Goal: Transaction & Acquisition: Purchase product/service

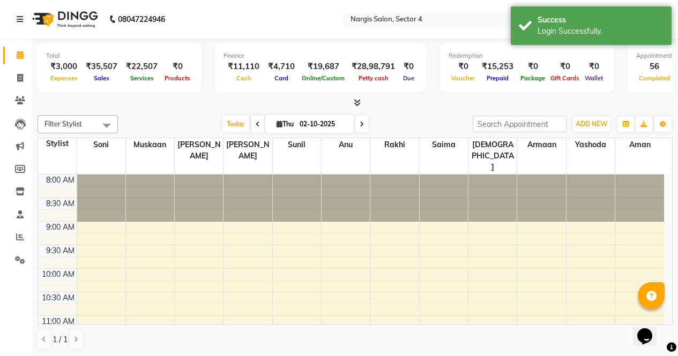
scroll to position [419, 0]
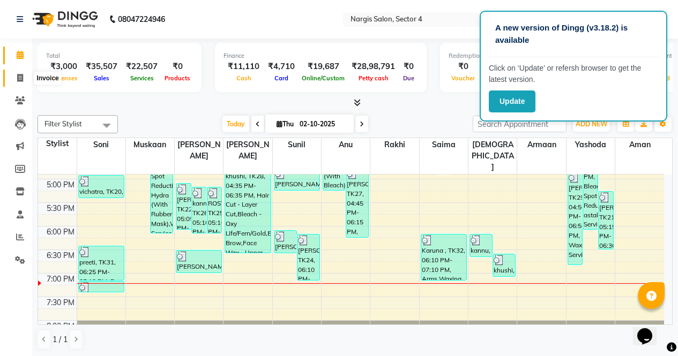
click at [19, 82] on span at bounding box center [20, 78] width 19 height 12
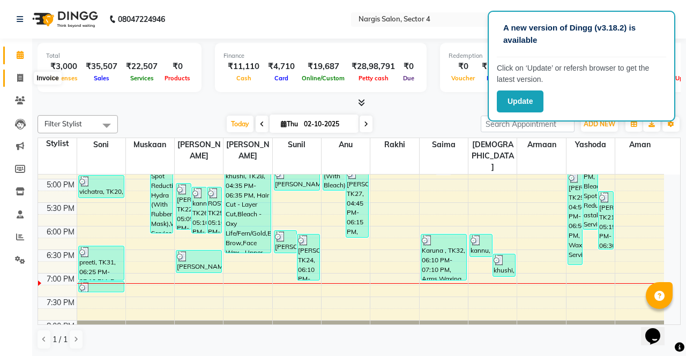
select select "service"
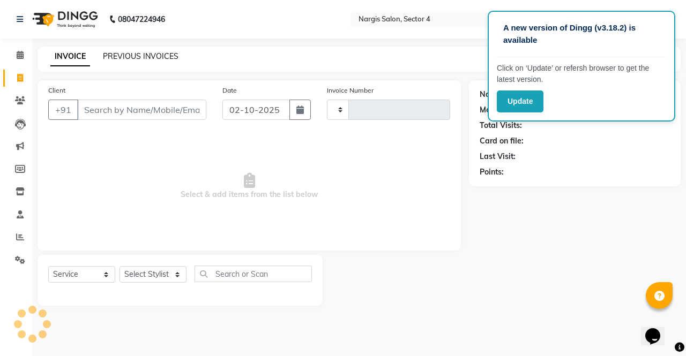
type input "4723"
select select "4130"
click at [127, 55] on link "PREVIOUS INVOICES" at bounding box center [141, 56] width 76 height 10
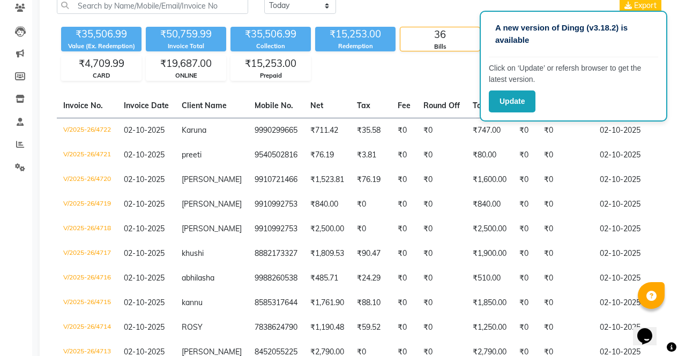
scroll to position [95, 0]
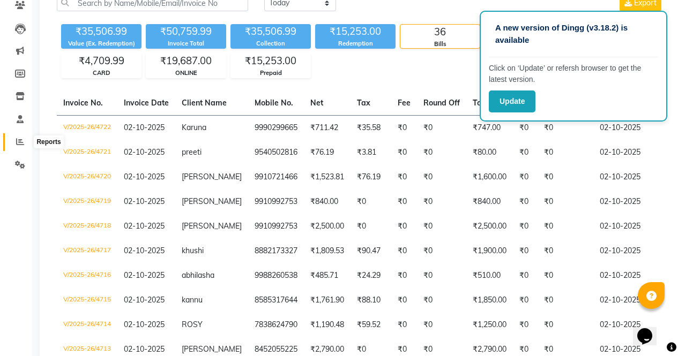
click at [24, 145] on icon at bounding box center [20, 142] width 8 height 8
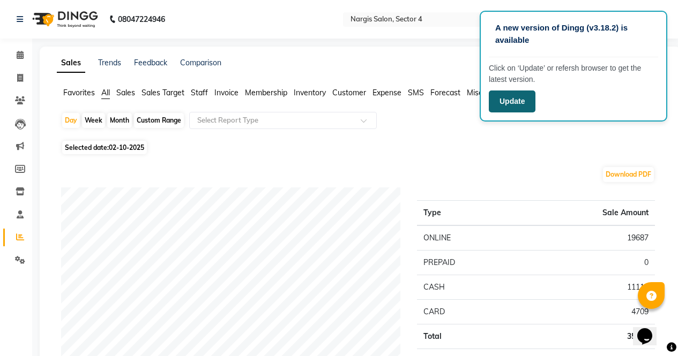
click at [514, 98] on button "Update" at bounding box center [511, 102] width 47 height 22
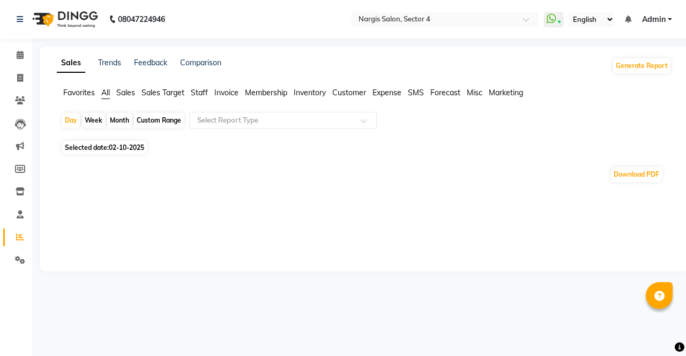
click at [52, 15] on img at bounding box center [63, 19] width 73 height 30
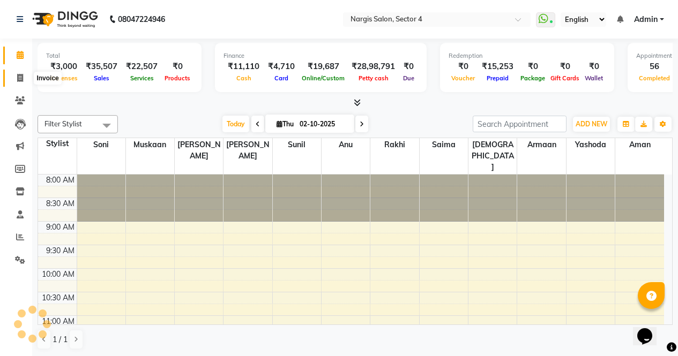
click at [17, 79] on icon at bounding box center [20, 78] width 6 height 8
select select "service"
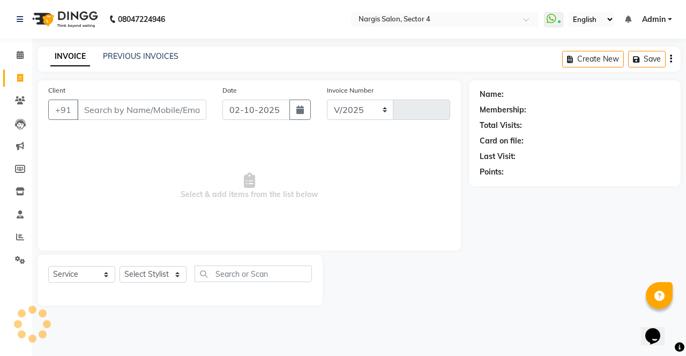
select select "4130"
type input "4723"
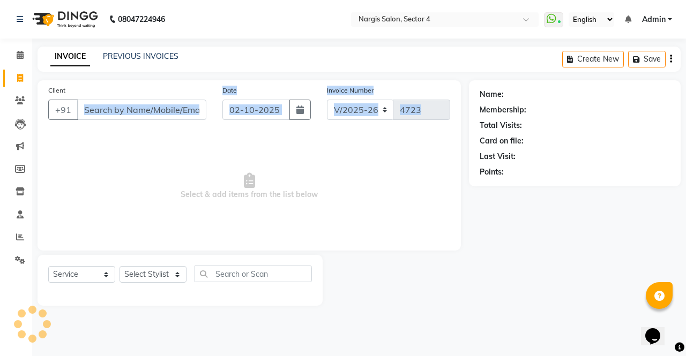
drag, startPoint x: 363, startPoint y: 147, endPoint x: 181, endPoint y: 97, distance: 188.1
click at [181, 97] on div "Client +91 Date 02-10-2025 Invoice Number V/2025 V/2025-26 4723 Select & add it…" at bounding box center [248, 165] width 423 height 170
click at [69, 11] on img at bounding box center [63, 19] width 73 height 30
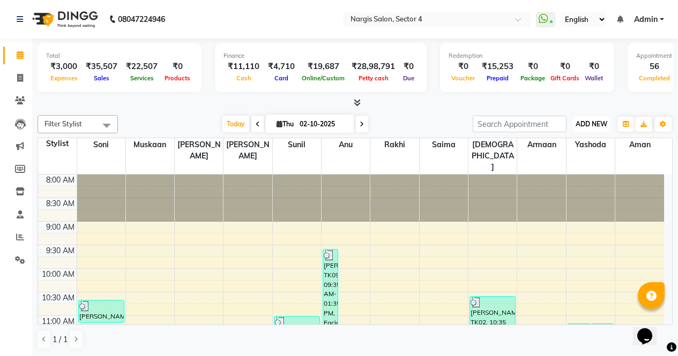
click at [590, 128] on button "ADD NEW Toggle Dropdown" at bounding box center [591, 124] width 37 height 15
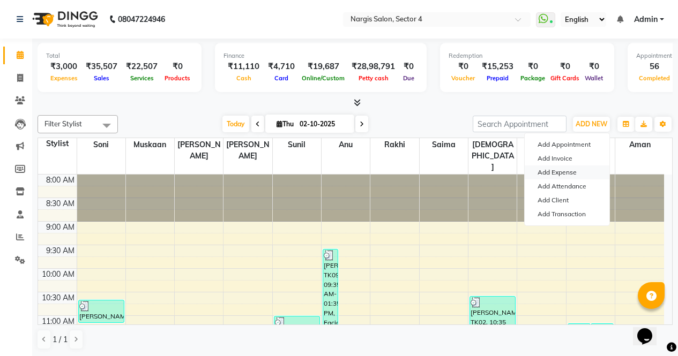
click at [576, 178] on link "Add Expense" at bounding box center [566, 173] width 85 height 14
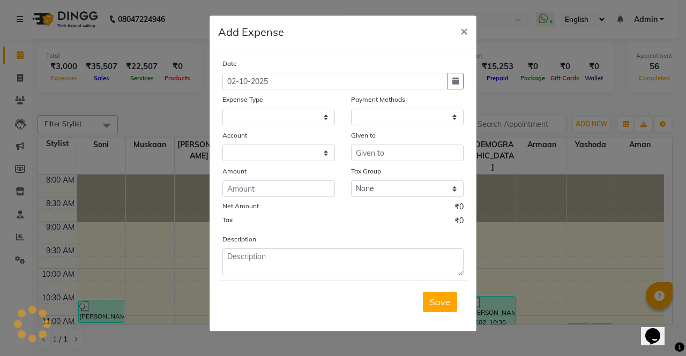
select select
select select "1"
select select "2938"
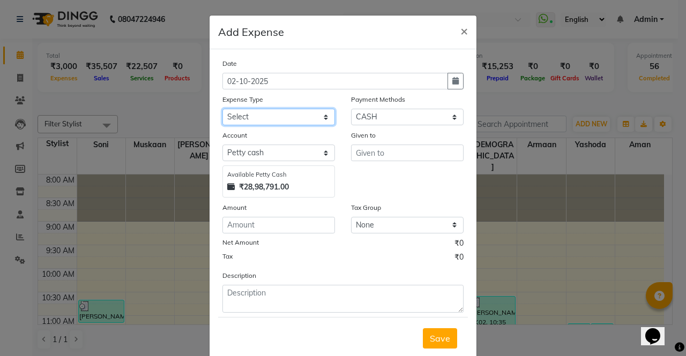
click at [235, 116] on select "Select Advance Salary Bank charges Car maintenance Cash transfer to bank Cash t…" at bounding box center [278, 117] width 112 height 17
select select "18452"
click at [222, 109] on select "Select Advance Salary Bank charges Car maintenance Cash transfer to bank Cash t…" at bounding box center [278, 117] width 112 height 17
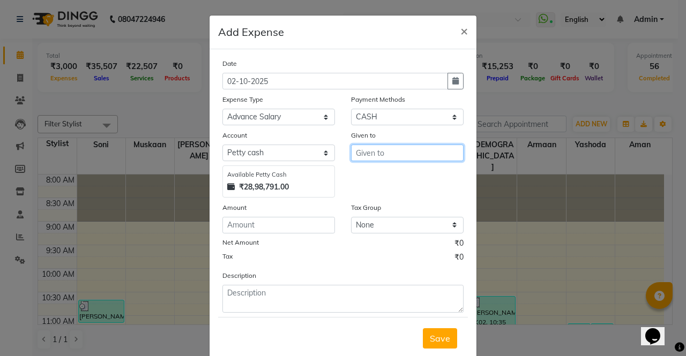
click at [373, 156] on input "text" at bounding box center [407, 153] width 112 height 17
type input "ayush"
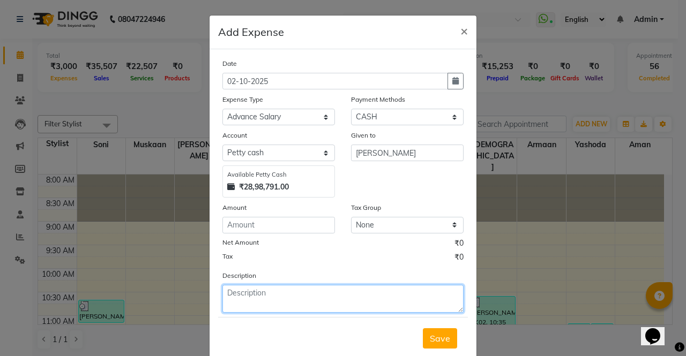
click at [249, 298] on textarea at bounding box center [342, 299] width 241 height 28
type textarea "ayush"
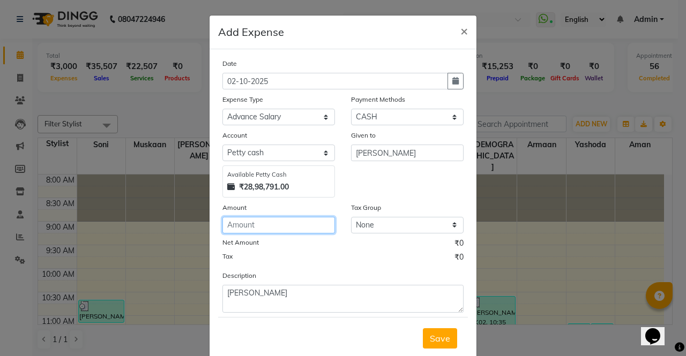
click at [290, 228] on input "number" at bounding box center [278, 225] width 112 height 17
type input "2000"
click at [439, 337] on span "Save" at bounding box center [440, 338] width 20 height 11
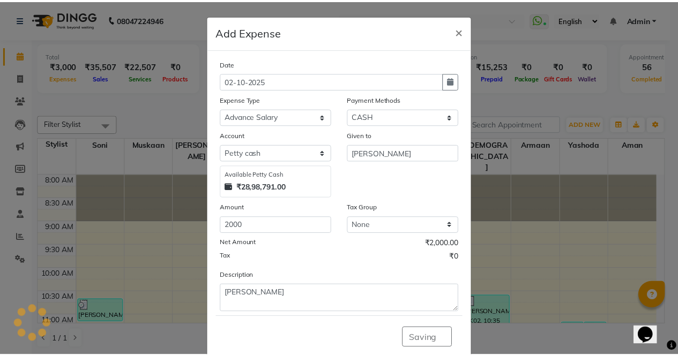
scroll to position [27, 0]
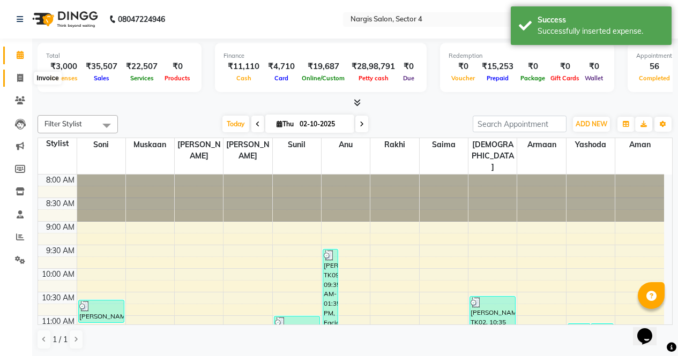
click at [17, 81] on icon at bounding box center [20, 78] width 6 height 8
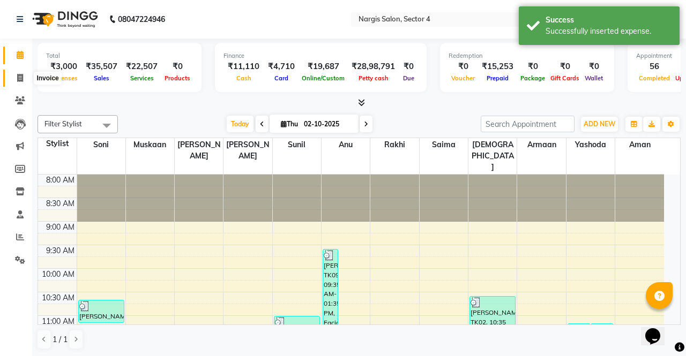
select select "4130"
select select "service"
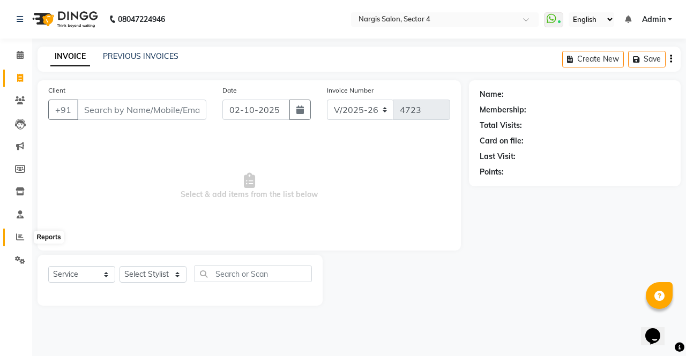
click at [18, 234] on icon at bounding box center [20, 237] width 8 height 8
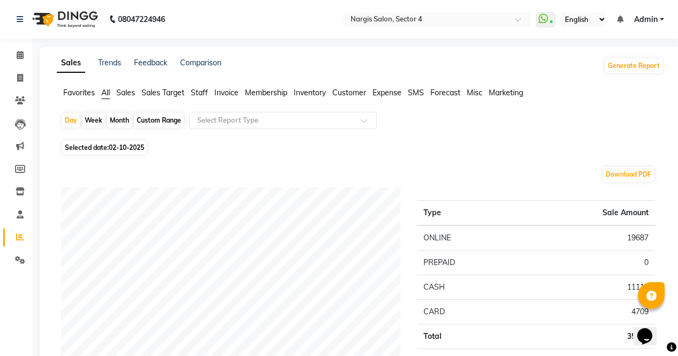
click at [382, 94] on span "Expense" at bounding box center [386, 93] width 29 height 10
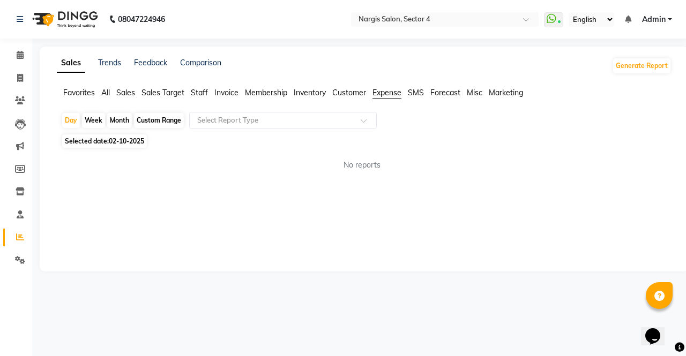
click at [76, 16] on img at bounding box center [63, 19] width 73 height 30
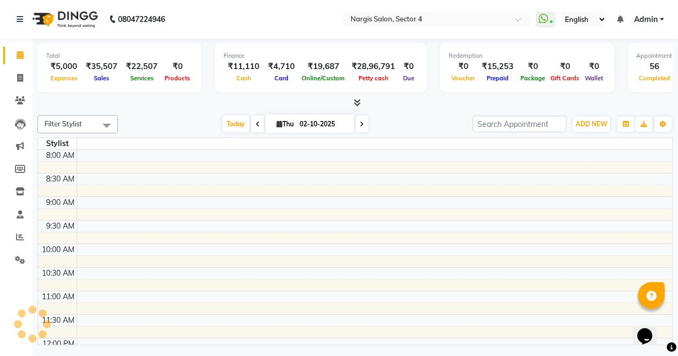
scroll to position [419, 0]
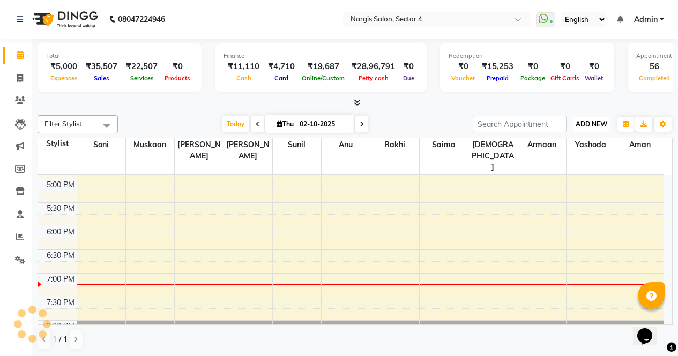
click at [593, 123] on span "ADD NEW" at bounding box center [591, 124] width 32 height 8
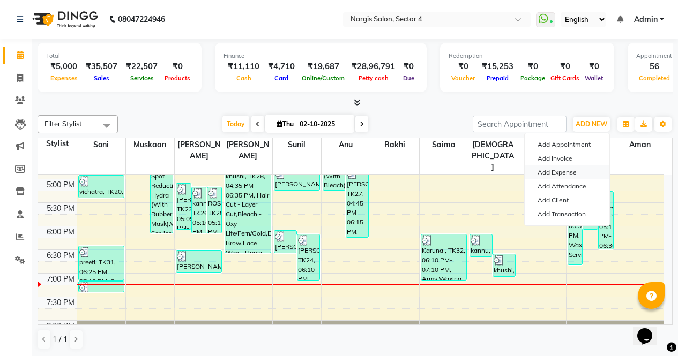
click at [569, 169] on link "Add Expense" at bounding box center [566, 173] width 85 height 14
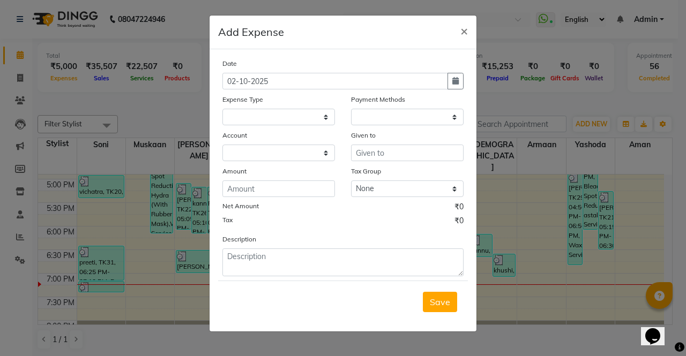
select select
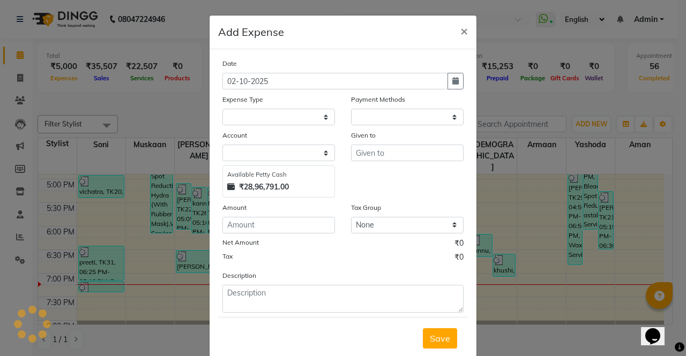
select select "1"
select select "2938"
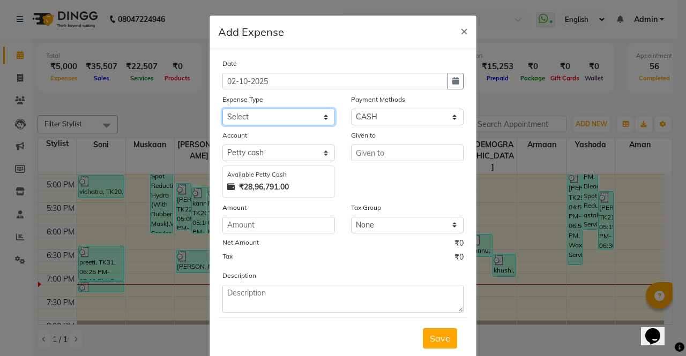
click at [249, 119] on select "Select Advance Salary Bank charges Car maintenance Cash transfer to bank Cash t…" at bounding box center [278, 117] width 112 height 17
select select "18454"
click at [222, 109] on select "Select Advance Salary Bank charges Car maintenance Cash transfer to bank Cash t…" at bounding box center [278, 117] width 112 height 17
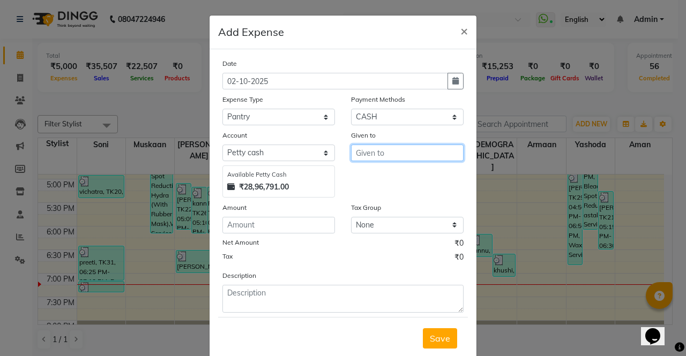
click at [389, 156] on input "text" at bounding box center [407, 153] width 112 height 17
type input "milk"
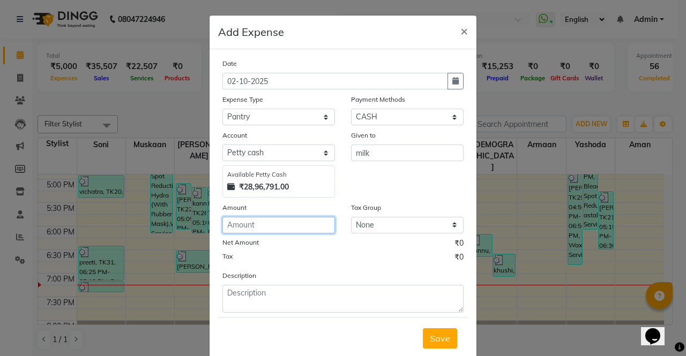
click at [295, 220] on input "number" at bounding box center [278, 225] width 112 height 17
type input "30"
click at [436, 342] on span "Save" at bounding box center [440, 338] width 20 height 11
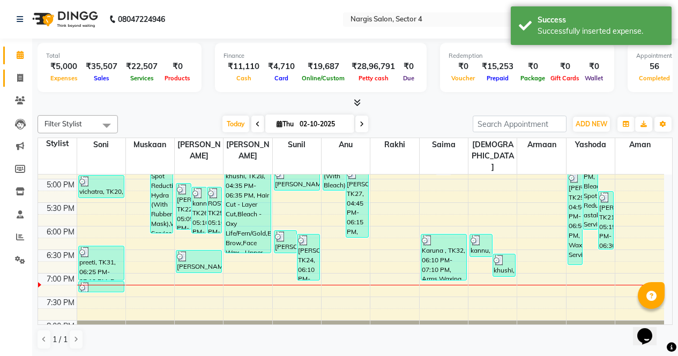
click at [24, 76] on span at bounding box center [20, 78] width 19 height 12
select select "service"
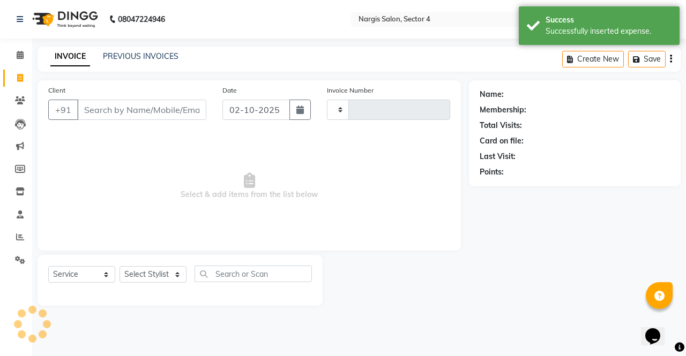
type input "4723"
select select "4130"
click at [88, 16] on img at bounding box center [63, 19] width 73 height 30
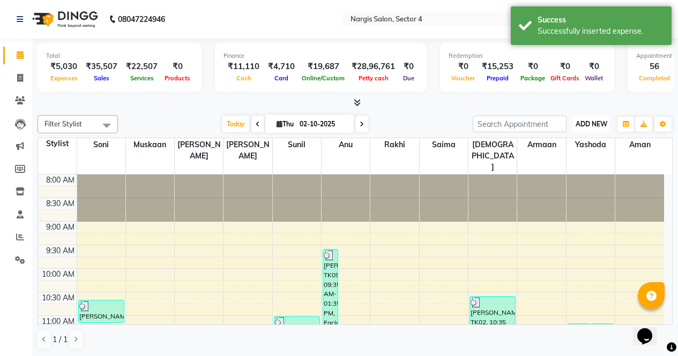
click at [582, 125] on span "ADD NEW" at bounding box center [591, 124] width 32 height 8
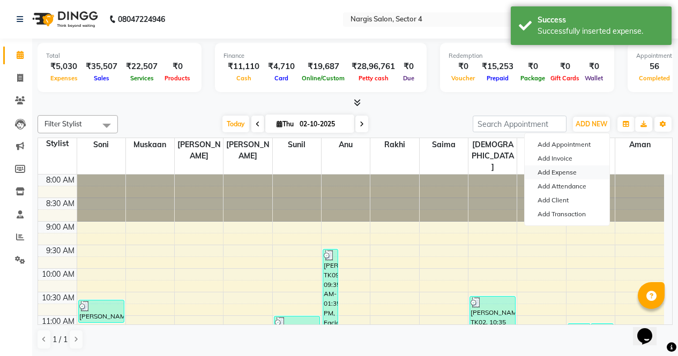
click at [562, 174] on link "Add Expense" at bounding box center [566, 173] width 85 height 14
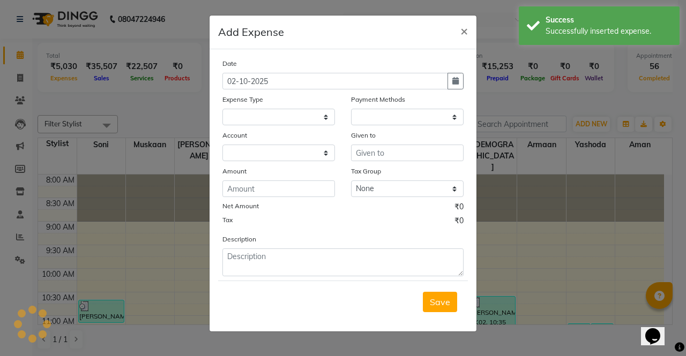
select select "2939"
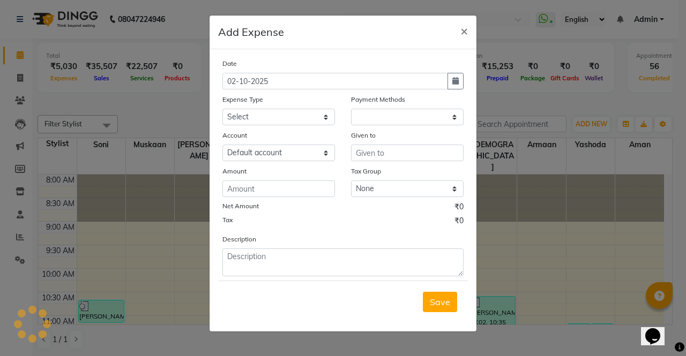
select select "1"
select select "2938"
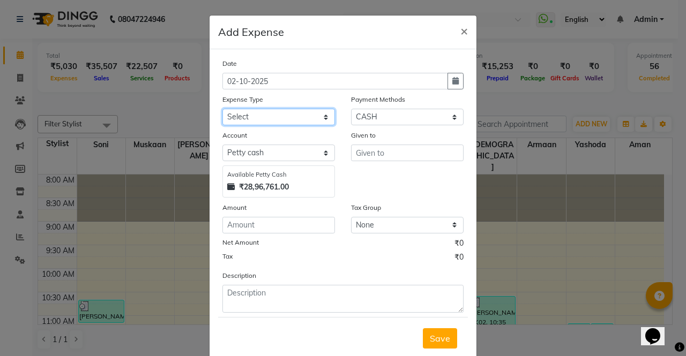
click at [273, 114] on select "Select Advance Salary Bank charges Car maintenance Cash transfer to bank Cash t…" at bounding box center [278, 117] width 112 height 17
select select "18454"
click at [222, 109] on select "Select Advance Salary Bank charges Car maintenance Cash transfer to bank Cash t…" at bounding box center [278, 117] width 112 height 17
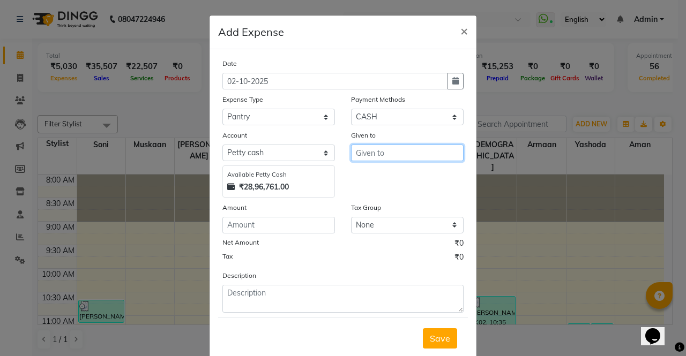
click at [393, 150] on input "text" at bounding box center [407, 153] width 112 height 17
type input "scrubber"
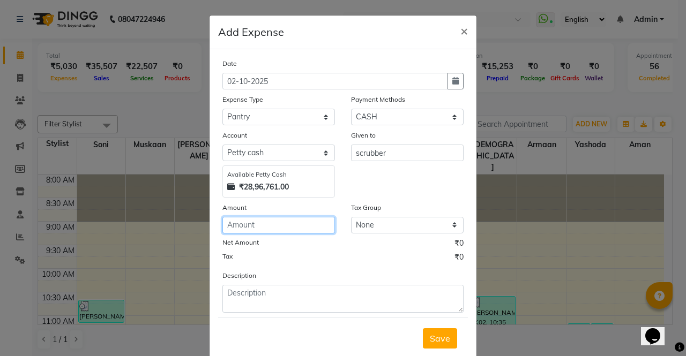
click at [276, 221] on input "number" at bounding box center [278, 225] width 112 height 17
type input "80"
click at [430, 342] on span "Save" at bounding box center [440, 338] width 20 height 11
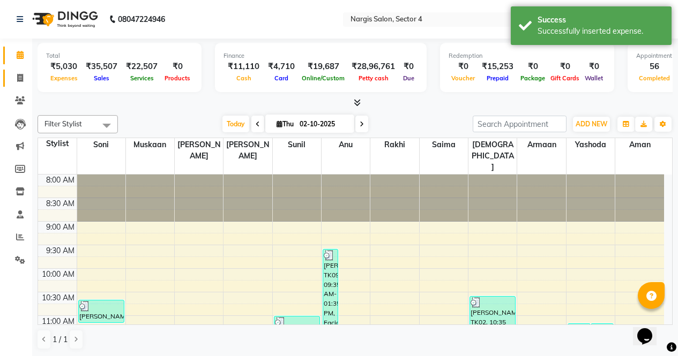
click at [22, 78] on icon at bounding box center [20, 78] width 6 height 8
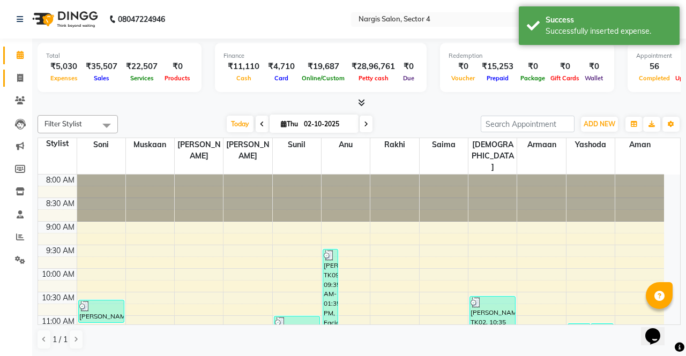
select select "service"
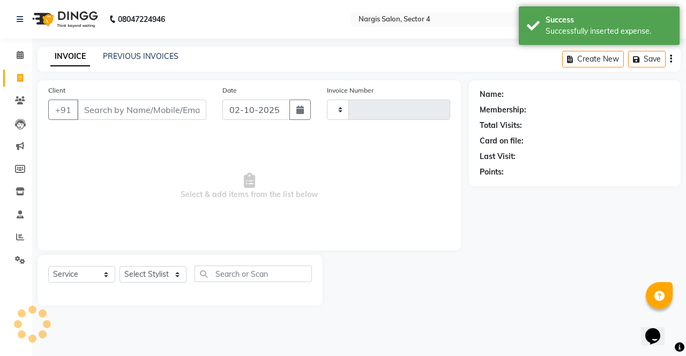
type input "4723"
select select "4130"
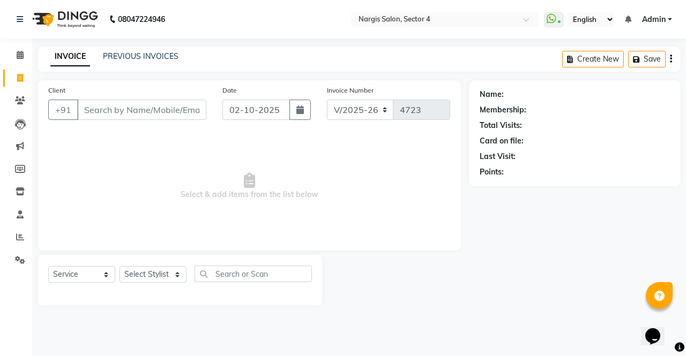
click at [179, 111] on input "Client" at bounding box center [141, 110] width 129 height 20
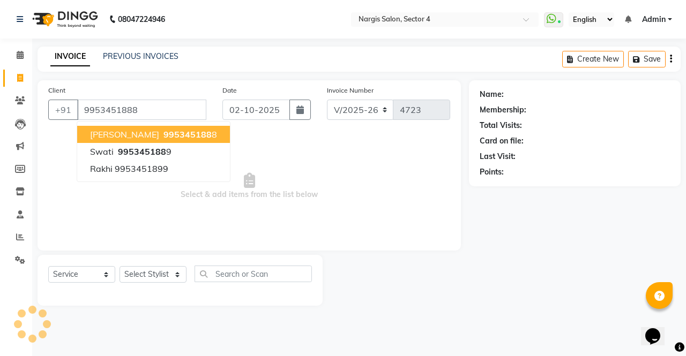
type input "9953451888"
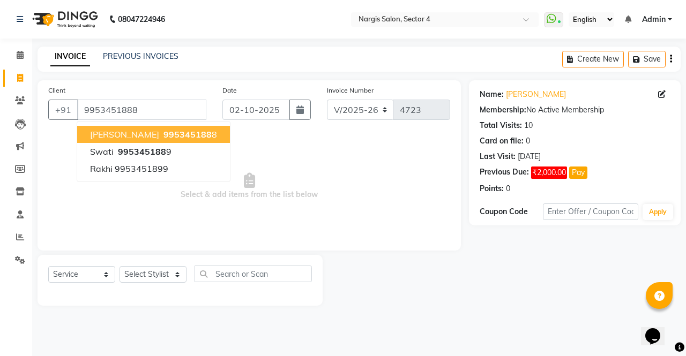
click at [159, 130] on span "[PERSON_NAME]" at bounding box center [124, 134] width 69 height 11
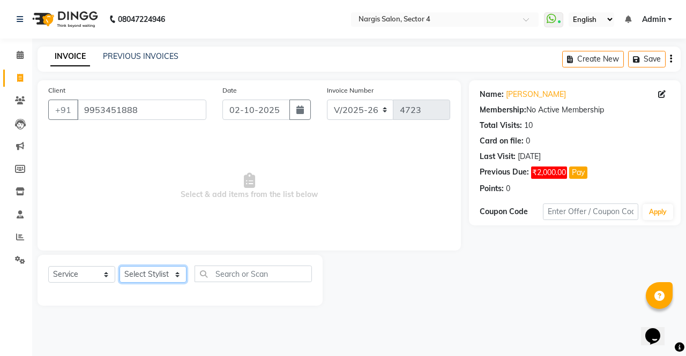
click at [154, 273] on select "Select Stylist ajeet Aman anu armaan ashu Front Desk muskaan rakhi saima shivam…" at bounding box center [152, 274] width 67 height 17
select select "29278"
click at [119, 266] on select "Select Stylist ajeet Aman anu armaan ashu Front Desk muskaan rakhi saima shivam…" at bounding box center [152, 274] width 67 height 17
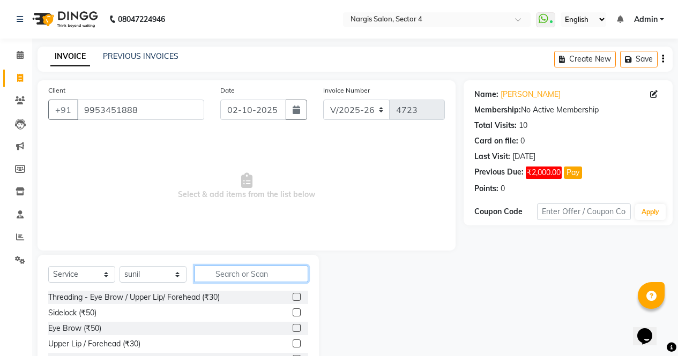
click at [240, 267] on input "text" at bounding box center [251, 274] width 114 height 17
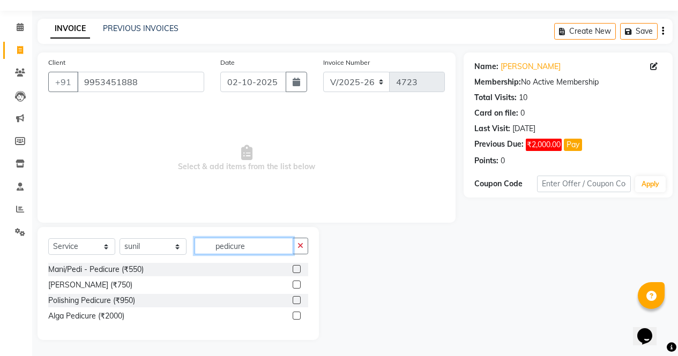
type input "pedicure"
click at [299, 288] on label at bounding box center [296, 285] width 8 height 8
click at [299, 288] on input "checkbox" at bounding box center [295, 285] width 7 height 7
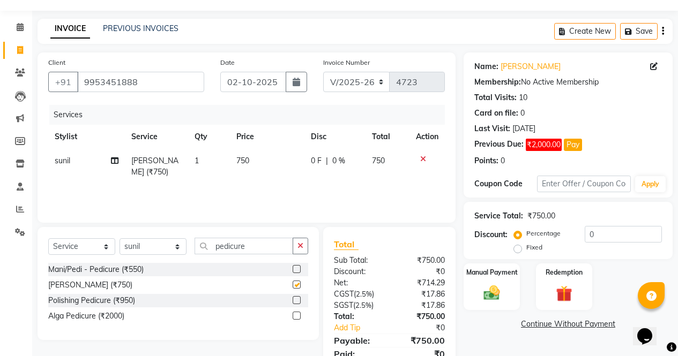
checkbox input "false"
click at [351, 162] on div "0 F | 0 %" at bounding box center [335, 160] width 48 height 11
select select "29278"
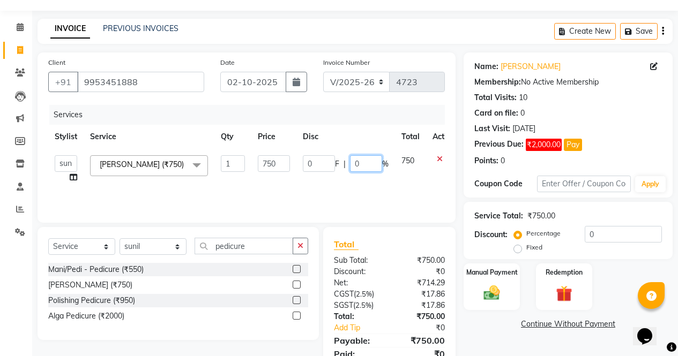
click at [362, 162] on input "0" at bounding box center [366, 163] width 32 height 17
type input "99"
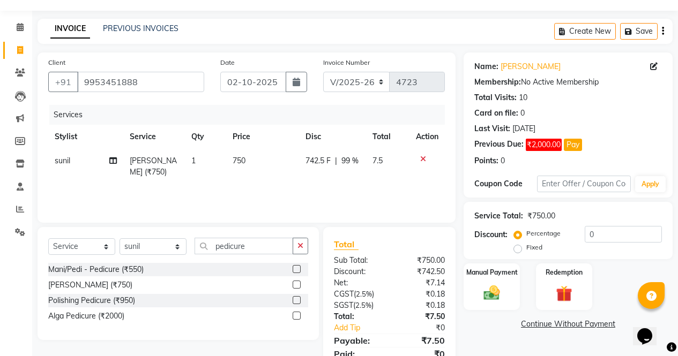
click at [342, 197] on div "Services Stylist Service Qty Price Disc Total Action sunil Sara Pedicure (₹750)…" at bounding box center [246, 158] width 396 height 107
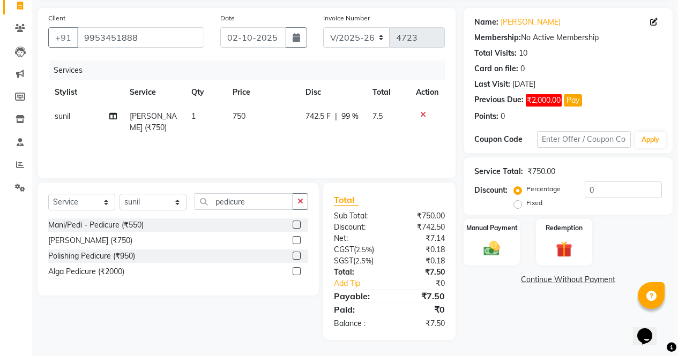
click at [498, 240] on img at bounding box center [491, 248] width 26 height 19
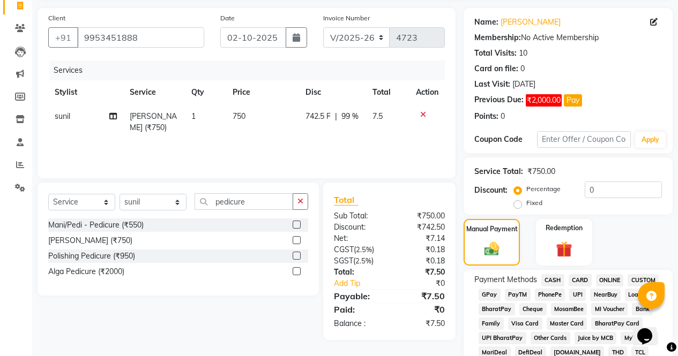
click at [558, 278] on span "CASH" at bounding box center [552, 280] width 23 height 12
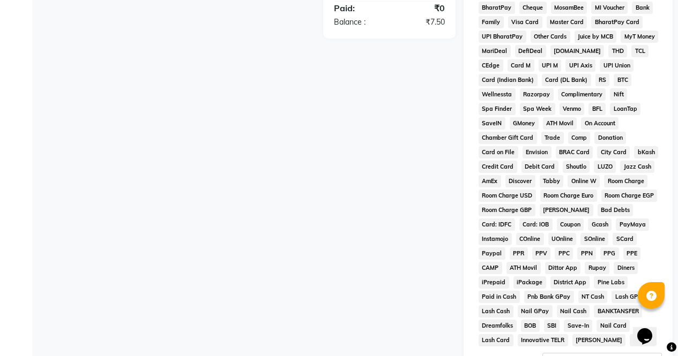
scroll to position [506, 0]
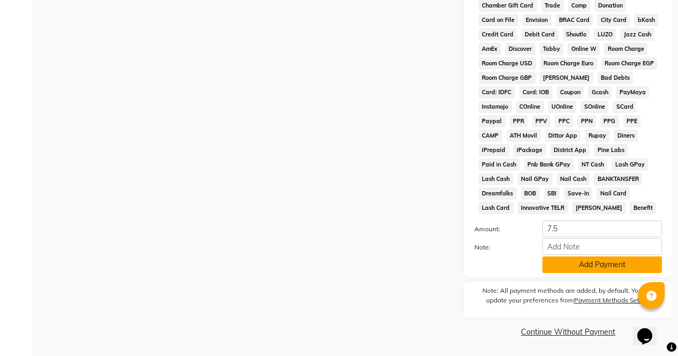
click at [602, 267] on button "Add Payment" at bounding box center [601, 265] width 119 height 17
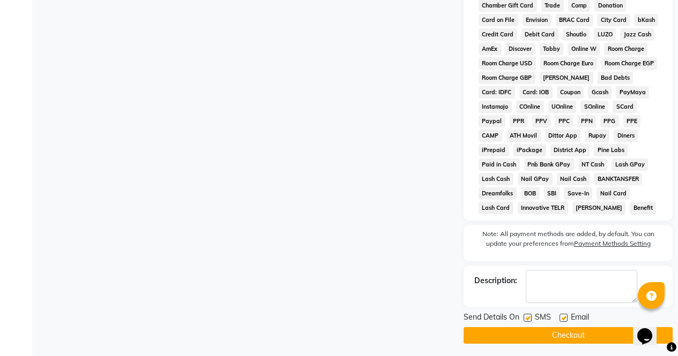
click at [544, 340] on button "Checkout" at bounding box center [567, 335] width 209 height 17
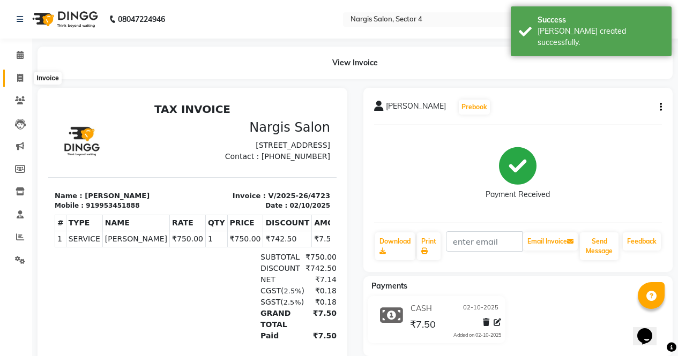
click at [26, 80] on span at bounding box center [20, 78] width 19 height 12
select select "service"
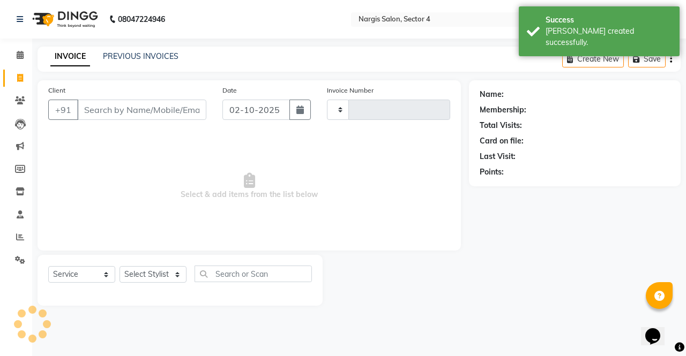
type input "4724"
select select "4130"
click at [98, 106] on input "Client" at bounding box center [141, 110] width 129 height 20
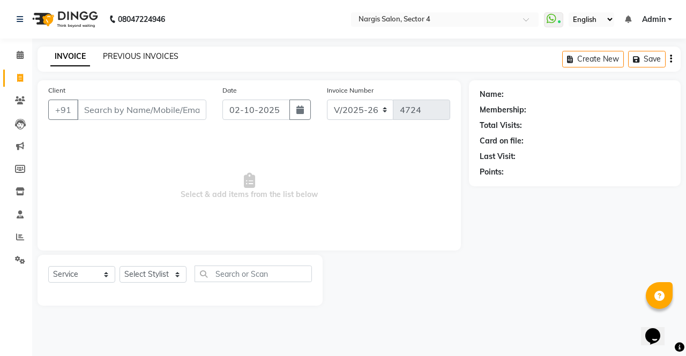
click at [128, 54] on link "PREVIOUS INVOICES" at bounding box center [141, 56] width 76 height 10
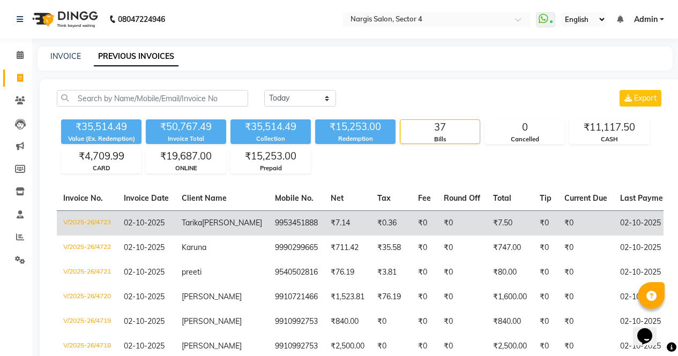
click at [212, 222] on td "Tarika Chaudhary" at bounding box center [221, 222] width 93 height 25
click at [268, 227] on td "9953451888" at bounding box center [296, 222] width 56 height 25
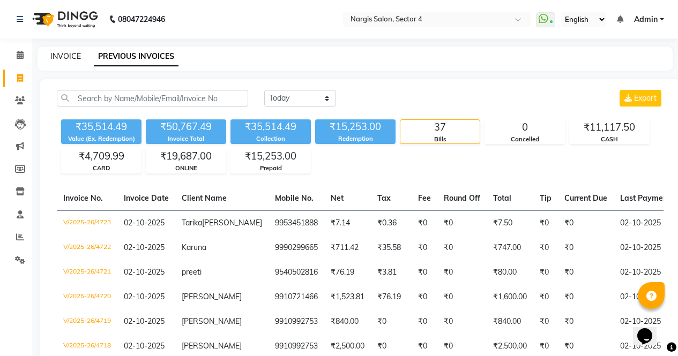
click at [67, 54] on link "INVOICE" at bounding box center [65, 56] width 31 height 10
select select "service"
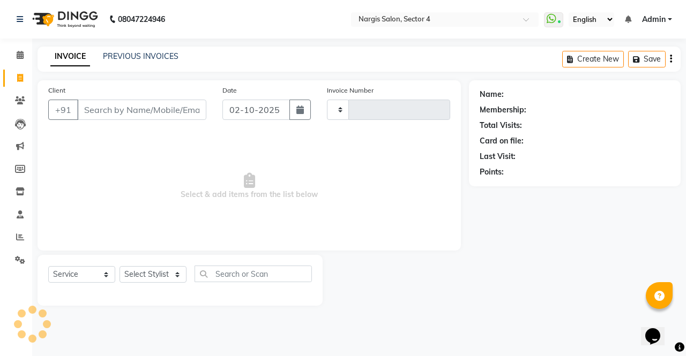
type input "4724"
select select "4130"
click at [115, 116] on input "Client" at bounding box center [141, 110] width 129 height 20
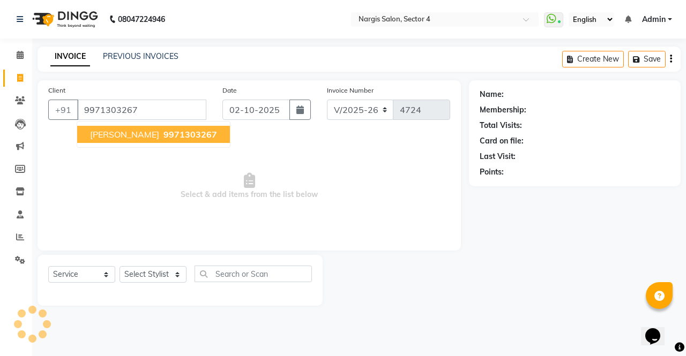
type input "9971303267"
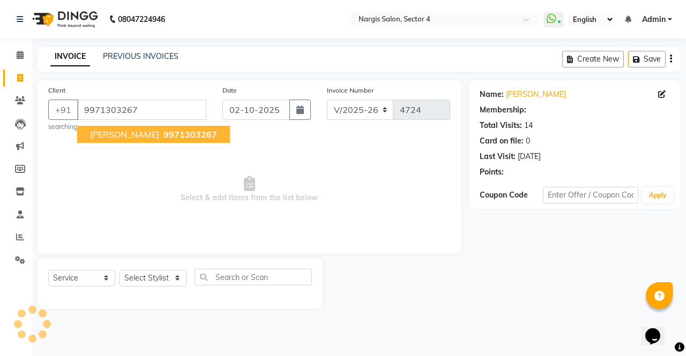
click at [109, 137] on span "PARUL" at bounding box center [124, 134] width 69 height 11
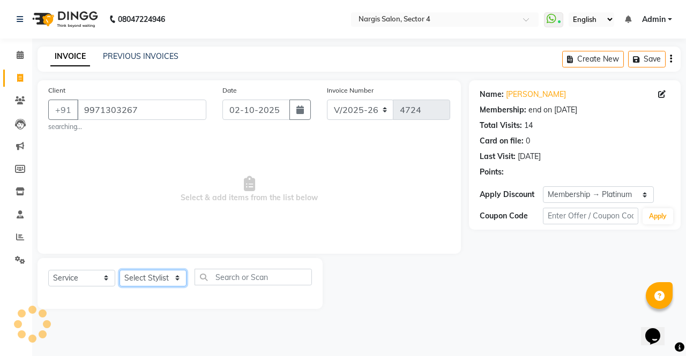
click at [147, 275] on select "Select Stylist ajeet Aman anu armaan ashu Front Desk muskaan rakhi saima shivam…" at bounding box center [152, 278] width 67 height 17
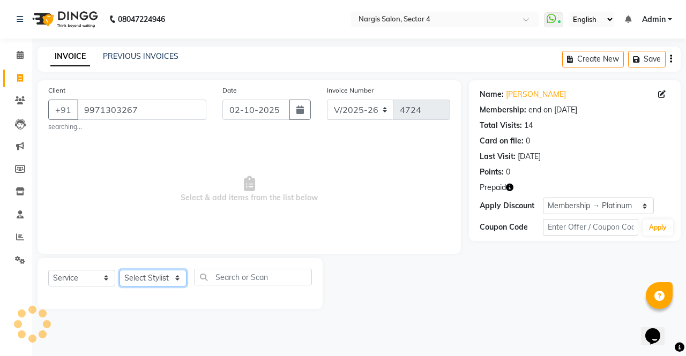
select select "2: Object"
click at [236, 235] on span "Select & add items from the list below" at bounding box center [249, 189] width 402 height 107
click at [511, 189] on icon "button" at bounding box center [509, 187] width 7 height 7
click at [161, 281] on select "Select Stylist ajeet Aman anu armaan ashu Front Desk muskaan rakhi saima shivam…" at bounding box center [152, 278] width 67 height 17
select select "87810"
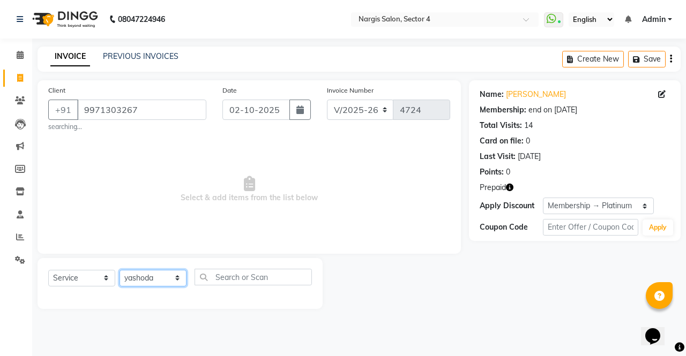
click at [119, 270] on select "Select Stylist ajeet Aman anu armaan ashu Front Desk muskaan rakhi saima shivam…" at bounding box center [152, 278] width 67 height 17
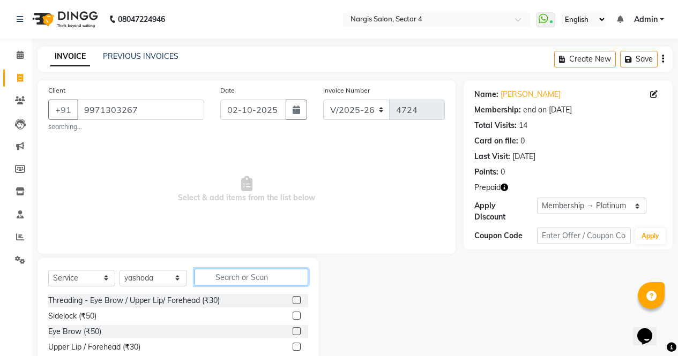
click at [214, 276] on input "text" at bounding box center [251, 277] width 114 height 17
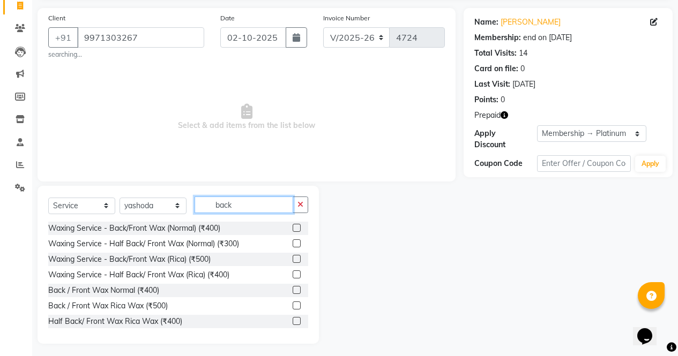
scroll to position [64, 0]
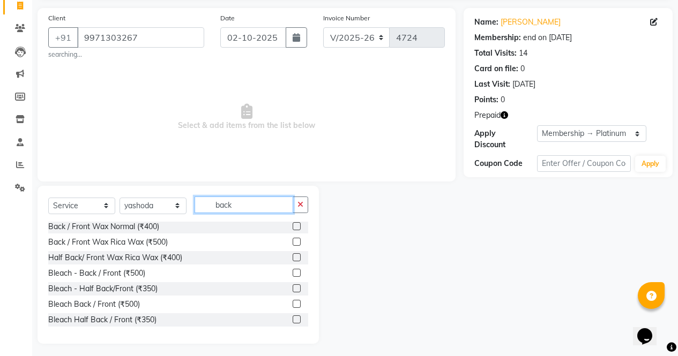
type input "back"
click at [292, 304] on label at bounding box center [296, 304] width 8 height 8
click at [292, 304] on input "checkbox" at bounding box center [295, 304] width 7 height 7
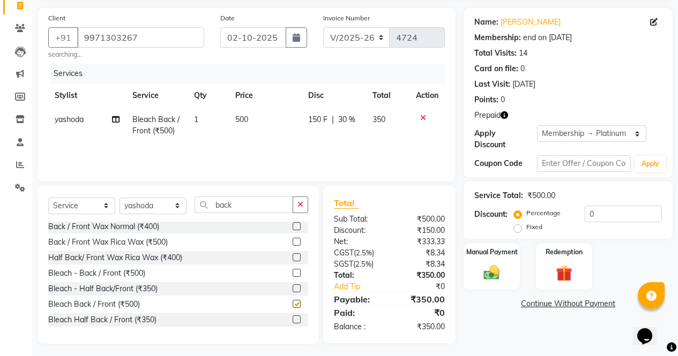
checkbox input "false"
click at [564, 263] on img at bounding box center [563, 273] width 27 height 21
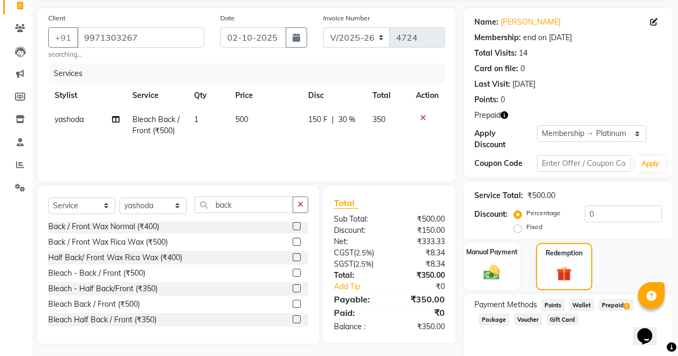
click at [608, 302] on span "Prepaid 1" at bounding box center [615, 305] width 35 height 12
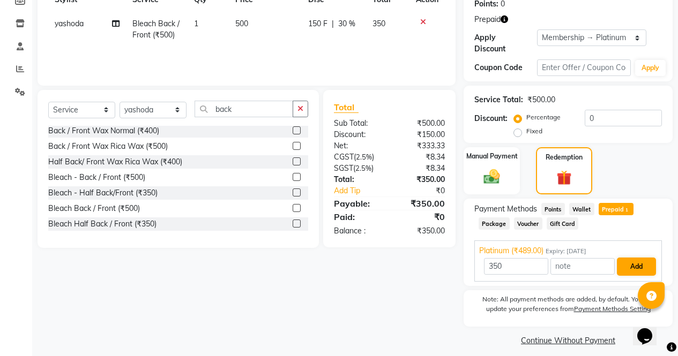
click at [641, 263] on button "Add" at bounding box center [635, 267] width 39 height 18
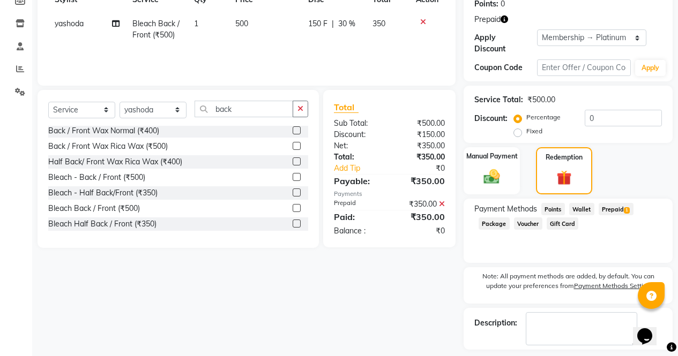
scroll to position [206, 0]
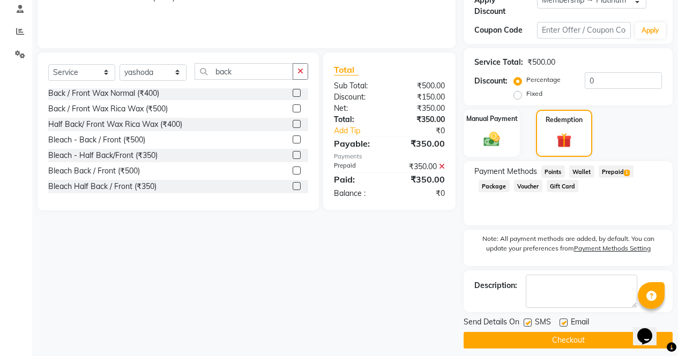
click at [596, 340] on button "Checkout" at bounding box center [567, 340] width 209 height 17
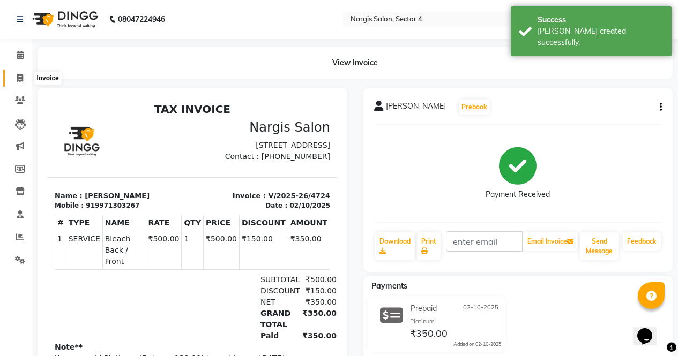
click at [14, 81] on span at bounding box center [20, 78] width 19 height 12
select select "service"
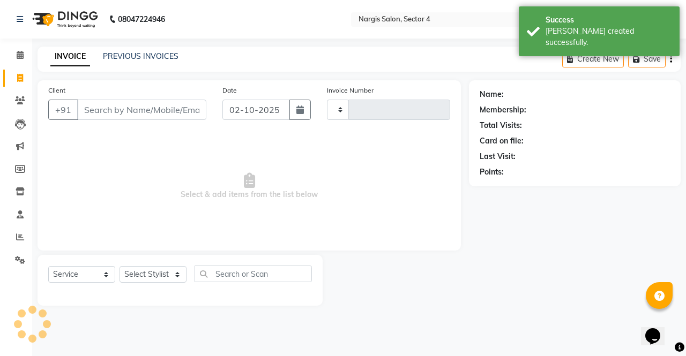
type input "4725"
select select "4130"
click at [110, 118] on input "Client" at bounding box center [141, 110] width 129 height 20
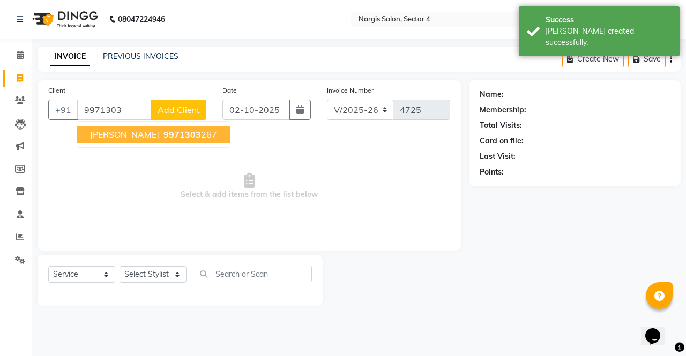
click at [112, 134] on span "PARUL" at bounding box center [124, 134] width 69 height 11
type input "9971303267"
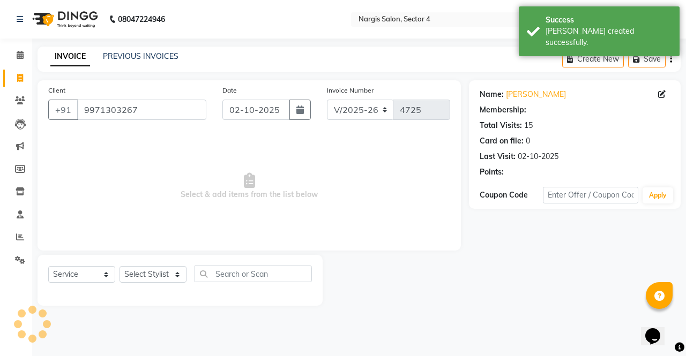
select select "1: Object"
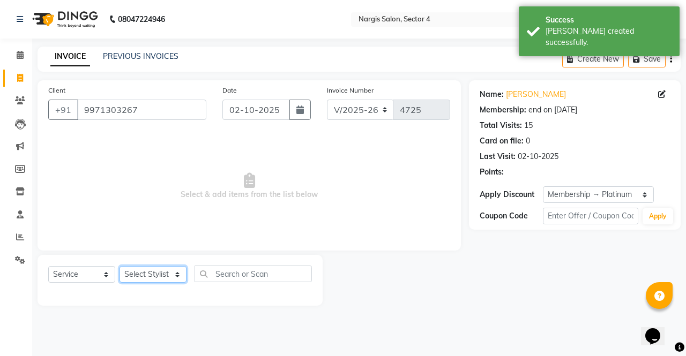
click at [140, 267] on select "Select Stylist ajeet Aman anu armaan ashu Front Desk muskaan rakhi saima shivam…" at bounding box center [152, 274] width 67 height 17
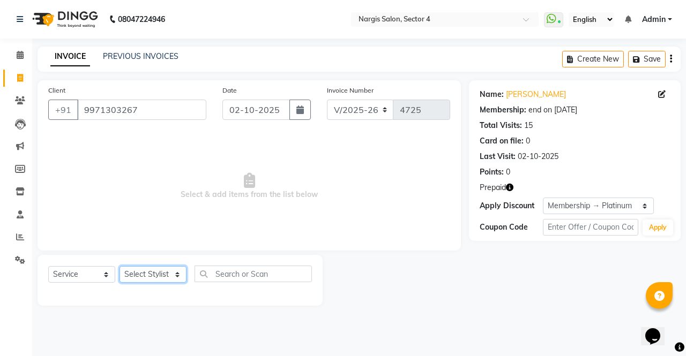
select select "28132"
click at [119, 266] on select "Select Stylist ajeet Aman anu armaan ashu Front Desk muskaan rakhi saima shivam…" at bounding box center [152, 274] width 67 height 17
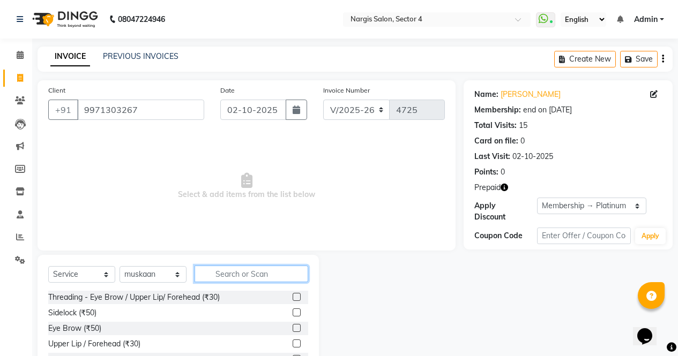
click at [237, 273] on input "text" at bounding box center [251, 274] width 114 height 17
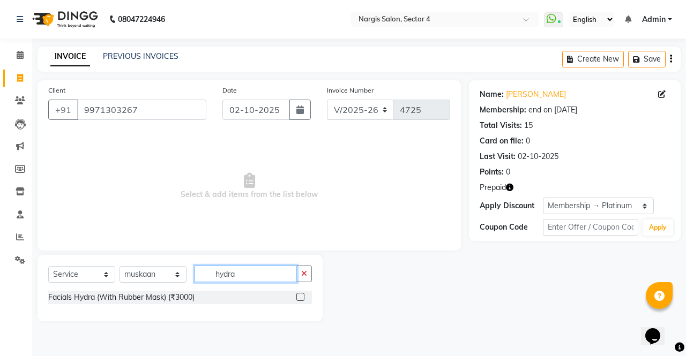
type input "hydra"
click at [298, 297] on label at bounding box center [300, 297] width 8 height 8
click at [298, 297] on input "checkbox" at bounding box center [299, 297] width 7 height 7
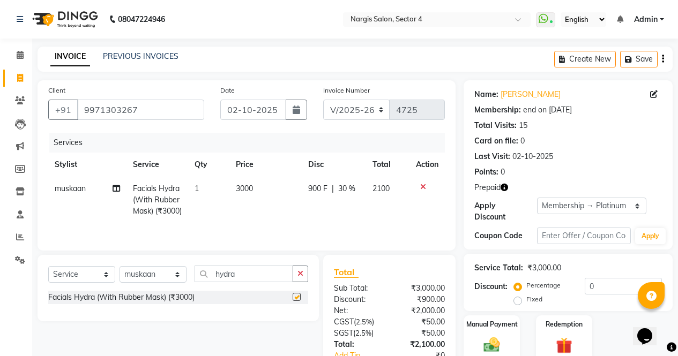
checkbox input "false"
click at [171, 283] on select "Select Stylist ajeet Aman anu armaan ashu Front Desk muskaan rakhi saima shivam…" at bounding box center [152, 274] width 67 height 17
select select "29278"
click at [119, 277] on select "Select Stylist ajeet Aman anu armaan ashu Front Desk muskaan rakhi saima shivam…" at bounding box center [152, 274] width 67 height 17
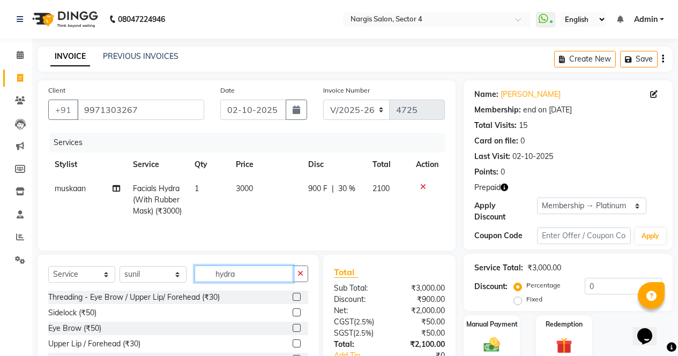
click at [269, 282] on input "hydra" at bounding box center [243, 274] width 99 height 17
type input "h"
type input "pedicure"
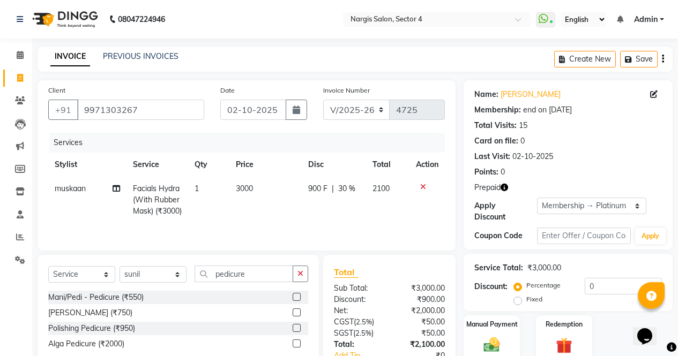
click at [297, 317] on label at bounding box center [296, 313] width 8 height 8
click at [297, 317] on input "checkbox" at bounding box center [295, 313] width 7 height 7
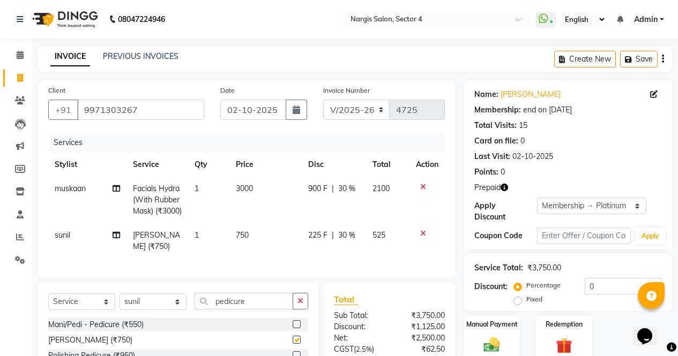
checkbox input "false"
click at [257, 310] on input "pedicure" at bounding box center [243, 301] width 99 height 17
type input "p"
click at [157, 310] on select "Select Stylist ajeet Aman anu armaan ashu Front Desk muskaan rakhi saima shivam…" at bounding box center [152, 302] width 67 height 17
select select "29276"
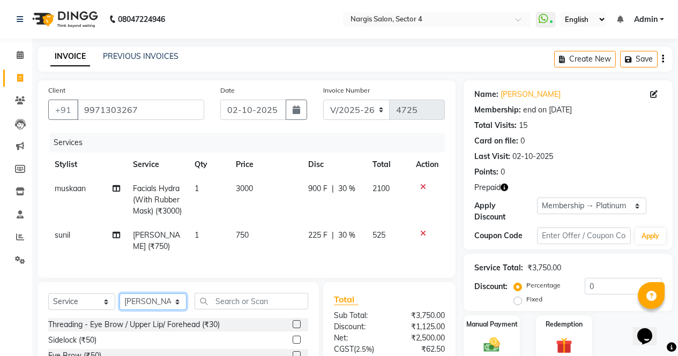
click at [119, 310] on select "Select Stylist ajeet Aman anu armaan ashu Front Desk muskaan rakhi saima shivam…" at bounding box center [152, 302] width 67 height 17
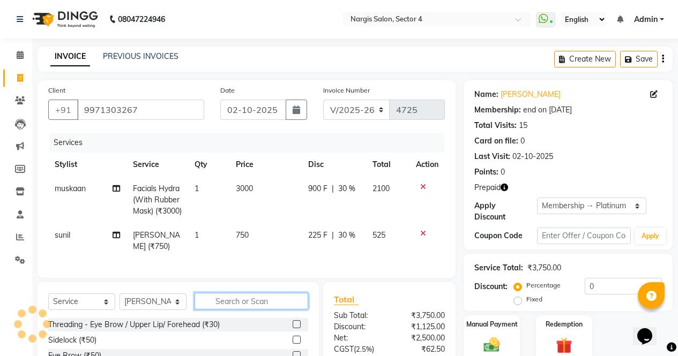
click at [226, 310] on input "text" at bounding box center [251, 301] width 114 height 17
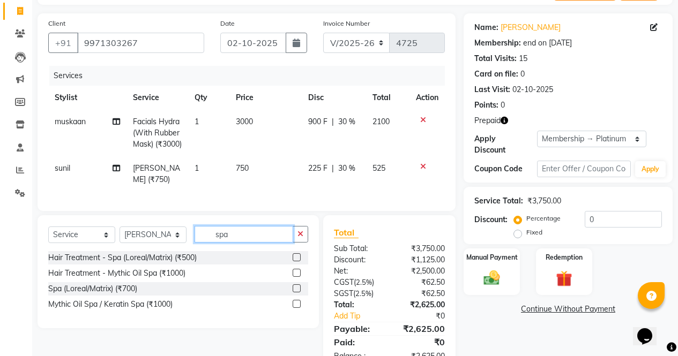
scroll to position [88, 0]
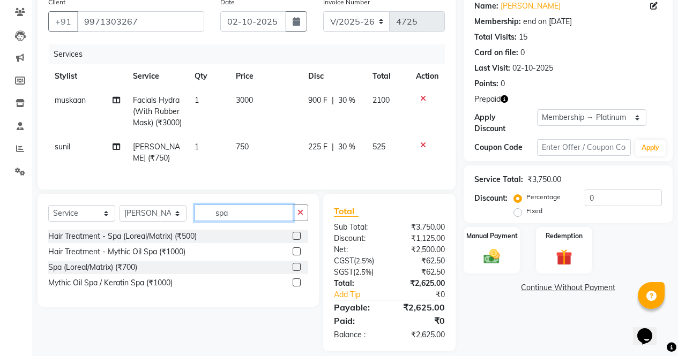
type input "spa"
click at [298, 240] on label at bounding box center [296, 236] width 8 height 8
click at [298, 240] on input "checkbox" at bounding box center [295, 236] width 7 height 7
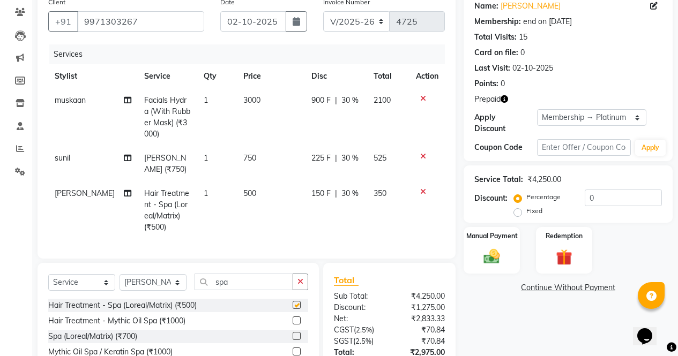
checkbox input "false"
click at [249, 191] on span "500" at bounding box center [249, 194] width 13 height 10
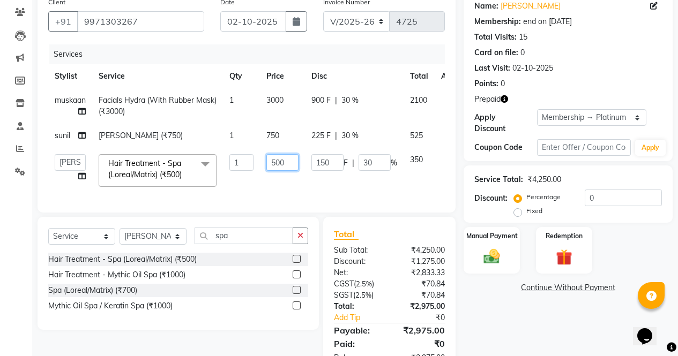
click at [289, 163] on input "500" at bounding box center [282, 162] width 32 height 17
type input "5"
type input "1500"
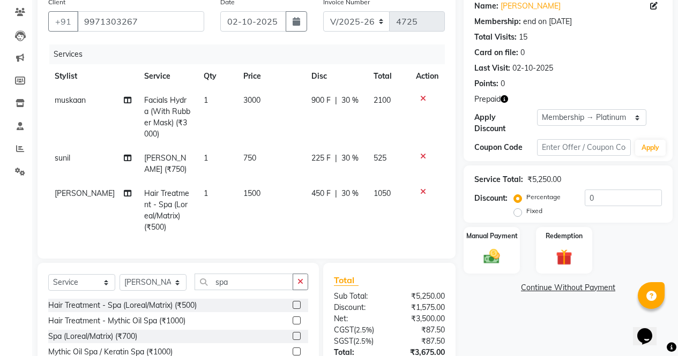
click at [255, 194] on div "Services Stylist Service Qty Price Disc Total Action muskaan Facials Hydra (Wit…" at bounding box center [246, 146] width 396 height 204
click at [165, 287] on select "Select Stylist ajeet Aman anu armaan ashu Front Desk muskaan rakhi saima shivam…" at bounding box center [152, 282] width 67 height 17
select select "86619"
click at [119, 282] on select "Select Stylist ajeet Aman anu armaan ashu Front Desk muskaan rakhi saima shivam…" at bounding box center [152, 282] width 67 height 17
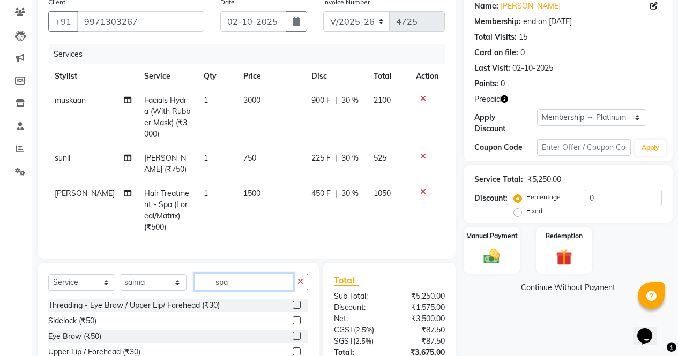
click at [244, 283] on input "spa" at bounding box center [243, 282] width 99 height 17
type input "s"
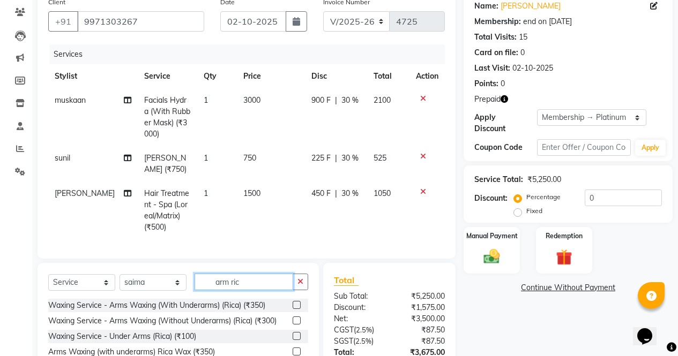
type input "arm ric"
click at [298, 309] on label at bounding box center [296, 305] width 8 height 8
click at [298, 309] on input "checkbox" at bounding box center [295, 305] width 7 height 7
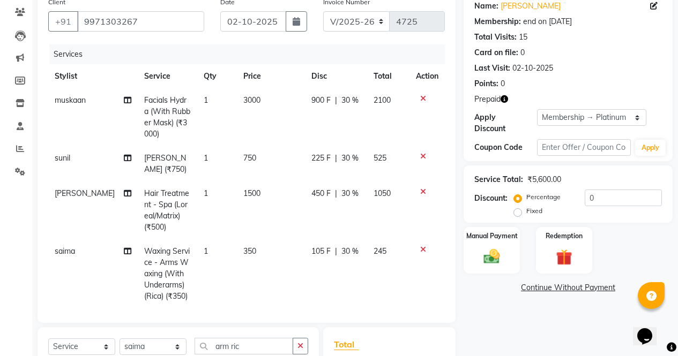
checkbox input "false"
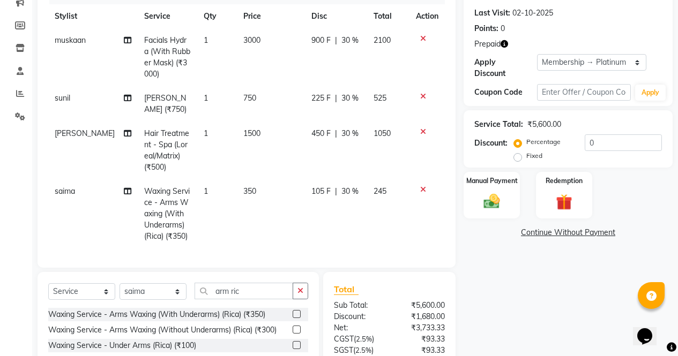
scroll to position [233, 0]
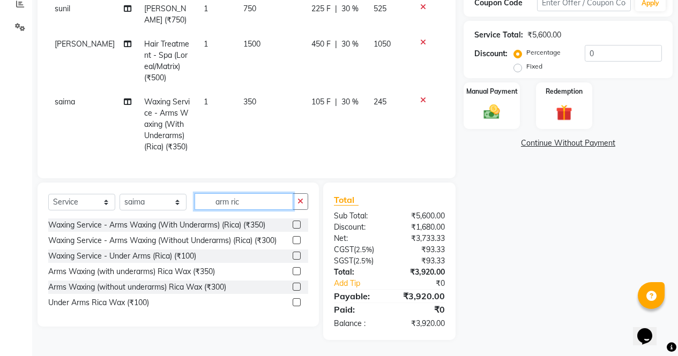
click at [265, 199] on input "arm ric" at bounding box center [243, 201] width 99 height 17
type input "a"
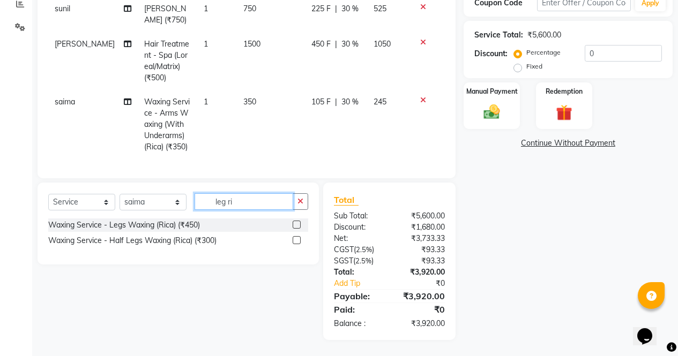
type input "leg ri"
click at [296, 223] on label at bounding box center [296, 225] width 8 height 8
click at [296, 223] on input "checkbox" at bounding box center [295, 225] width 7 height 7
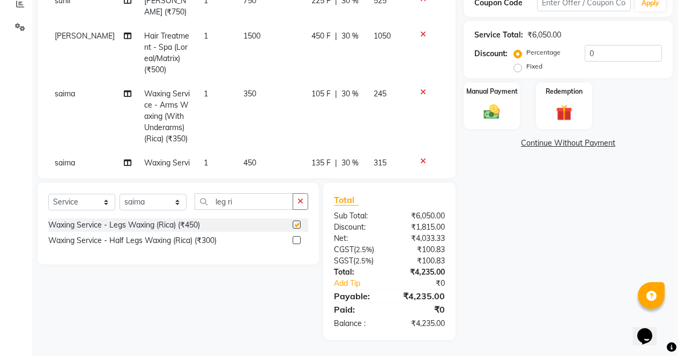
checkbox input "false"
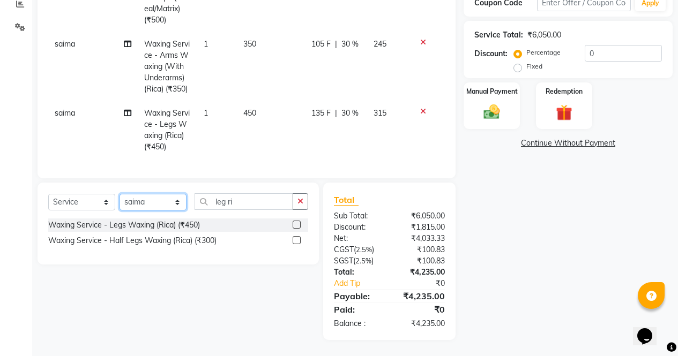
click at [169, 204] on select "Select Stylist ajeet Aman anu armaan ashu Front Desk muskaan rakhi saima shivam…" at bounding box center [152, 202] width 67 height 17
select select "87810"
click at [119, 194] on select "Select Stylist ajeet Aman anu armaan ashu Front Desk muskaan rakhi saima shivam…" at bounding box center [152, 202] width 67 height 17
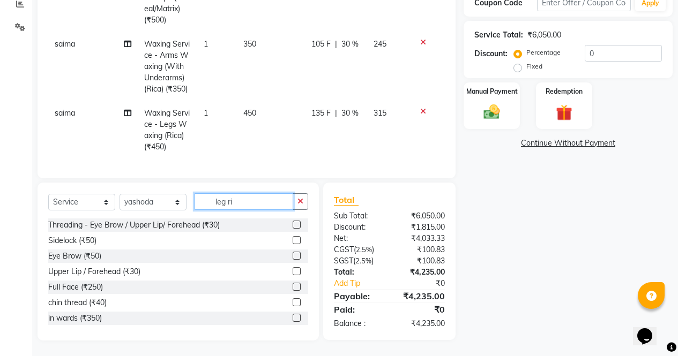
click at [255, 204] on input "leg ri" at bounding box center [243, 201] width 99 height 17
type input "l"
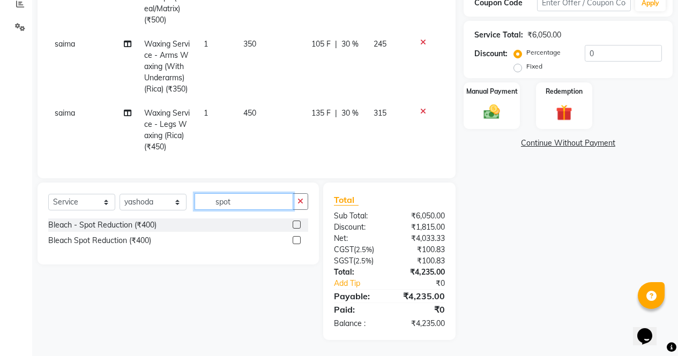
type input "spot"
click at [295, 223] on label at bounding box center [296, 225] width 8 height 8
click at [295, 223] on input "checkbox" at bounding box center [295, 225] width 7 height 7
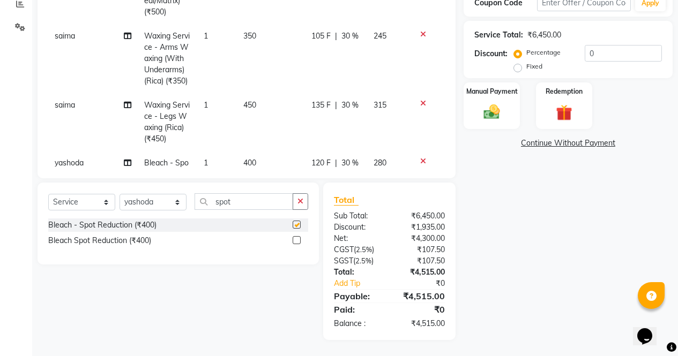
checkbox input "false"
click at [251, 199] on input "spot" at bounding box center [243, 201] width 99 height 17
type input "s"
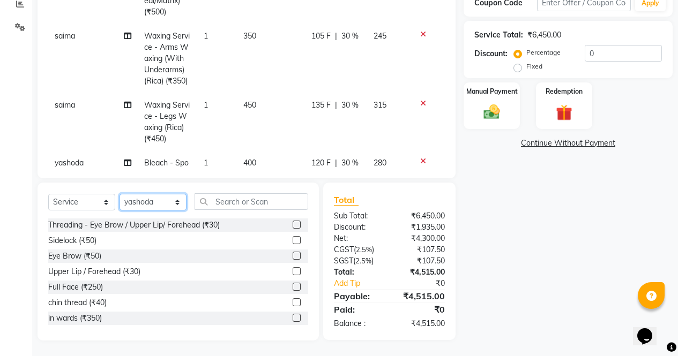
click at [158, 202] on select "Select Stylist ajeet Aman anu armaan ashu Front Desk muskaan rakhi saima shivam…" at bounding box center [152, 202] width 67 height 17
select select "60383"
click at [119, 194] on select "Select Stylist ajeet Aman anu armaan ashu Front Desk muskaan rakhi saima shivam…" at bounding box center [152, 202] width 67 height 17
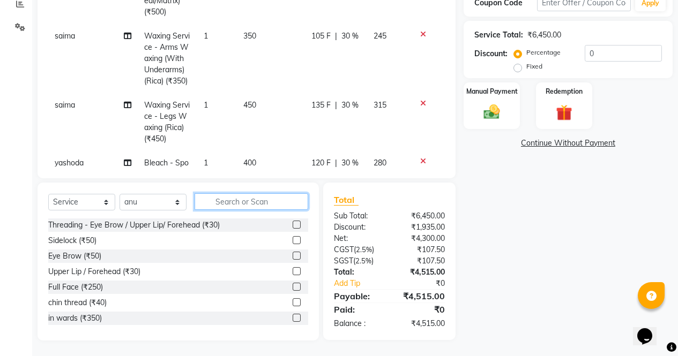
click at [224, 200] on input "text" at bounding box center [251, 201] width 114 height 17
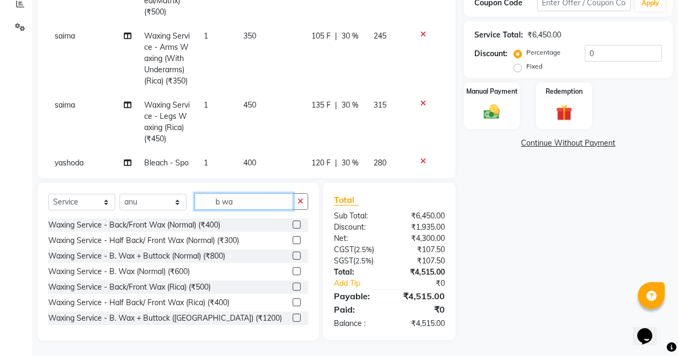
type input "b wa"
click at [292, 258] on label at bounding box center [296, 256] width 8 height 8
click at [292, 258] on input "checkbox" at bounding box center [295, 256] width 7 height 7
checkbox input "false"
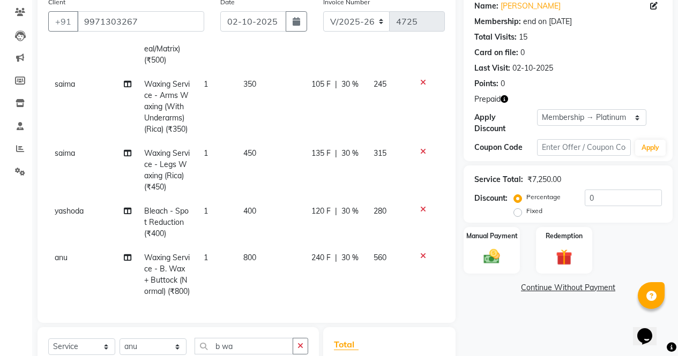
scroll to position [139, 0]
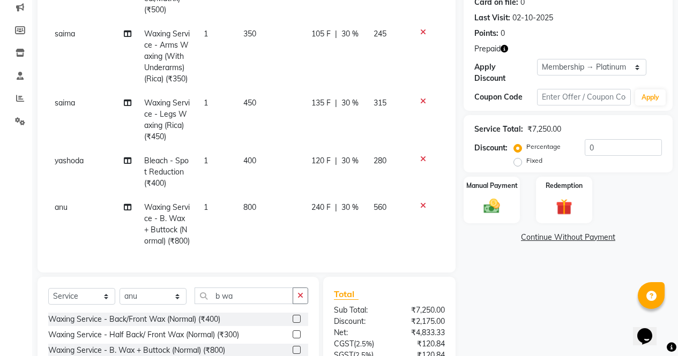
click at [526, 156] on label "Fixed" at bounding box center [534, 161] width 16 height 10
click at [516, 157] on input "Fixed" at bounding box center [519, 160] width 7 height 7
radio input "true"
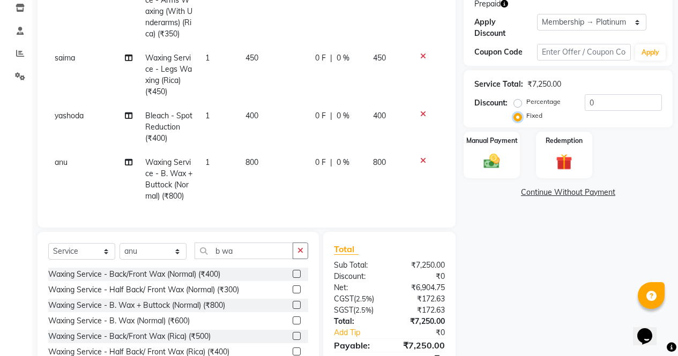
scroll to position [118, 0]
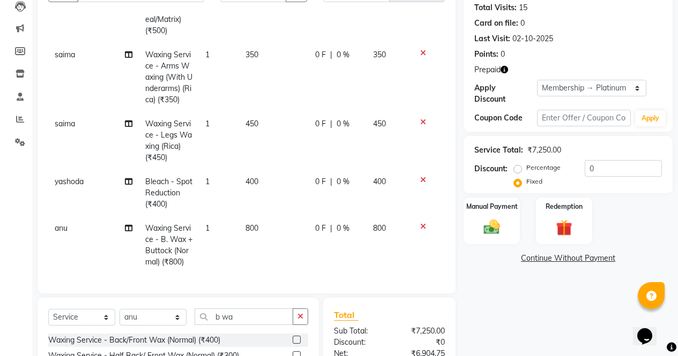
click at [528, 163] on label "Percentage" at bounding box center [543, 168] width 34 height 10
click at [523, 164] on input "Percentage" at bounding box center [519, 167] width 7 height 7
radio input "true"
click at [589, 160] on input "0" at bounding box center [622, 168] width 77 height 17
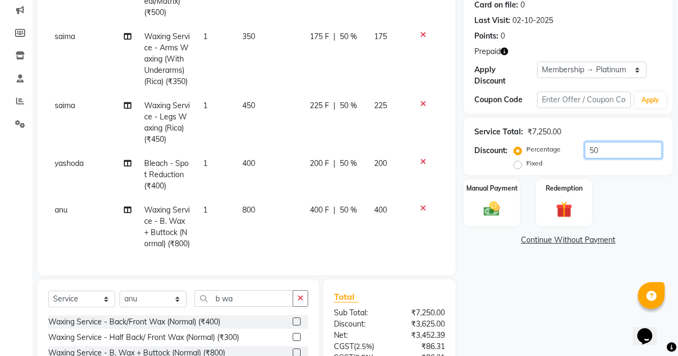
scroll to position [136, 0]
click at [611, 142] on input "50" at bounding box center [622, 150] width 77 height 17
type input "50"
click at [526, 159] on label "Fixed" at bounding box center [534, 164] width 16 height 10
click at [522, 160] on input "Fixed" at bounding box center [519, 163] width 7 height 7
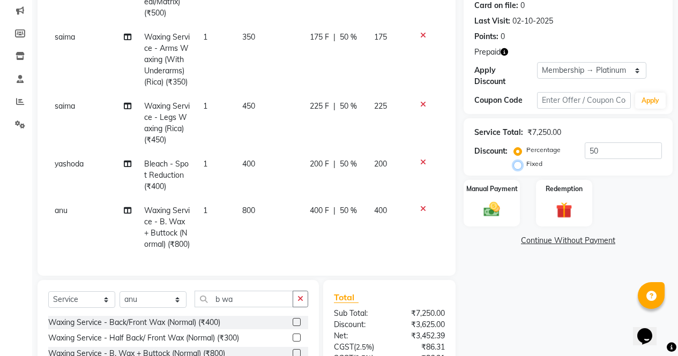
radio input "true"
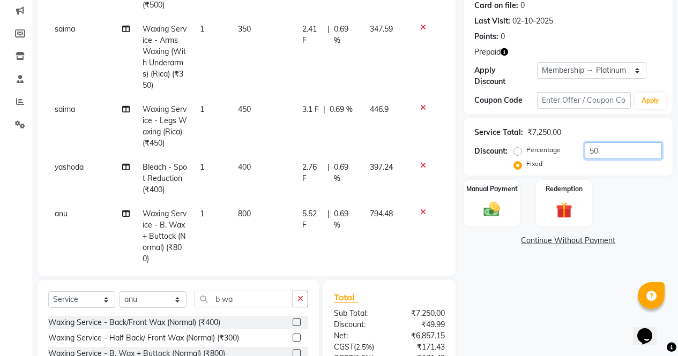
click at [612, 142] on input "50" at bounding box center [622, 150] width 77 height 17
type input "5"
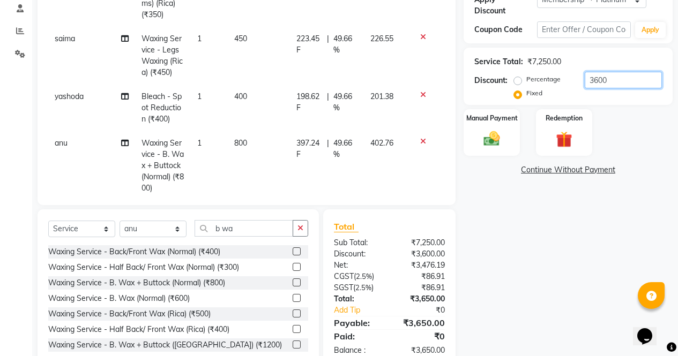
scroll to position [234, 0]
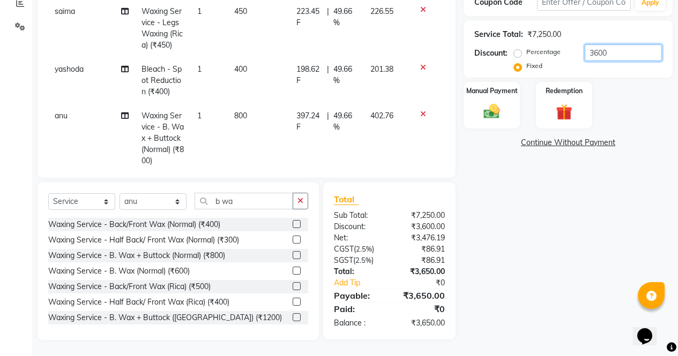
type input "3600"
click at [494, 102] on img at bounding box center [491, 111] width 27 height 19
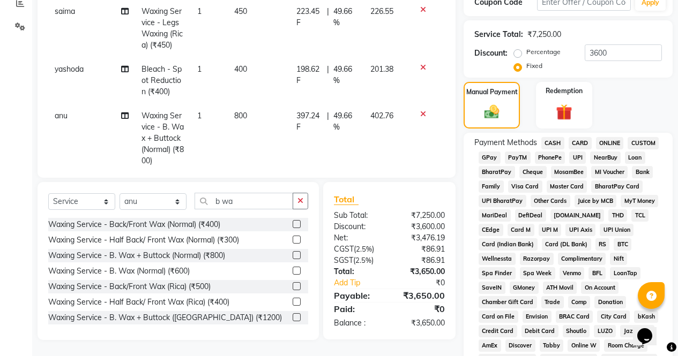
click at [617, 152] on span "NearBuy" at bounding box center [605, 158] width 31 height 12
click at [615, 137] on span "ONLINE" at bounding box center [610, 143] width 28 height 12
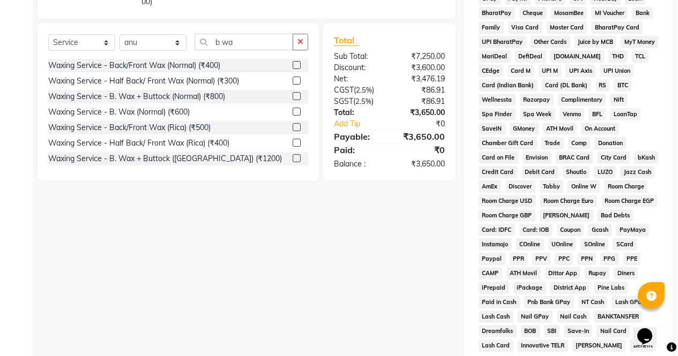
scroll to position [522, 0]
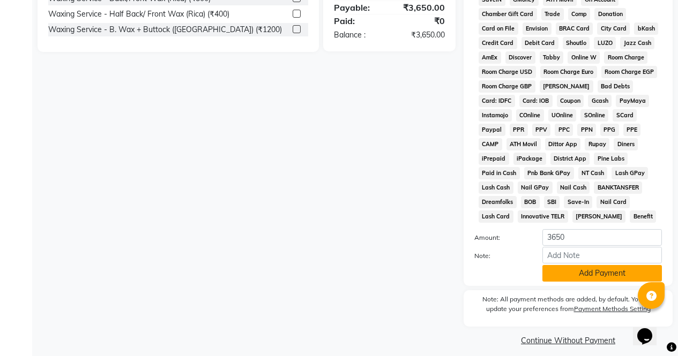
click at [594, 269] on button "Add Payment" at bounding box center [601, 273] width 119 height 17
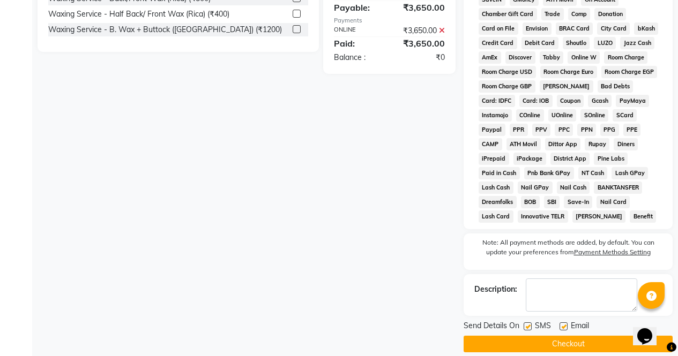
click at [570, 341] on button "Checkout" at bounding box center [567, 344] width 209 height 17
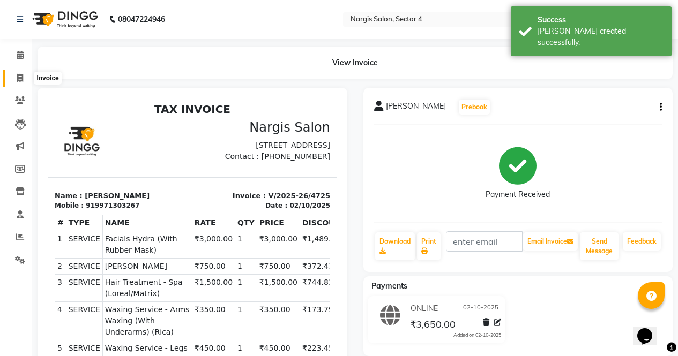
click at [23, 72] on span at bounding box center [20, 78] width 19 height 12
select select "service"
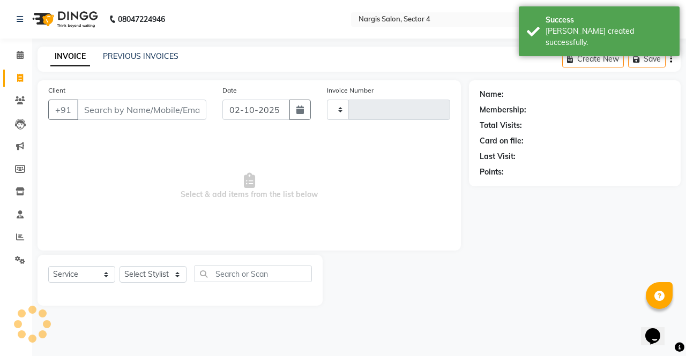
type input "4726"
select select "4130"
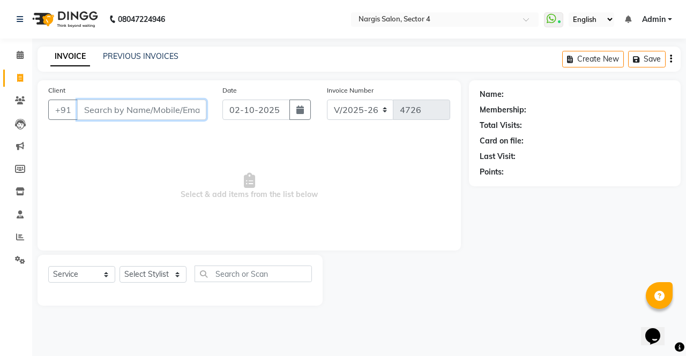
click at [105, 113] on input "Client" at bounding box center [141, 110] width 129 height 20
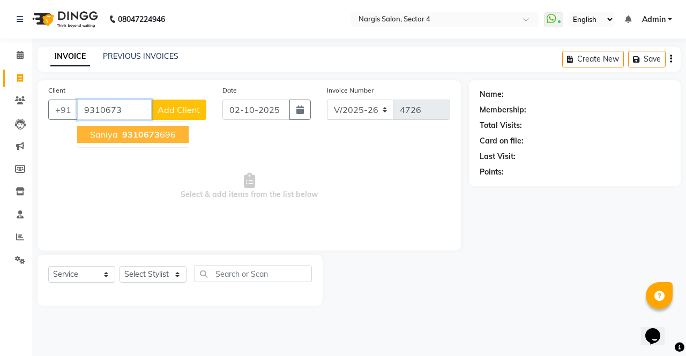
click at [113, 137] on span "saniya" at bounding box center [104, 134] width 28 height 11
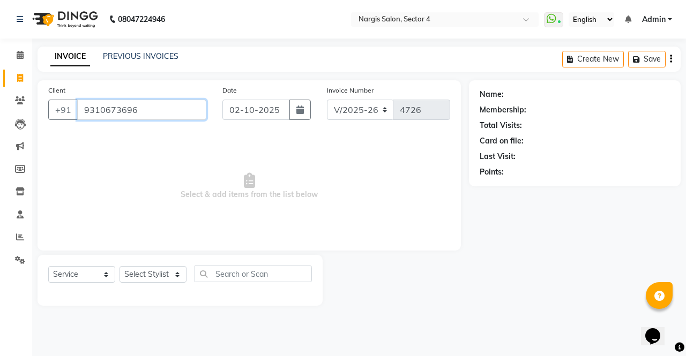
type input "9310673696"
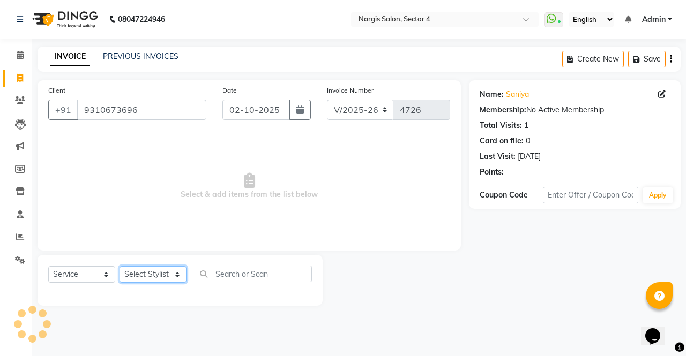
click at [152, 276] on select "Select Stylist ajeet Aman anu armaan ashu Front Desk muskaan rakhi saima shivam…" at bounding box center [152, 274] width 67 height 17
select select "28131"
click at [119, 266] on select "Select Stylist ajeet Aman anu armaan ashu Front Desk muskaan rakhi saima shivam…" at bounding box center [152, 274] width 67 height 17
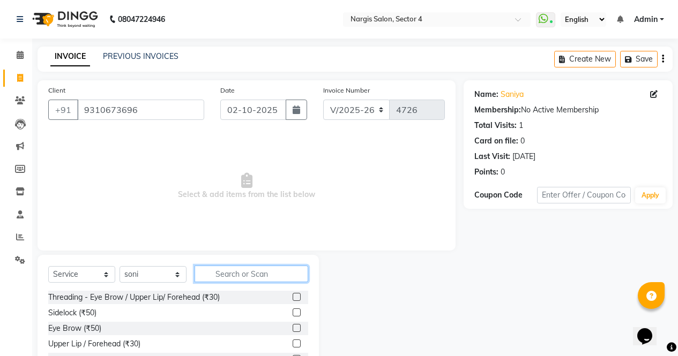
click at [249, 275] on input "text" at bounding box center [251, 274] width 114 height 17
type input "upper"
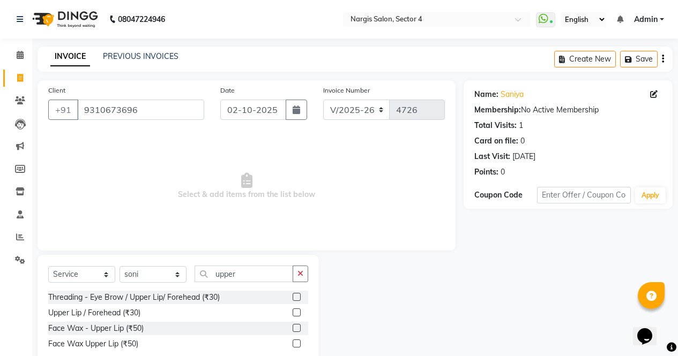
click at [298, 346] on label at bounding box center [296, 344] width 8 height 8
click at [298, 346] on input "checkbox" at bounding box center [295, 344] width 7 height 7
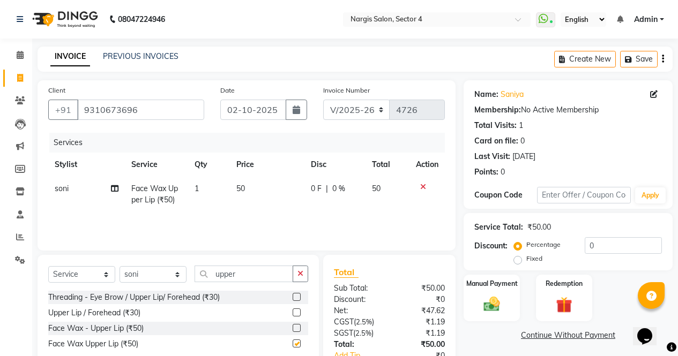
checkbox input "false"
click at [253, 275] on input "upper" at bounding box center [243, 274] width 99 height 17
type input "u"
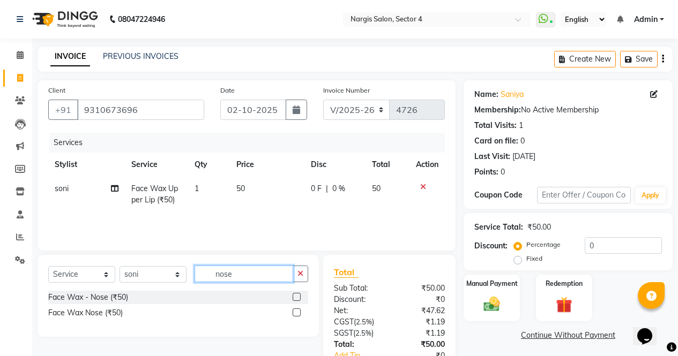
type input "nose"
click at [294, 296] on label at bounding box center [296, 297] width 8 height 8
click at [294, 296] on input "checkbox" at bounding box center [295, 297] width 7 height 7
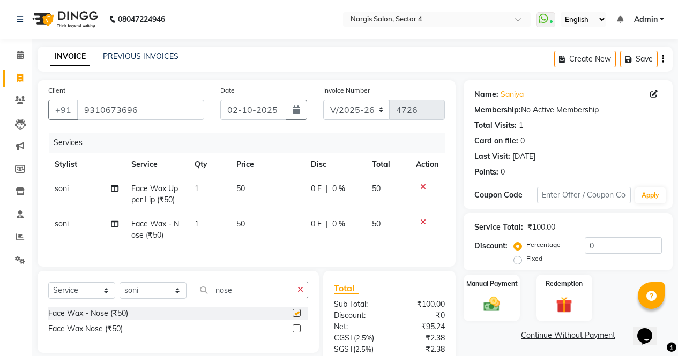
checkbox input "false"
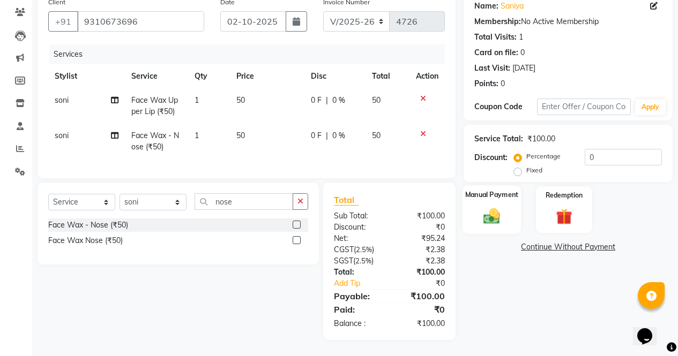
click at [498, 206] on img at bounding box center [491, 215] width 27 height 19
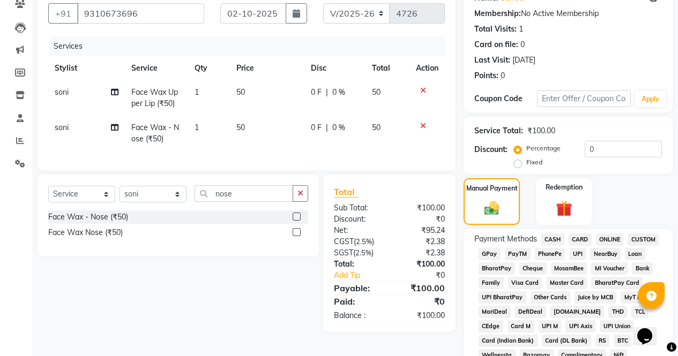
click at [613, 242] on span "ONLINE" at bounding box center [610, 240] width 28 height 12
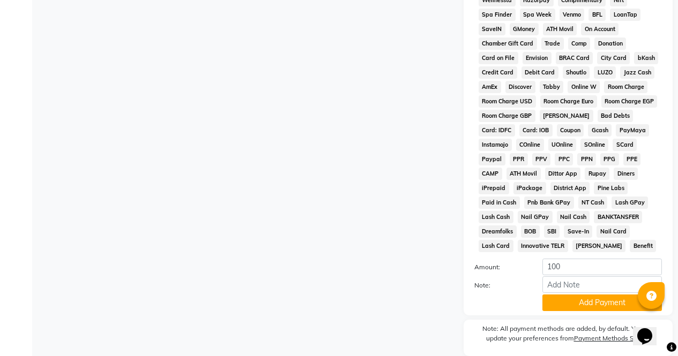
scroll to position [490, 0]
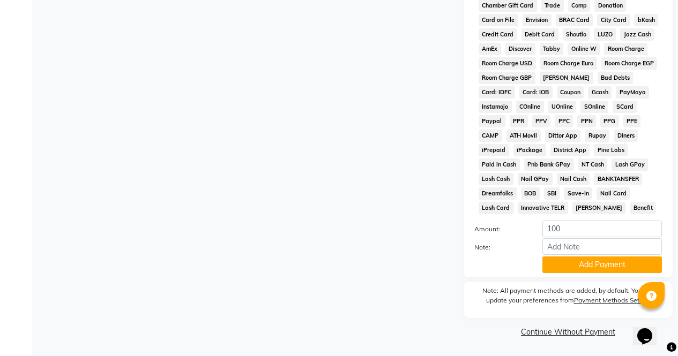
click at [606, 268] on button "Add Payment" at bounding box center [601, 265] width 119 height 17
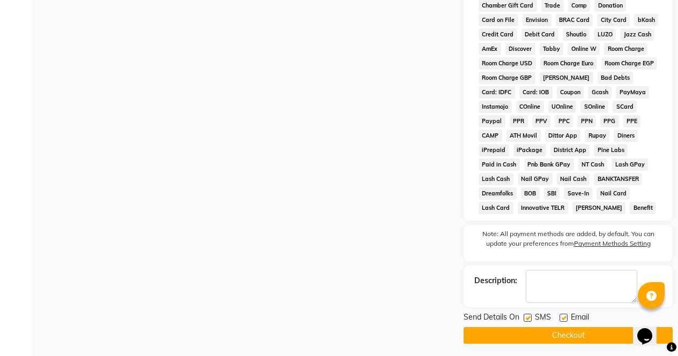
click at [597, 340] on button "Checkout" at bounding box center [567, 335] width 209 height 17
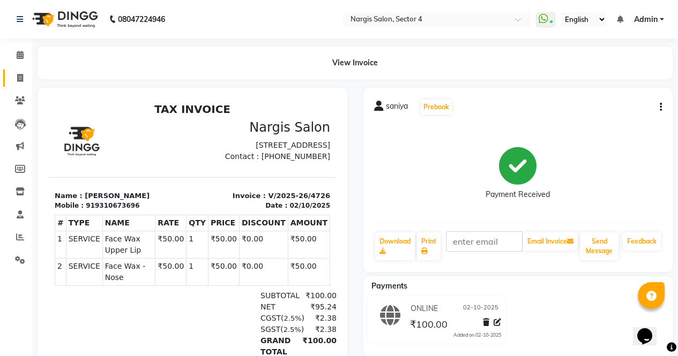
click at [22, 74] on icon at bounding box center [20, 78] width 6 height 8
select select "service"
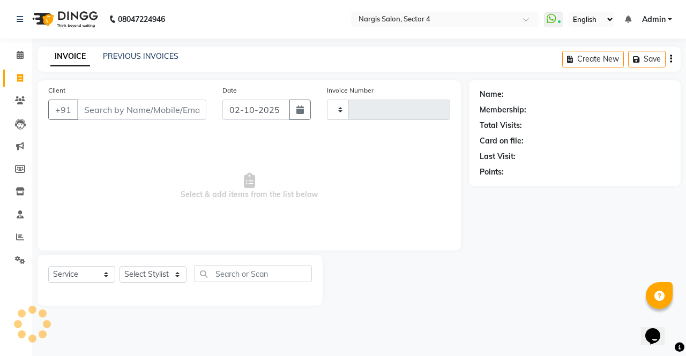
type input "4727"
select select "4130"
click at [148, 52] on link "PREVIOUS INVOICES" at bounding box center [141, 56] width 76 height 10
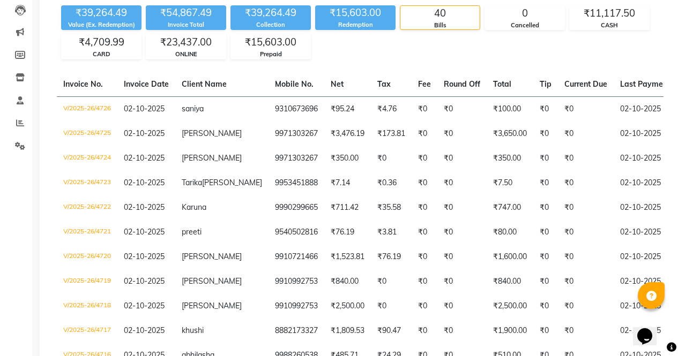
scroll to position [115, 0]
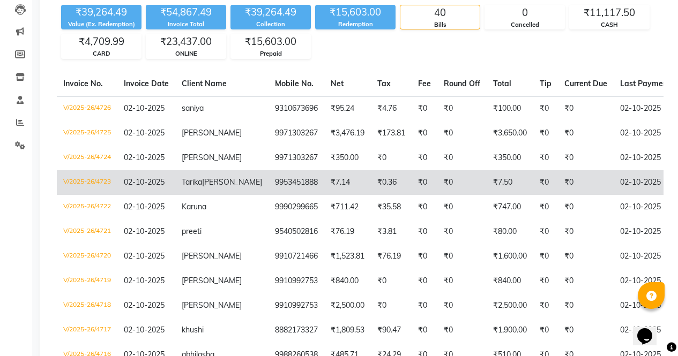
click at [202, 187] on span "Chaudhary" at bounding box center [232, 182] width 60 height 10
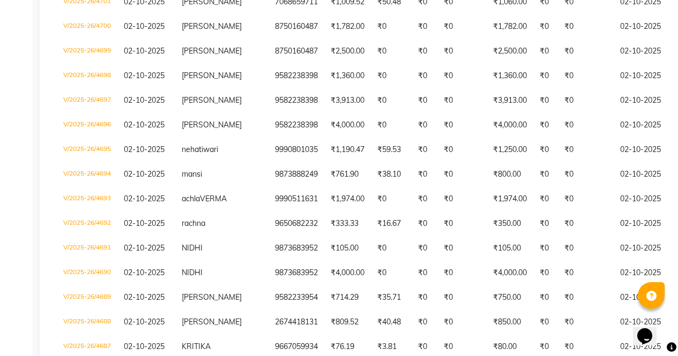
scroll to position [838, 0]
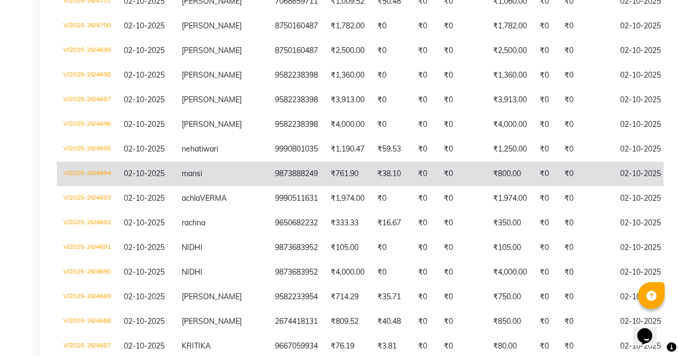
click at [76, 183] on td "V/2025-26/4694" at bounding box center [87, 174] width 61 height 25
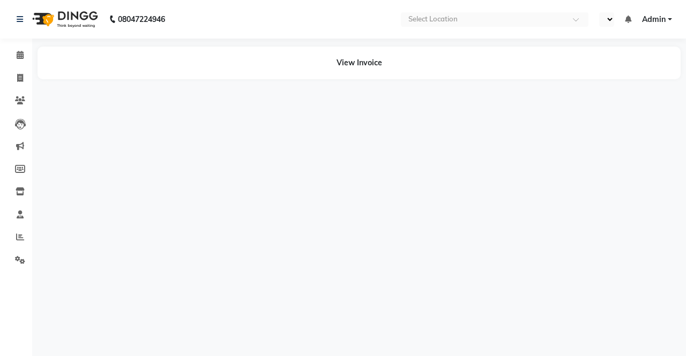
select select "en"
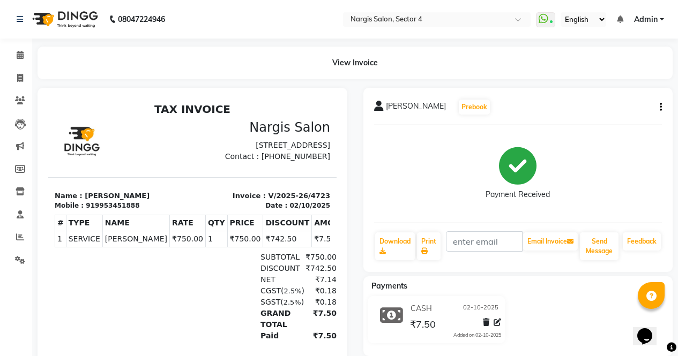
click at [660, 107] on icon "button" at bounding box center [660, 107] width 2 height 1
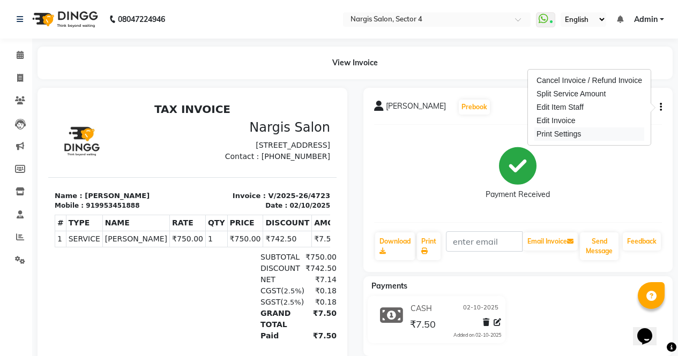
click at [577, 127] on div "Print Settings" at bounding box center [589, 133] width 110 height 13
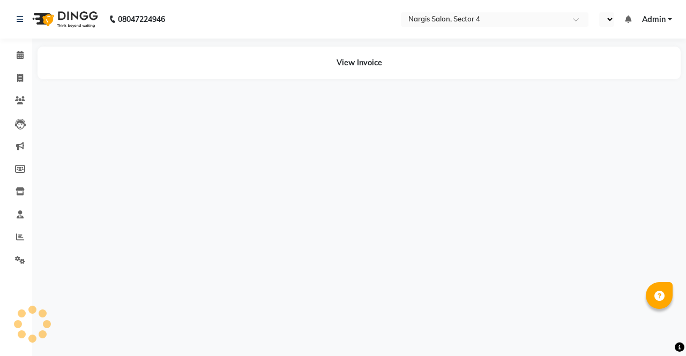
select select "en"
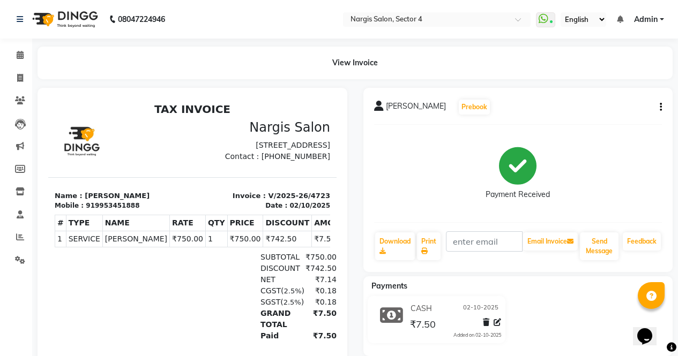
click at [660, 107] on icon "button" at bounding box center [660, 107] width 2 height 1
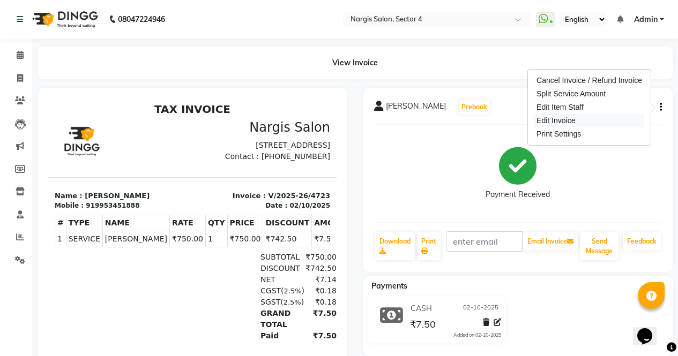
click at [574, 123] on div "Edit Invoice" at bounding box center [589, 120] width 110 height 13
select select "service"
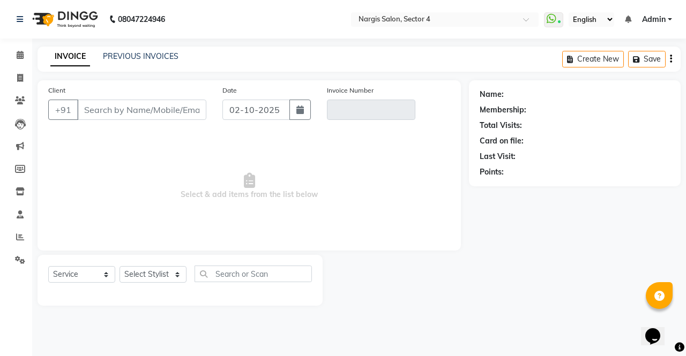
type input "9953451888"
type input "V/2025-26/4723"
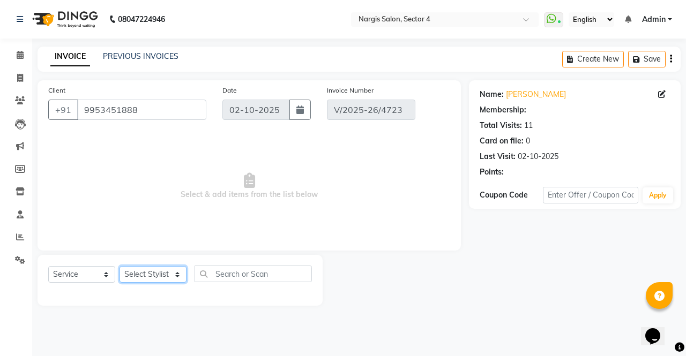
click at [142, 274] on select "Select Stylist [PERSON_NAME] [PERSON_NAME] [PERSON_NAME] Front Desk muskaan rak…" at bounding box center [152, 274] width 67 height 17
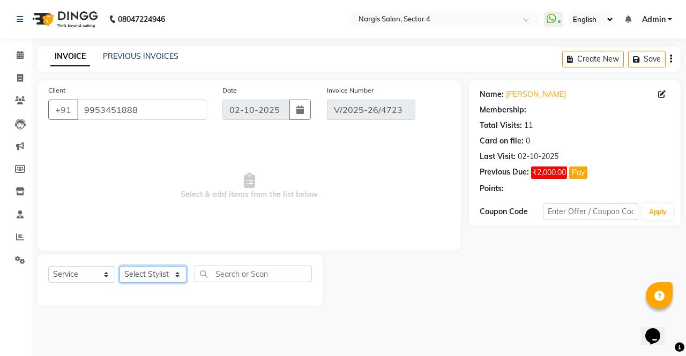
select select "select"
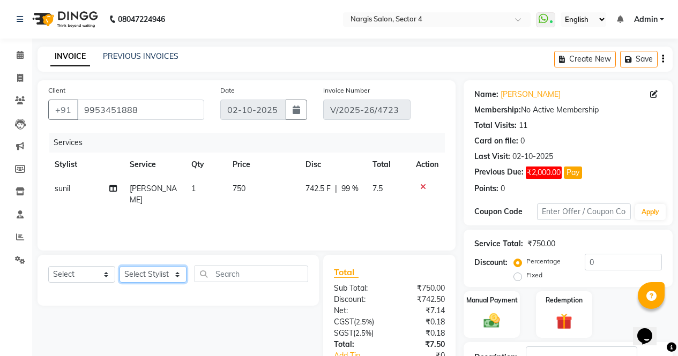
select select "29276"
click at [119, 266] on select "Select Stylist [PERSON_NAME] [PERSON_NAME] [PERSON_NAME] Front Desk muskaan rak…" at bounding box center [152, 274] width 67 height 17
click at [218, 275] on input "text" at bounding box center [251, 274] width 114 height 17
click at [220, 275] on input "text" at bounding box center [251, 274] width 114 height 17
click at [236, 272] on input "text" at bounding box center [251, 274] width 114 height 17
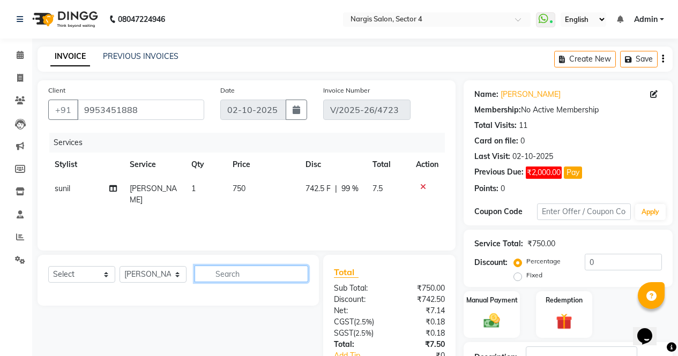
click at [217, 277] on input "text" at bounding box center [251, 274] width 114 height 17
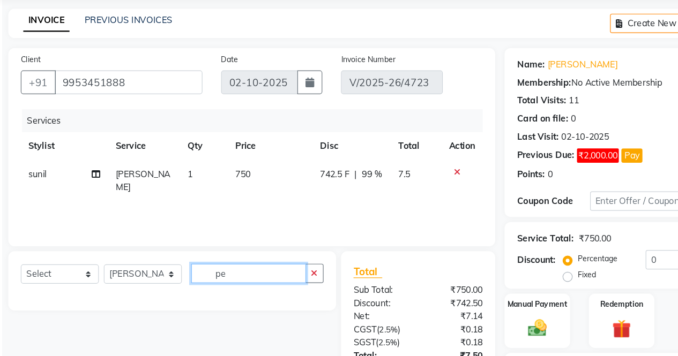
type input "p"
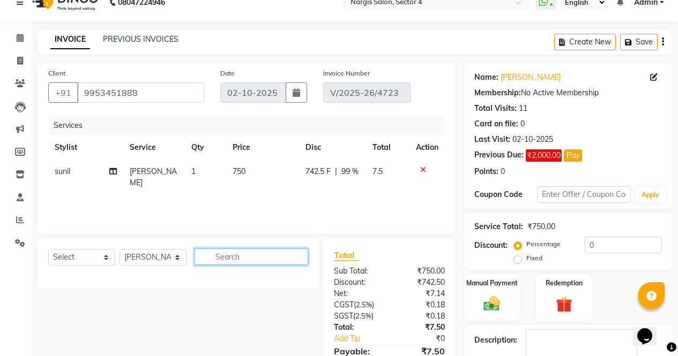
scroll to position [19, 0]
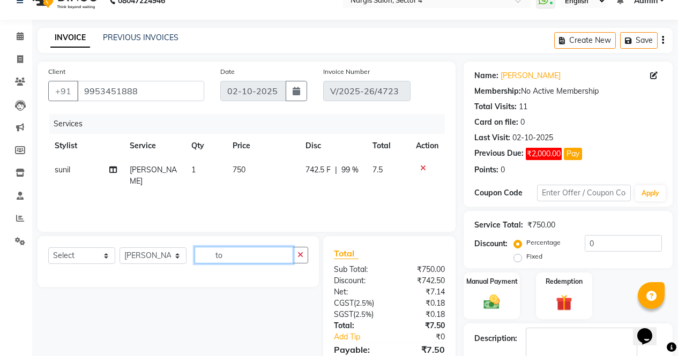
type input "t"
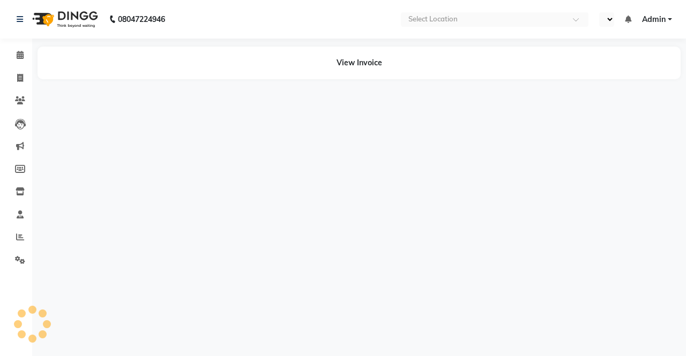
select select "en"
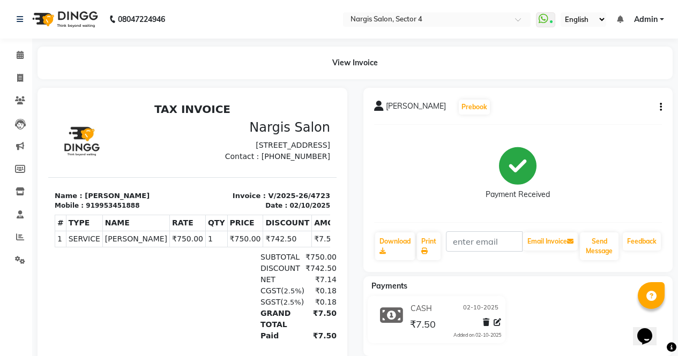
click at [660, 107] on icon "button" at bounding box center [660, 107] width 2 height 1
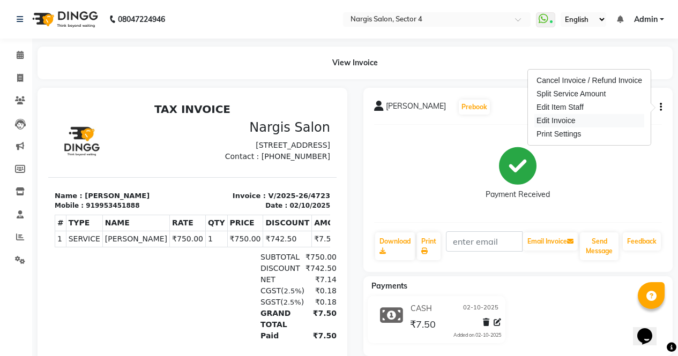
click at [570, 121] on div "Edit Invoice" at bounding box center [589, 120] width 110 height 13
select select "service"
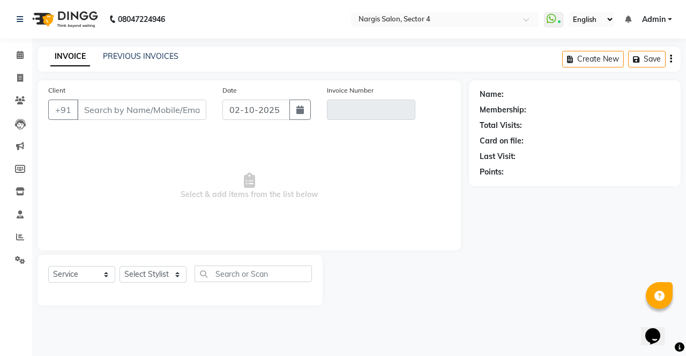
type input "9953451888"
type input "V/2025-26/4723"
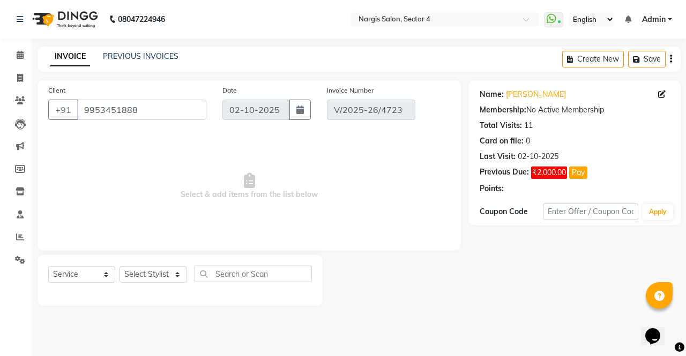
select select "select"
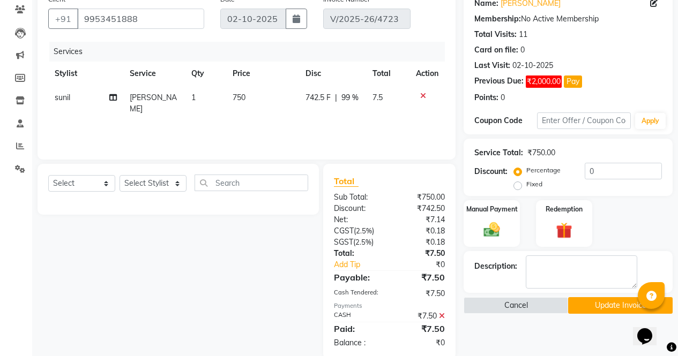
scroll to position [110, 0]
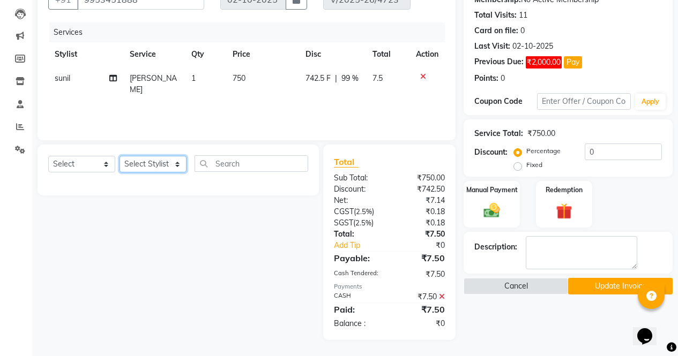
click at [155, 161] on select "Select Stylist [PERSON_NAME] [PERSON_NAME] [PERSON_NAME] Front Desk muskaan rak…" at bounding box center [152, 164] width 67 height 17
select select "29276"
click at [119, 156] on select "Select Stylist [PERSON_NAME] [PERSON_NAME] [PERSON_NAME] Front Desk muskaan rak…" at bounding box center [152, 164] width 67 height 17
click at [248, 162] on input "text" at bounding box center [251, 163] width 114 height 17
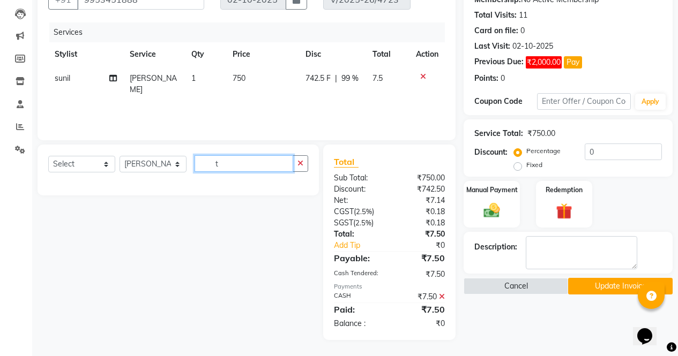
type input "t"
click at [91, 155] on div "Select Service Product Membership Package Voucher Prepaid Gift Card Select Styl…" at bounding box center [178, 167] width 260 height 25
click at [86, 163] on select "Select Service Product Membership Package Voucher Prepaid Gift Card" at bounding box center [81, 164] width 67 height 17
select select "service"
click at [48, 156] on select "Select Service Product Membership Package Voucher Prepaid Gift Card" at bounding box center [81, 164] width 67 height 17
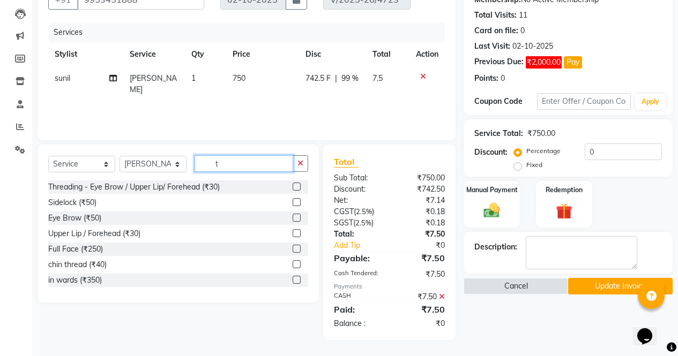
click at [247, 162] on input "t" at bounding box center [243, 163] width 99 height 17
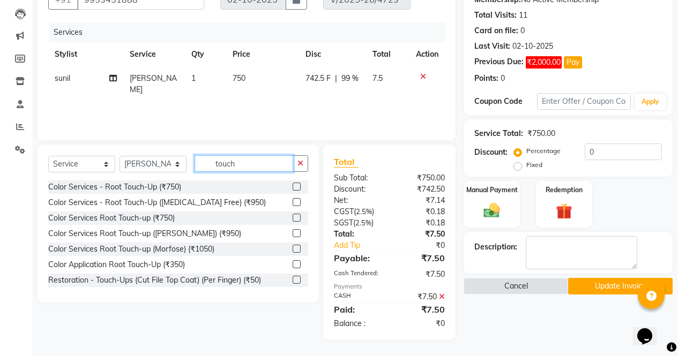
type input "touch"
click at [292, 186] on label at bounding box center [296, 187] width 8 height 8
click at [292, 186] on input "checkbox" at bounding box center [295, 187] width 7 height 7
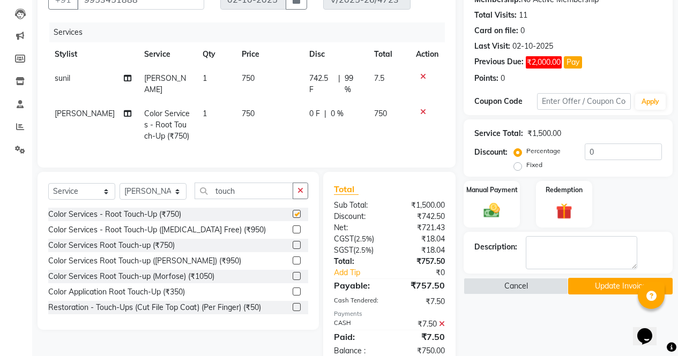
checkbox input "false"
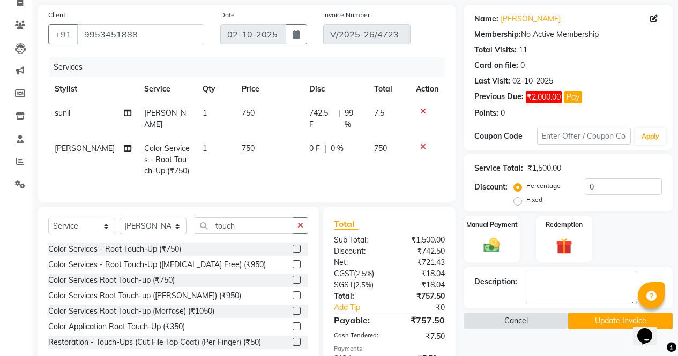
scroll to position [21, 0]
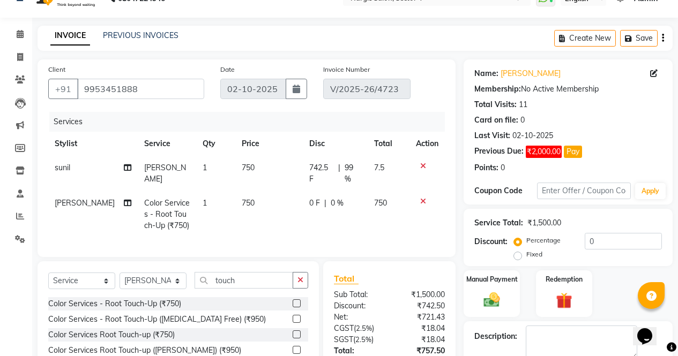
click at [347, 198] on div "0 F | 0 %" at bounding box center [335, 203] width 52 height 11
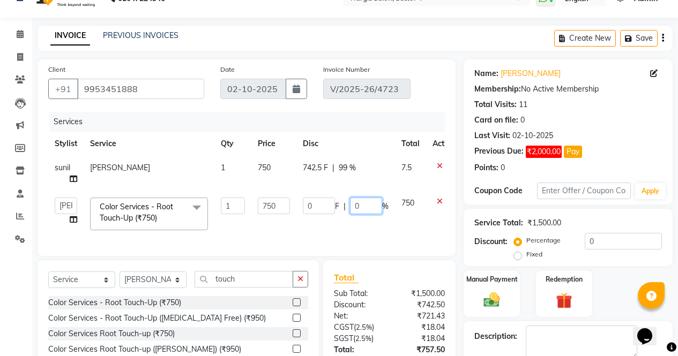
click at [361, 205] on input "0" at bounding box center [366, 206] width 32 height 17
type input "99"
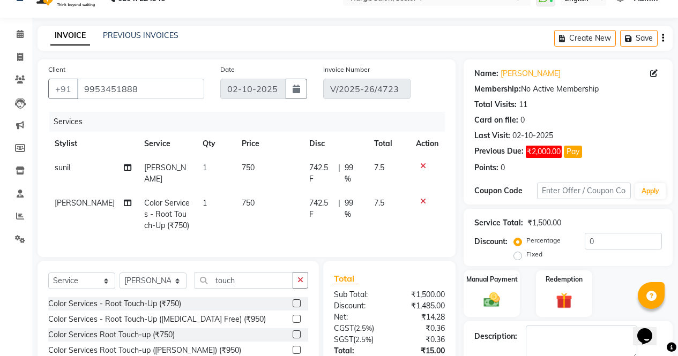
click at [393, 233] on div "Services Stylist Service Qty Price Disc Total Action sunil Sara Pedicure 1 750 …" at bounding box center [246, 179] width 396 height 134
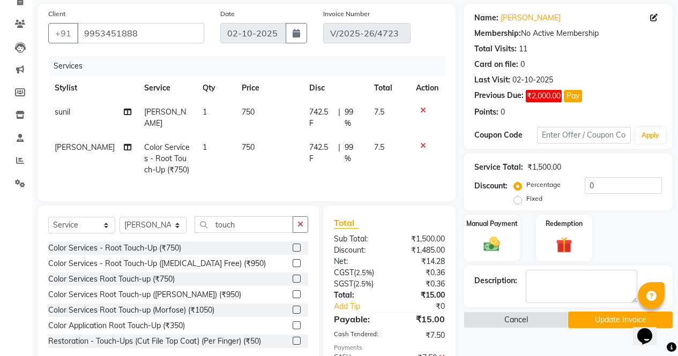
scroll to position [134, 0]
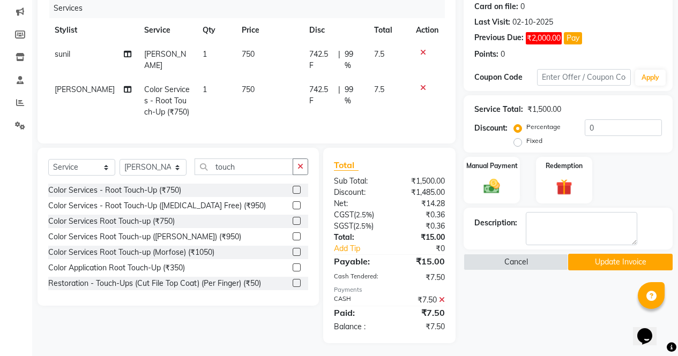
click at [443, 296] on icon at bounding box center [442, 299] width 6 height 7
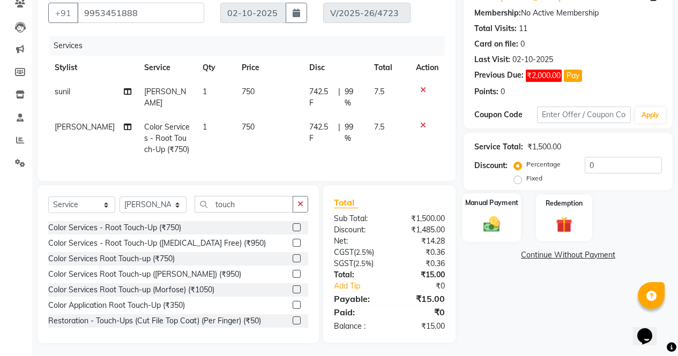
click at [493, 220] on img at bounding box center [491, 223] width 27 height 19
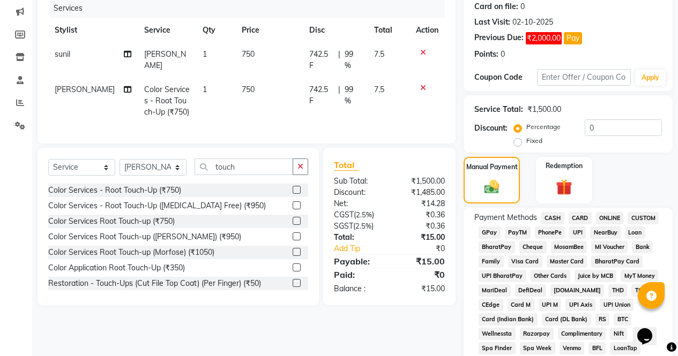
click at [555, 221] on span "CASH" at bounding box center [552, 218] width 23 height 12
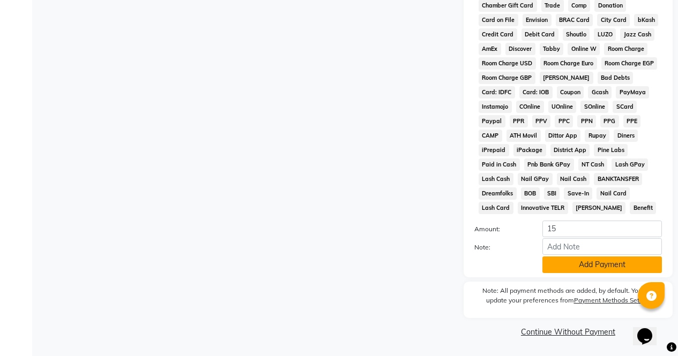
click at [597, 266] on button "Add Payment" at bounding box center [601, 265] width 119 height 17
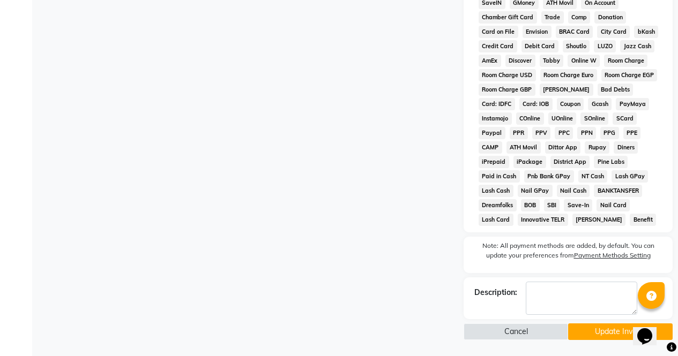
click at [597, 332] on button "Update Invoice" at bounding box center [620, 332] width 104 height 17
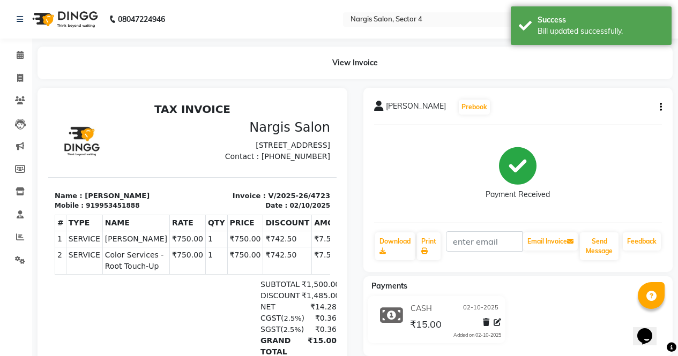
click at [68, 11] on img at bounding box center [63, 19] width 73 height 30
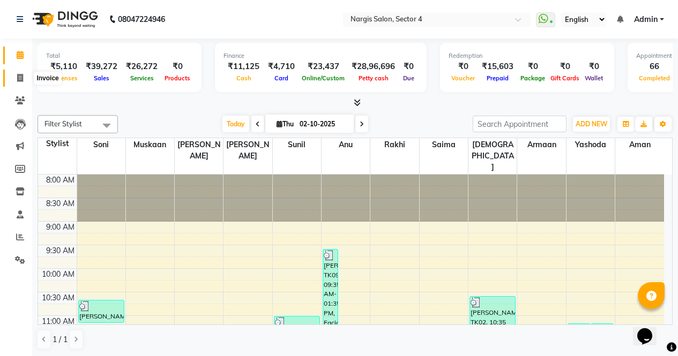
click at [25, 83] on span at bounding box center [20, 78] width 19 height 12
select select "service"
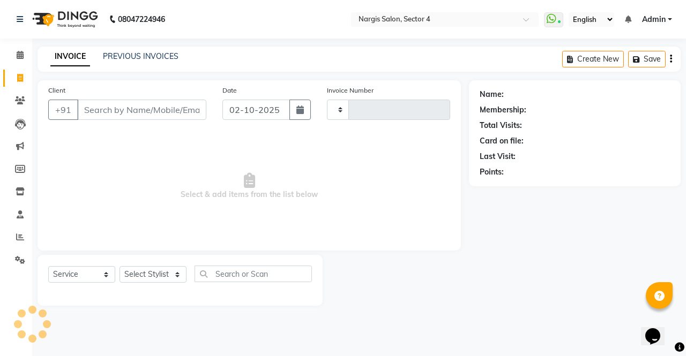
type input "4727"
select select "4130"
click at [19, 238] on icon at bounding box center [20, 237] width 8 height 8
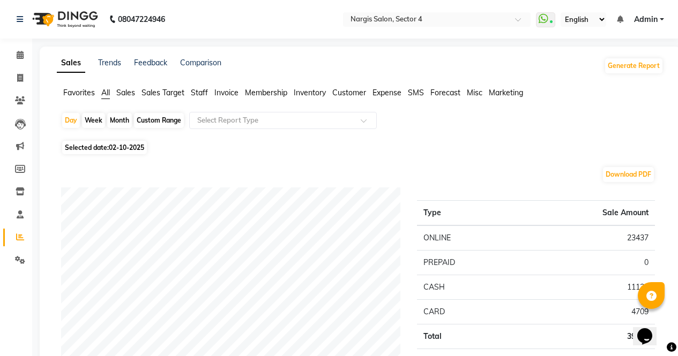
click at [396, 89] on span "Expense" at bounding box center [386, 93] width 29 height 10
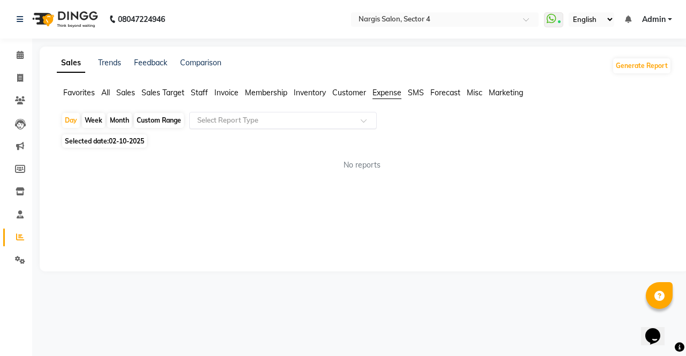
click at [267, 117] on input "text" at bounding box center [272, 120] width 154 height 11
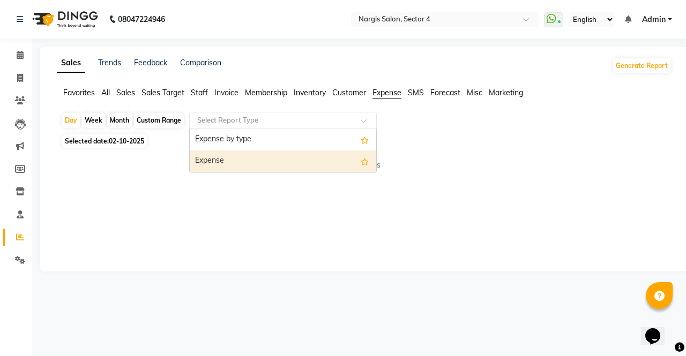
click at [244, 156] on div "Expense" at bounding box center [283, 161] width 186 height 21
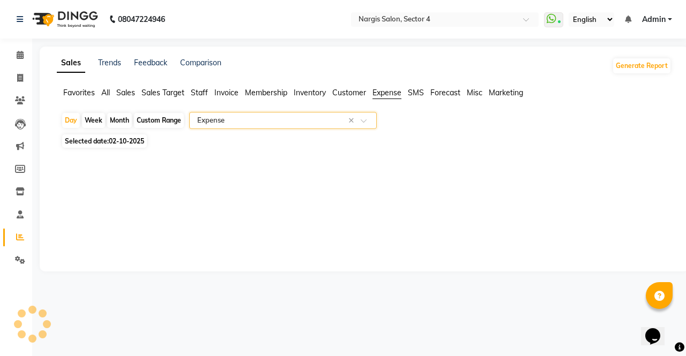
select select "full_report"
select select "csv"
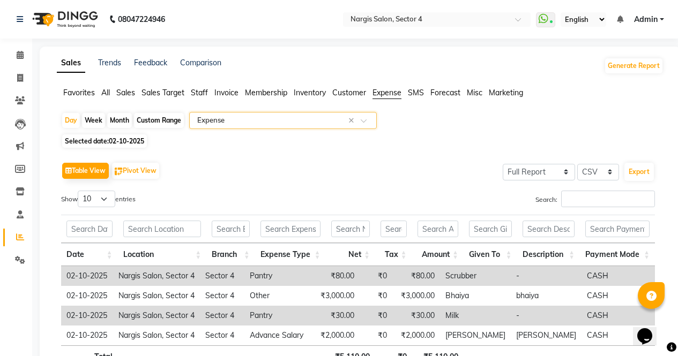
click at [72, 13] on img at bounding box center [63, 19] width 73 height 30
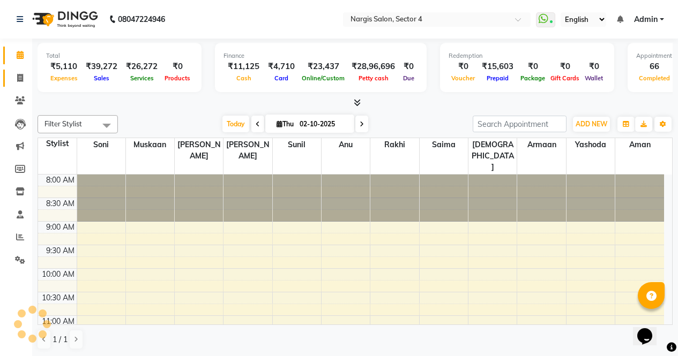
click at [20, 73] on span at bounding box center [20, 78] width 19 height 12
select select "service"
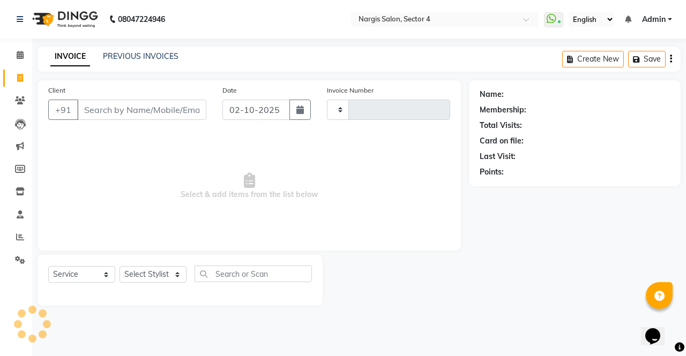
type input "4727"
select select "4130"
click at [161, 56] on link "PREVIOUS INVOICES" at bounding box center [141, 56] width 76 height 10
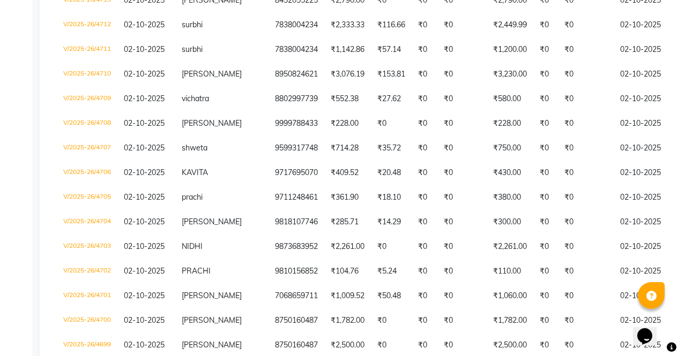
scroll to position [928, 0]
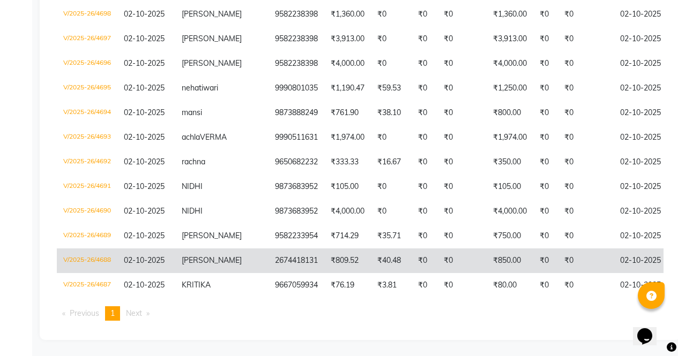
click at [111, 249] on td "V/2025-26/4688" at bounding box center [87, 261] width 61 height 25
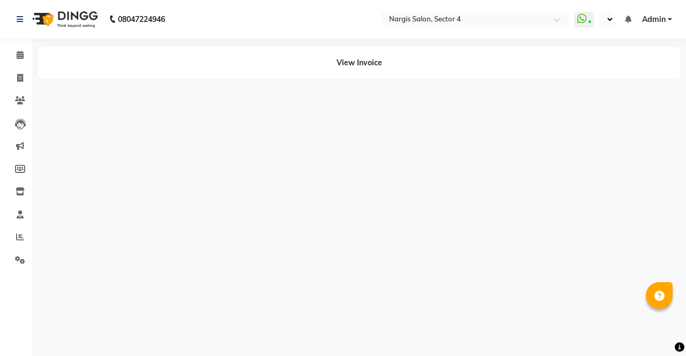
select select "en"
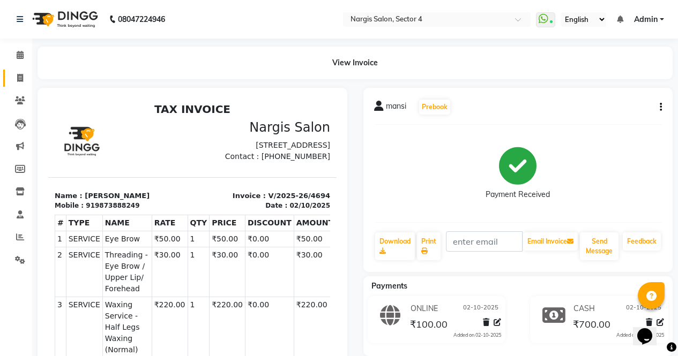
click at [21, 77] on icon at bounding box center [20, 78] width 6 height 8
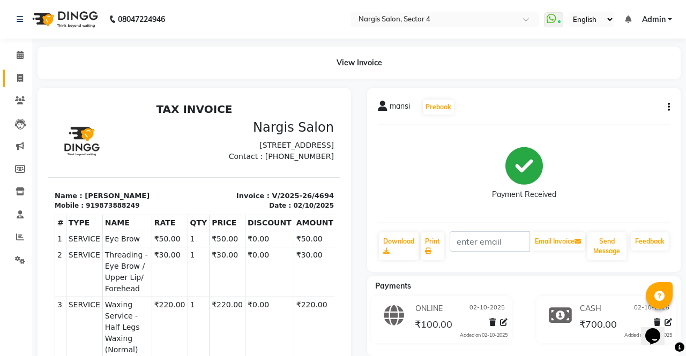
select select "service"
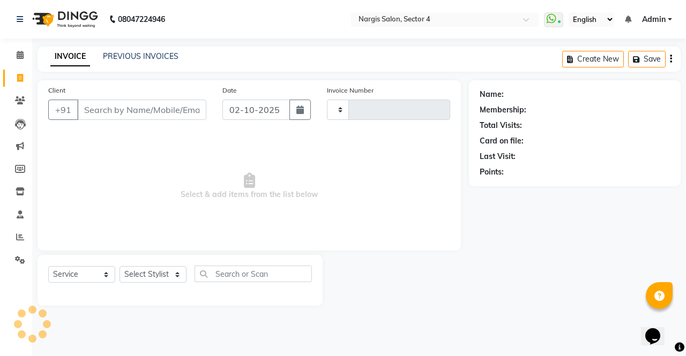
type input "4727"
select select "4130"
click at [141, 57] on link "PREVIOUS INVOICES" at bounding box center [141, 56] width 76 height 10
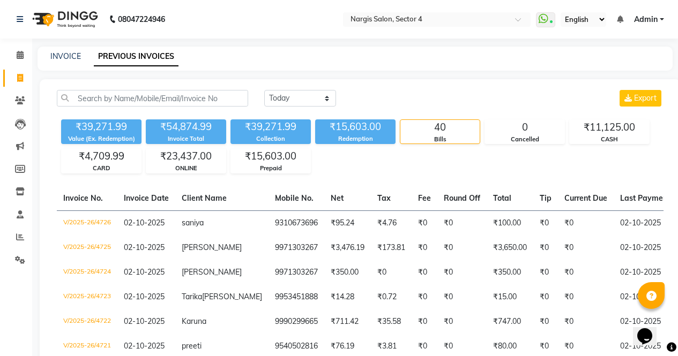
click at [65, 55] on link "INVOICE" at bounding box center [65, 56] width 31 height 10
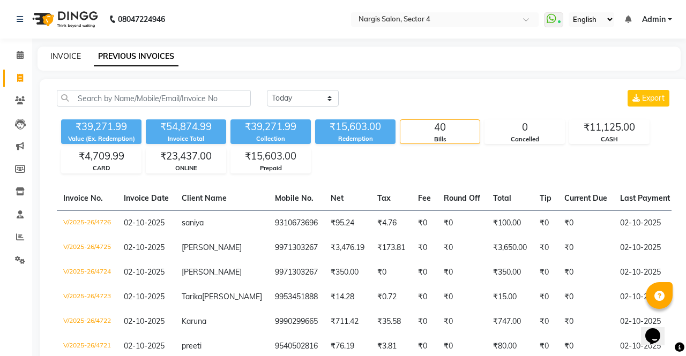
select select "service"
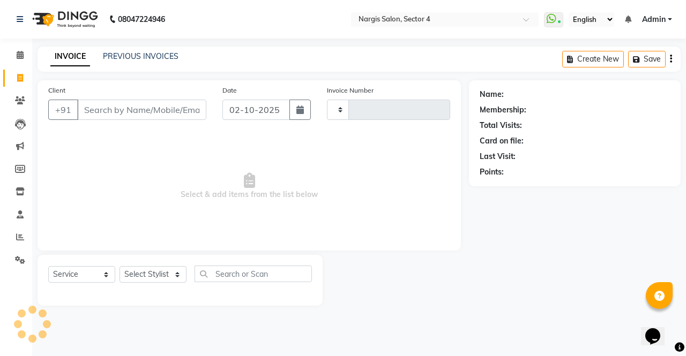
type input "4727"
select select "4130"
click at [171, 52] on link "PREVIOUS INVOICES" at bounding box center [141, 56] width 76 height 10
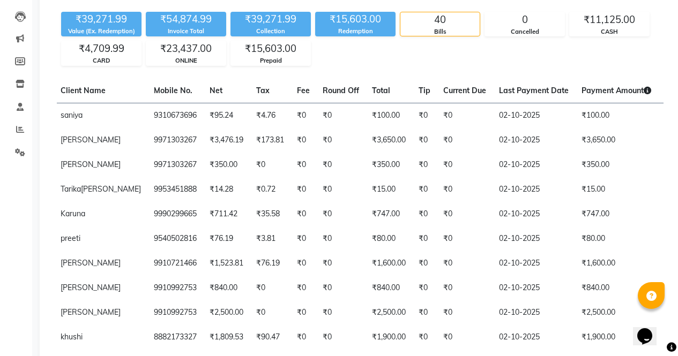
scroll to position [0, 275]
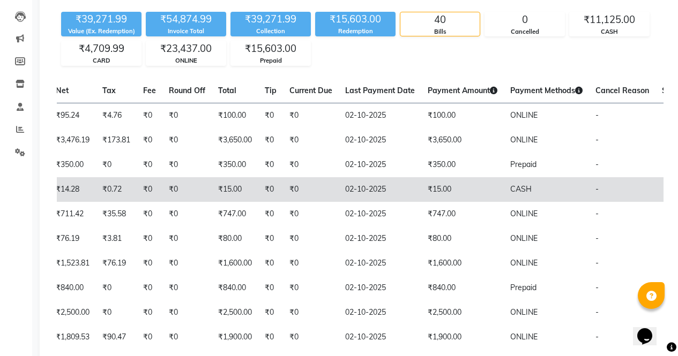
click at [421, 189] on td "₹15.00" at bounding box center [462, 189] width 82 height 25
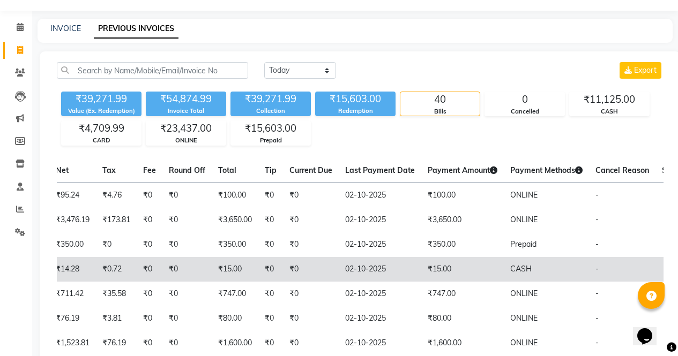
scroll to position [0, 0]
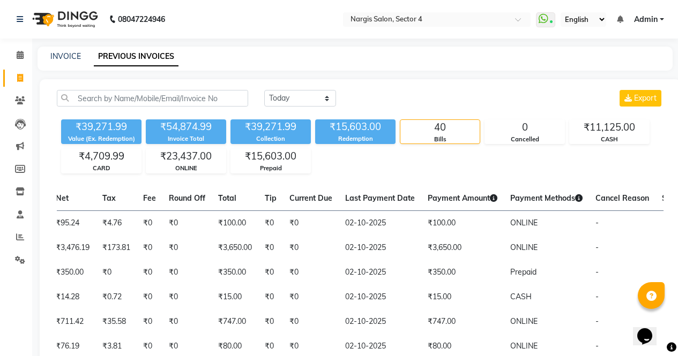
click at [26, 78] on span at bounding box center [20, 78] width 19 height 12
select select "service"
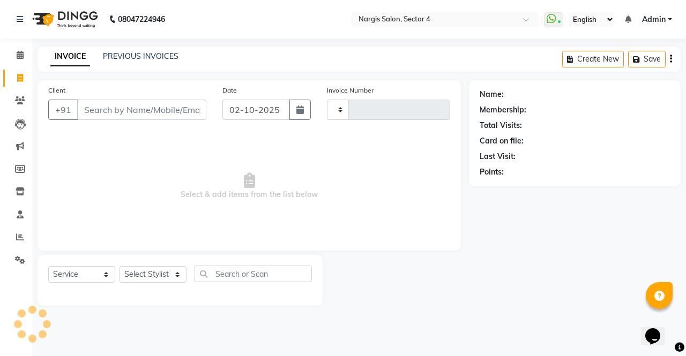
type input "4727"
select select "4130"
click at [18, 48] on link "Calendar" at bounding box center [16, 56] width 26 height 18
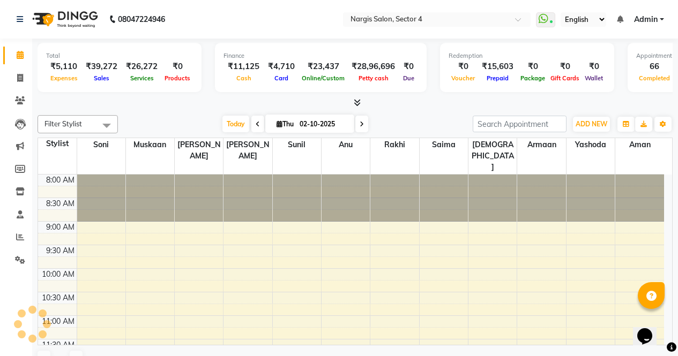
scroll to position [419, 0]
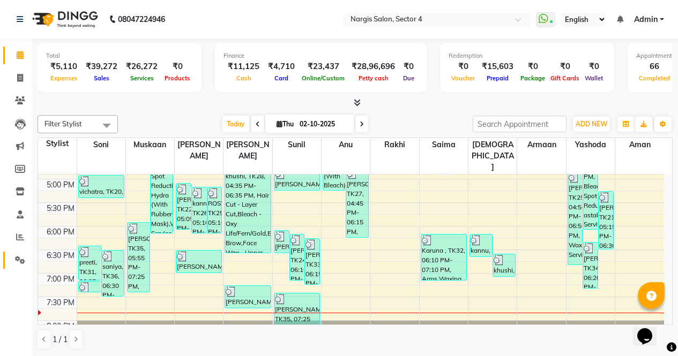
click at [28, 259] on span at bounding box center [20, 260] width 19 height 12
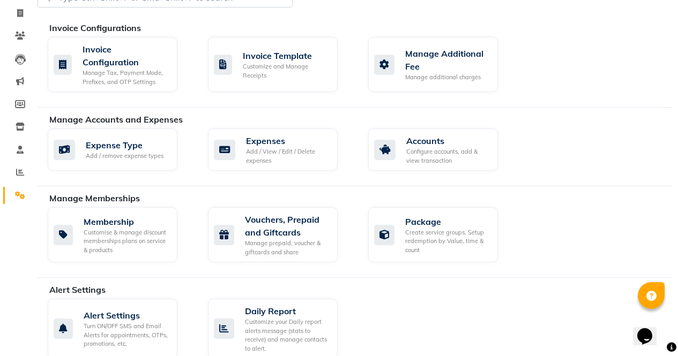
scroll to position [94, 0]
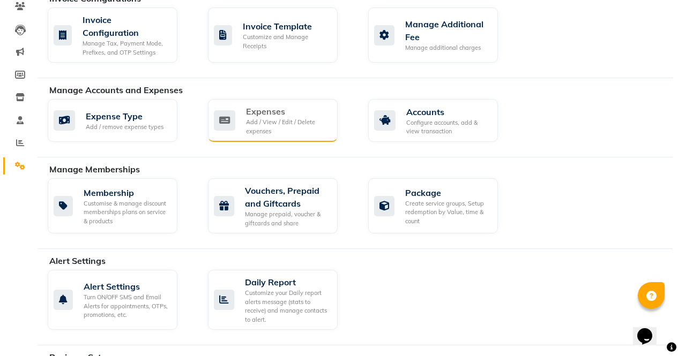
click at [304, 126] on div "Add / View / Edit / Delete expenses" at bounding box center [287, 127] width 83 height 18
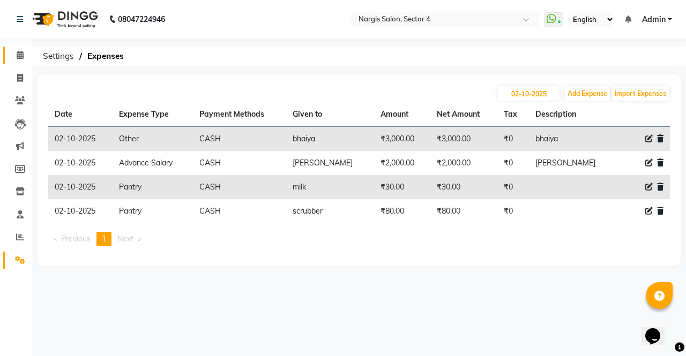
click at [26, 58] on span at bounding box center [20, 55] width 19 height 12
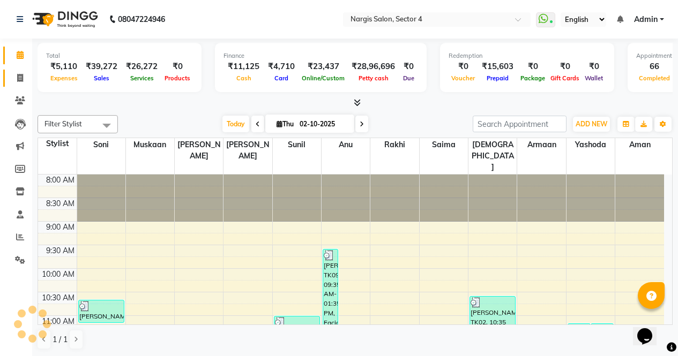
click at [16, 85] on link "Invoice" at bounding box center [16, 79] width 26 height 18
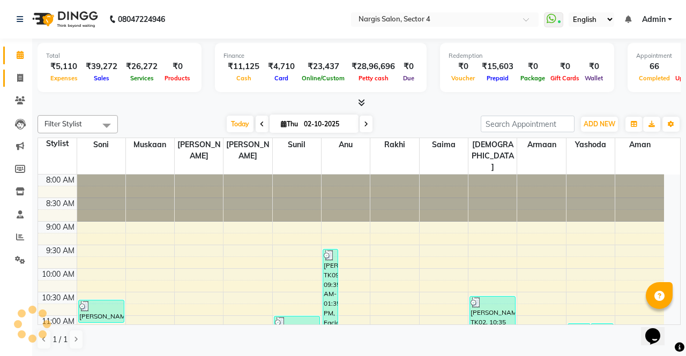
select select "service"
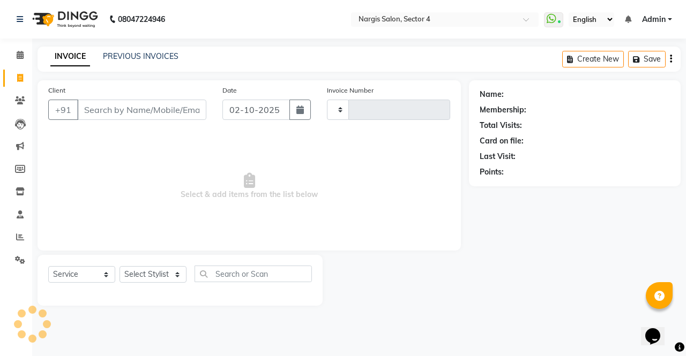
type input "4727"
select select "4130"
click at [152, 57] on link "PREVIOUS INVOICES" at bounding box center [141, 56] width 76 height 10
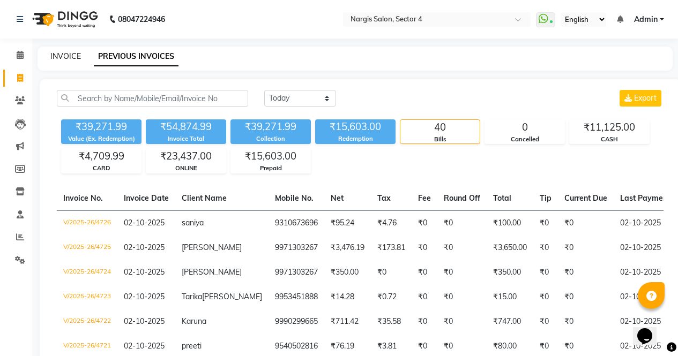
click at [77, 52] on link "INVOICE" at bounding box center [65, 56] width 31 height 10
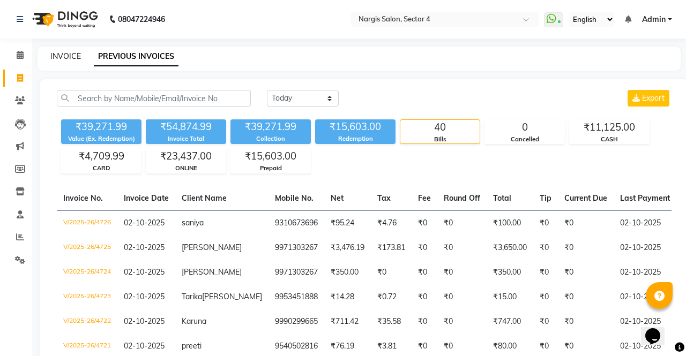
select select "4130"
select select "service"
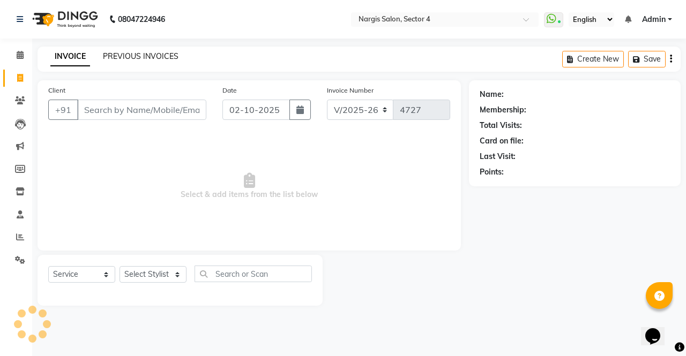
click at [137, 52] on link "PREVIOUS INVOICES" at bounding box center [141, 56] width 76 height 10
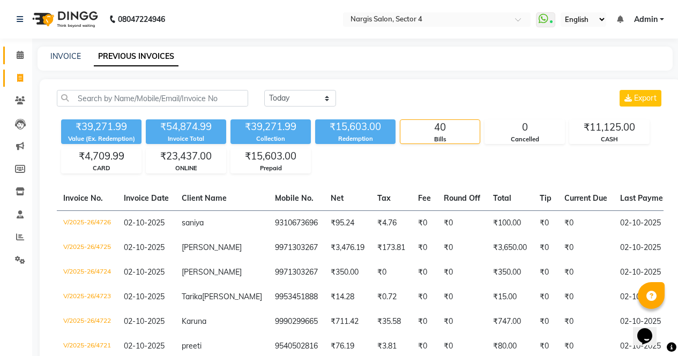
click at [16, 50] on span at bounding box center [20, 55] width 19 height 12
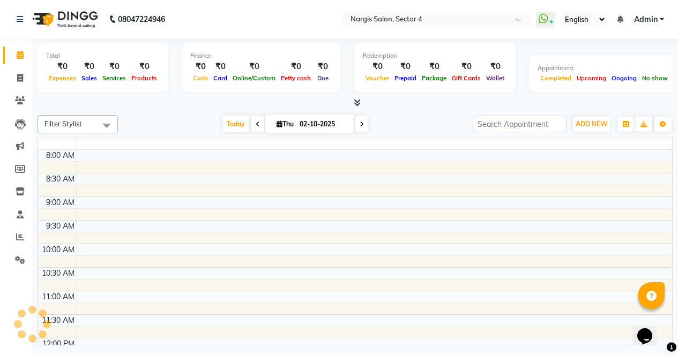
click at [64, 58] on div "Total" at bounding box center [103, 55] width 114 height 9
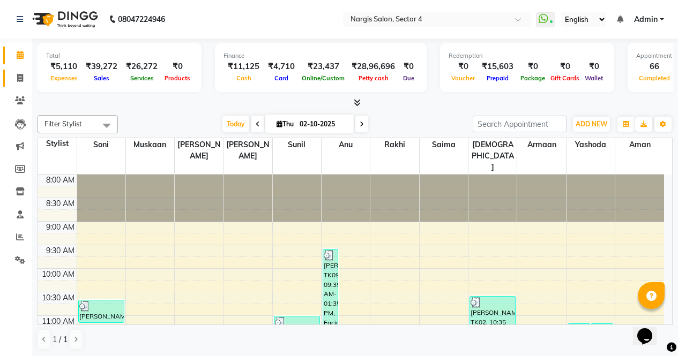
click at [25, 84] on span at bounding box center [20, 78] width 19 height 12
select select "service"
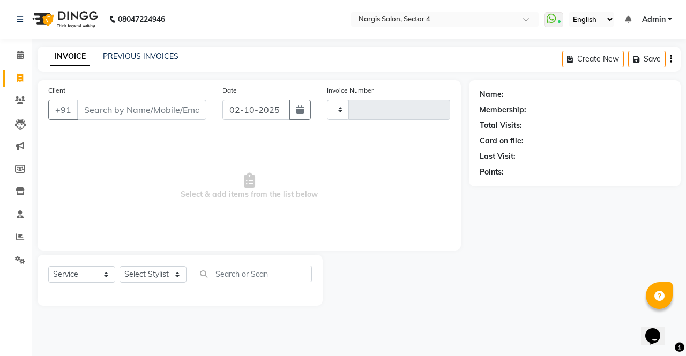
type input "4727"
select select "4130"
click at [115, 112] on input "Client" at bounding box center [141, 110] width 129 height 20
click at [92, 112] on input "98966778" at bounding box center [114, 110] width 74 height 20
click at [93, 112] on input "98966778" at bounding box center [114, 110] width 74 height 20
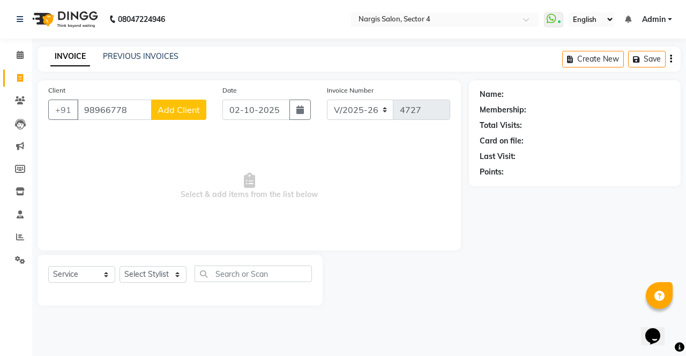
click at [100, 109] on input "98966778" at bounding box center [114, 110] width 74 height 20
click at [133, 104] on input "98966778" at bounding box center [114, 110] width 74 height 20
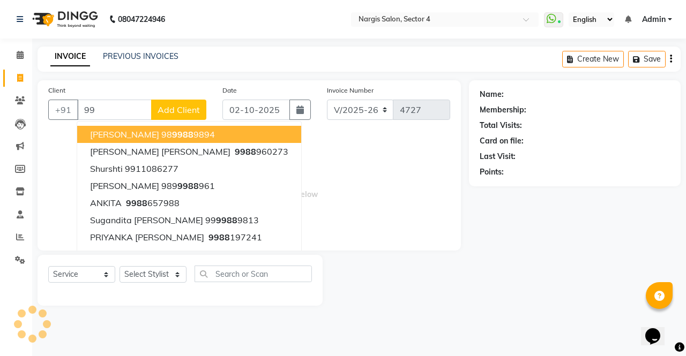
type input "9"
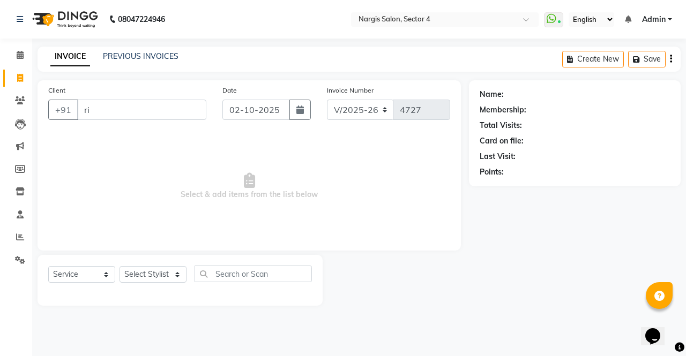
type input "r"
click at [139, 281] on select "Select Stylist ajeet Aman anu armaan ashu Front Desk muskaan rakhi saima shivam…" at bounding box center [152, 274] width 67 height 17
click at [322, 186] on span "Select & add items from the list below" at bounding box center [249, 186] width 402 height 107
click at [130, 273] on select "Select Stylist ajeet Aman anu armaan ashu Front Desk muskaan rakhi saima shivam…" at bounding box center [152, 274] width 67 height 17
select select "87810"
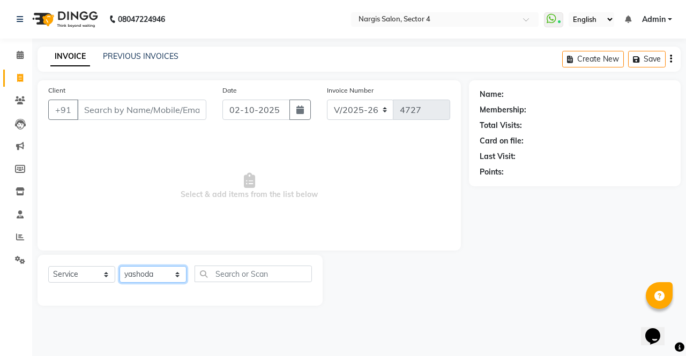
click at [119, 266] on select "Select Stylist ajeet Aman anu armaan ashu Front Desk muskaan rakhi saima shivam…" at bounding box center [152, 274] width 67 height 17
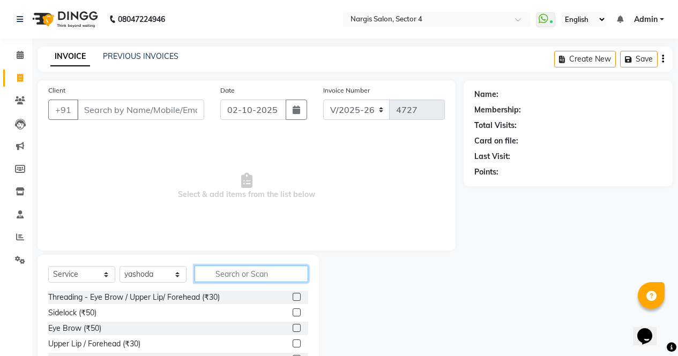
click at [252, 272] on input "text" at bounding box center [251, 274] width 114 height 17
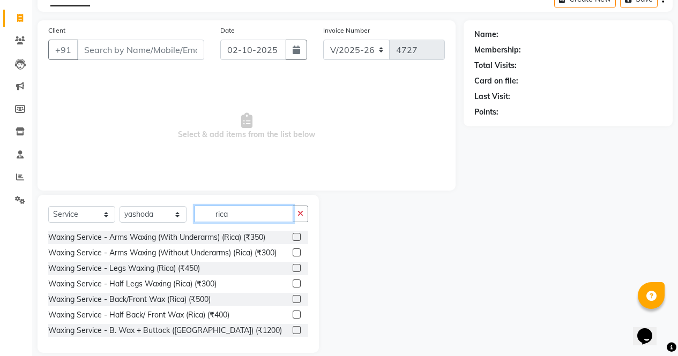
scroll to position [73, 0]
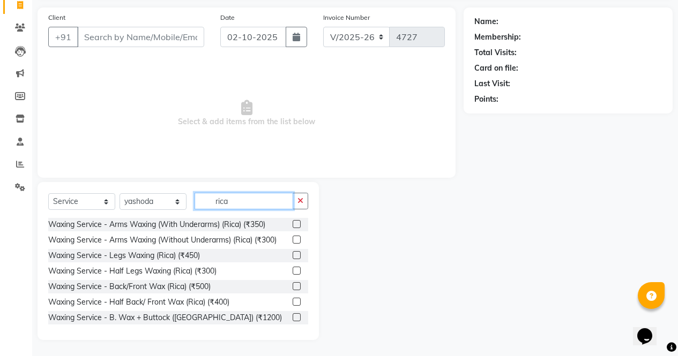
type input "rica"
click at [292, 258] on label at bounding box center [296, 255] width 8 height 8
click at [292, 258] on input "checkbox" at bounding box center [295, 255] width 7 height 7
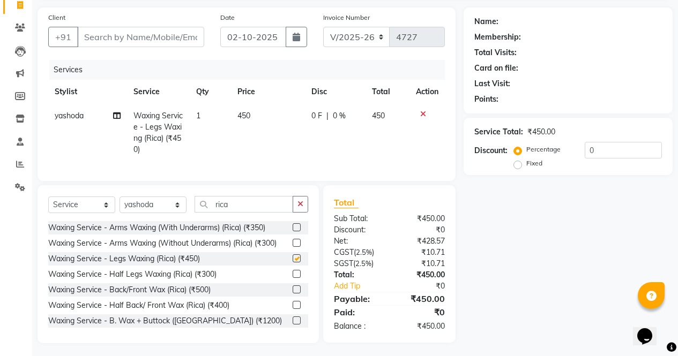
checkbox input "false"
click at [179, 213] on select "Select Stylist ajeet Aman anu armaan ashu Front Desk muskaan rakhi saima shivam…" at bounding box center [152, 205] width 67 height 17
select select "60383"
click at [119, 205] on select "Select Stylist ajeet Aman anu armaan ashu Front Desk muskaan rakhi saima shivam…" at bounding box center [152, 205] width 67 height 17
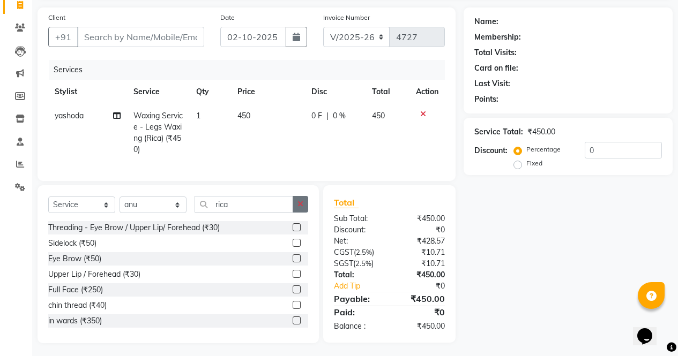
click at [303, 206] on button "button" at bounding box center [300, 204] width 16 height 17
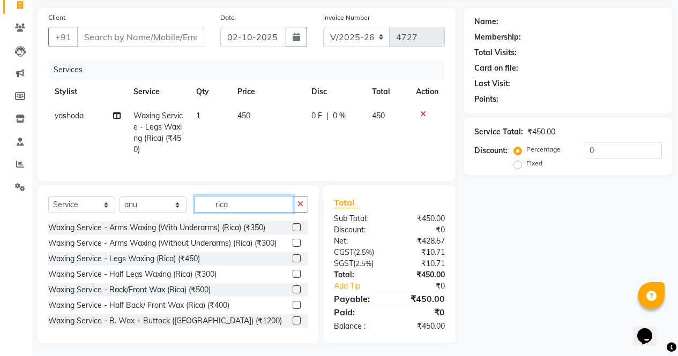
type input "rica"
click at [292, 231] on label at bounding box center [296, 227] width 8 height 8
click at [292, 231] on input "checkbox" at bounding box center [295, 227] width 7 height 7
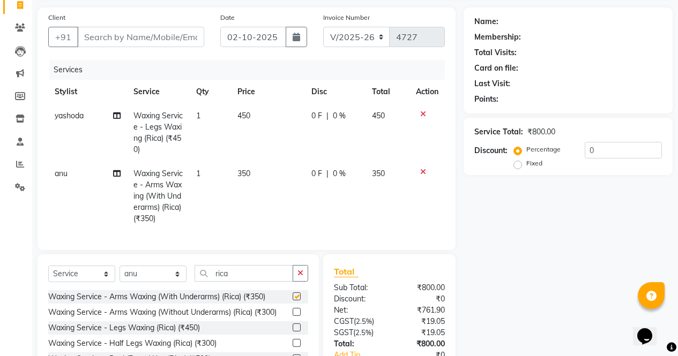
scroll to position [153, 0]
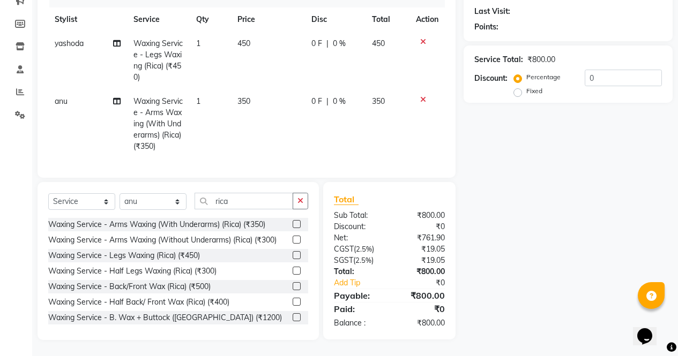
checkbox input "false"
click at [307, 203] on button "button" at bounding box center [300, 201] width 16 height 17
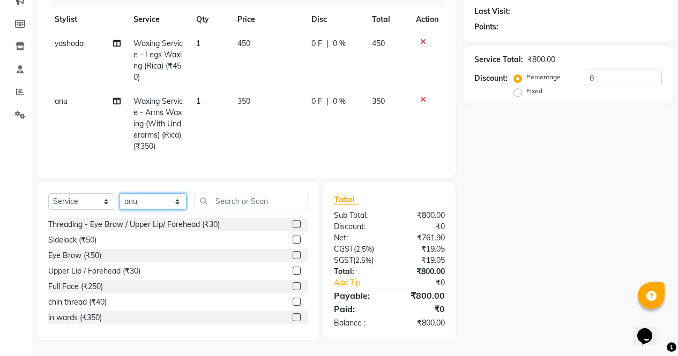
click at [178, 201] on select "Select Stylist ajeet Aman anu armaan ashu Front Desk muskaan rakhi saima shivam…" at bounding box center [152, 201] width 67 height 17
select select "28132"
click at [119, 193] on select "Select Stylist ajeet Aman anu armaan ashu Front Desk muskaan rakhi saima shivam…" at bounding box center [152, 201] width 67 height 17
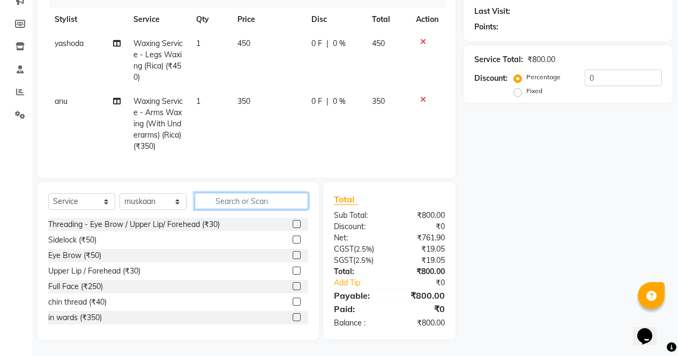
click at [269, 205] on input "text" at bounding box center [251, 201] width 114 height 17
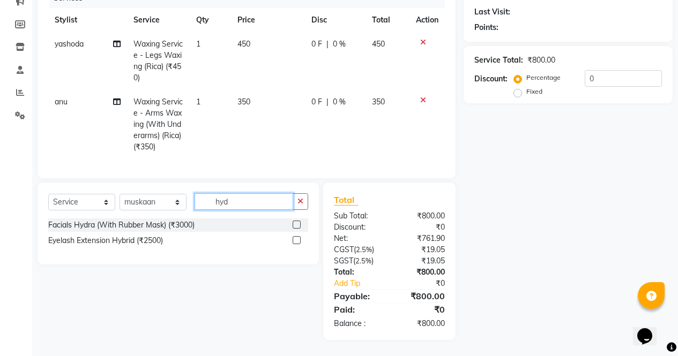
scroll to position [153, 0]
type input "hydra"
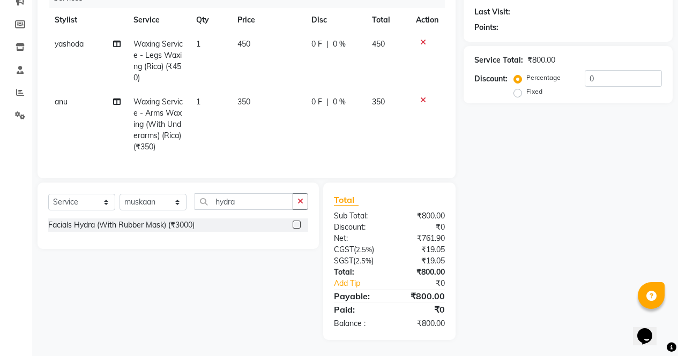
click at [309, 232] on div "Select Service Product Membership Package Voucher Prepaid Gift Card Select Styl…" at bounding box center [177, 216] width 281 height 66
click at [297, 225] on label at bounding box center [296, 225] width 8 height 8
click at [297, 225] on input "checkbox" at bounding box center [295, 225] width 7 height 7
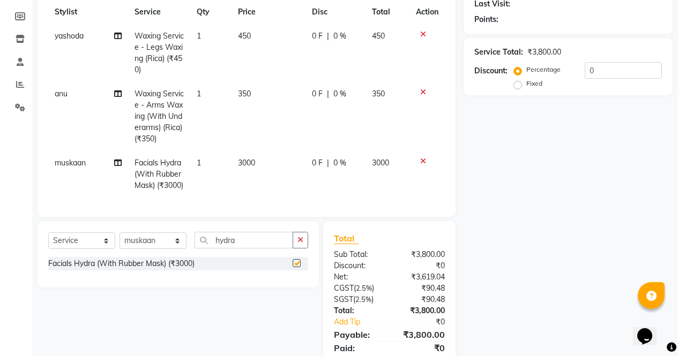
scroll to position [210, 0]
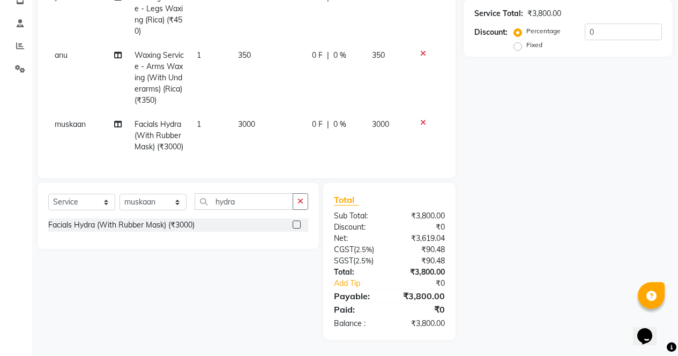
checkbox input "false"
click at [305, 205] on button "button" at bounding box center [300, 201] width 16 height 17
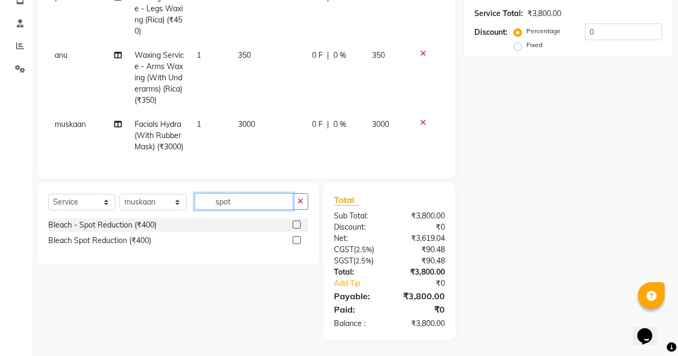
type input "spot"
click at [299, 240] on label at bounding box center [296, 240] width 8 height 8
click at [299, 240] on input "checkbox" at bounding box center [295, 240] width 7 height 7
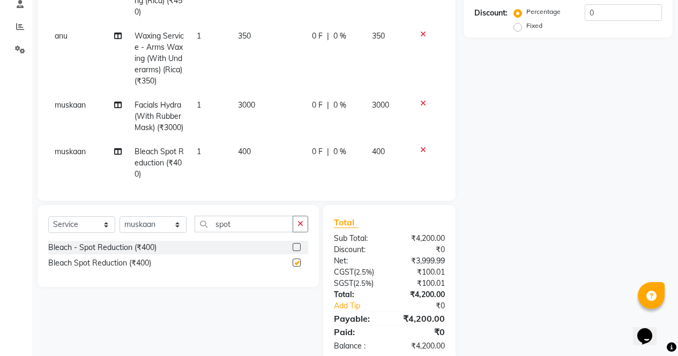
scroll to position [24, 0]
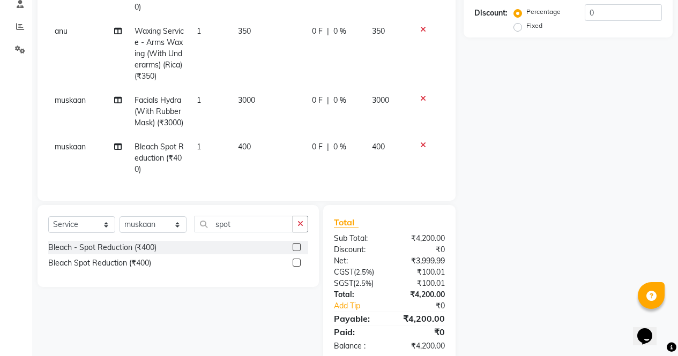
checkbox input "false"
click at [304, 221] on button "button" at bounding box center [300, 224] width 16 height 17
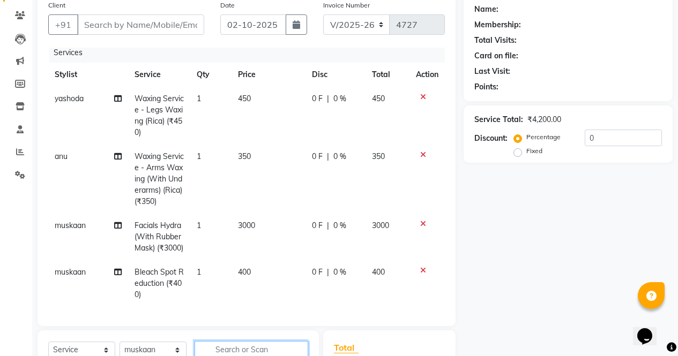
scroll to position [0, 0]
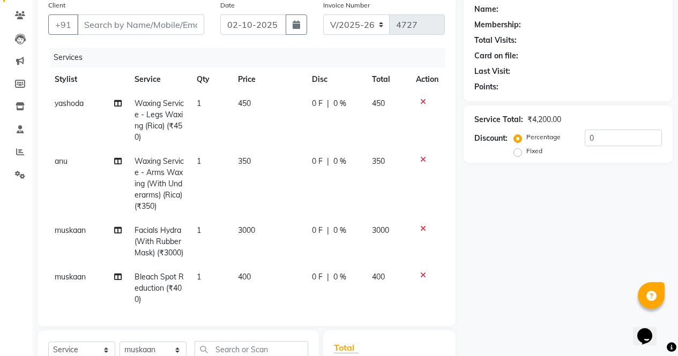
click at [56, 282] on span "muskaan" at bounding box center [70, 277] width 31 height 10
select select "28132"
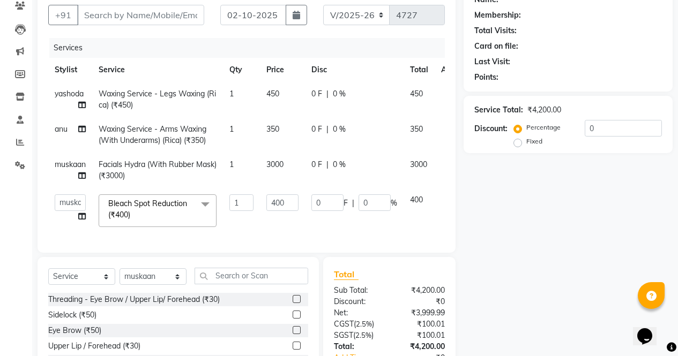
scroll to position [126, 0]
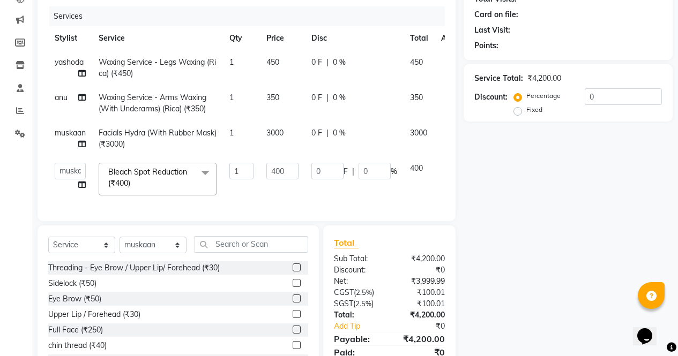
click at [71, 57] on span "yashoda" at bounding box center [69, 62] width 29 height 10
select select "87810"
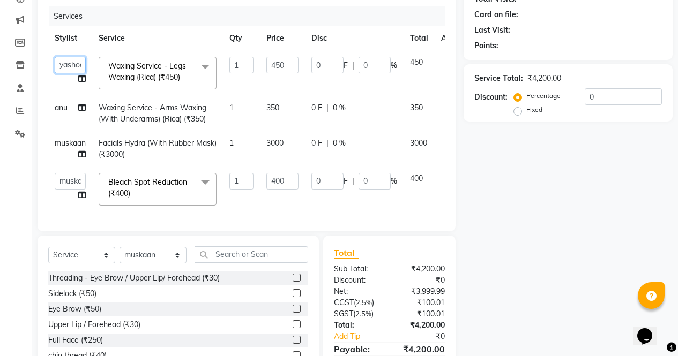
click at [68, 67] on select "ajeet Aman anu armaan ashu Front Desk muskaan rakhi saima shivam soni sunil yas…" at bounding box center [70, 65] width 31 height 17
select select "60383"
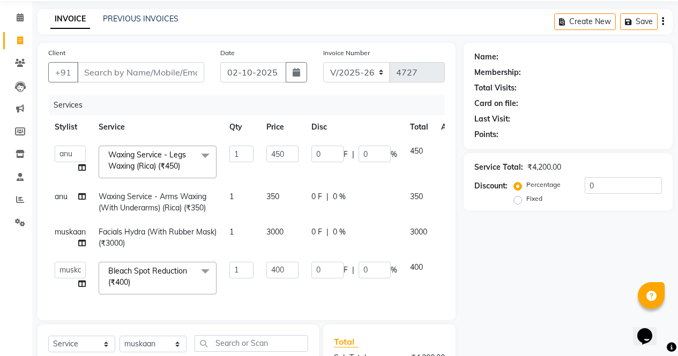
scroll to position [0, 0]
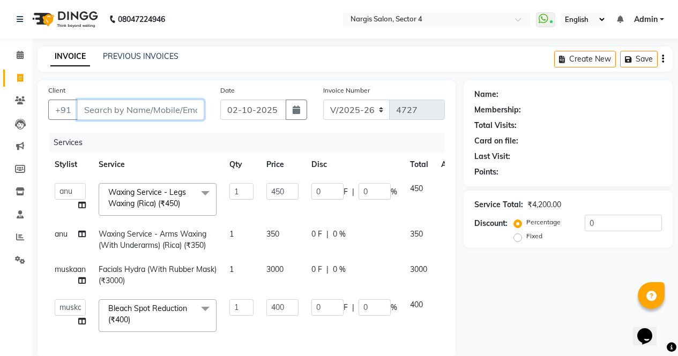
click at [157, 100] on input "Client" at bounding box center [140, 110] width 127 height 20
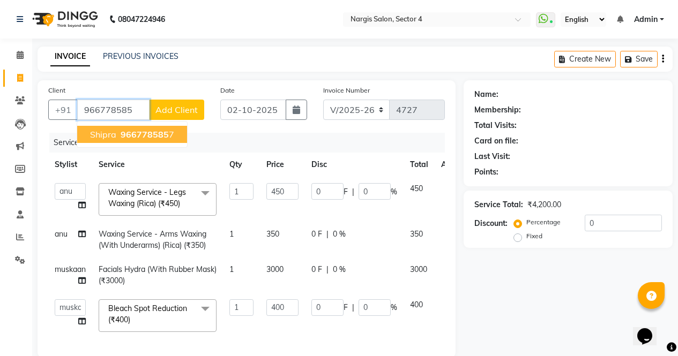
click at [169, 131] on ngb-highlight "966778585 7" at bounding box center [146, 134] width 56 height 11
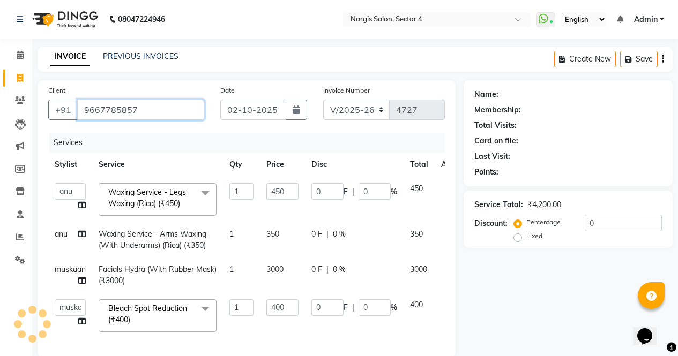
type input "9667785857"
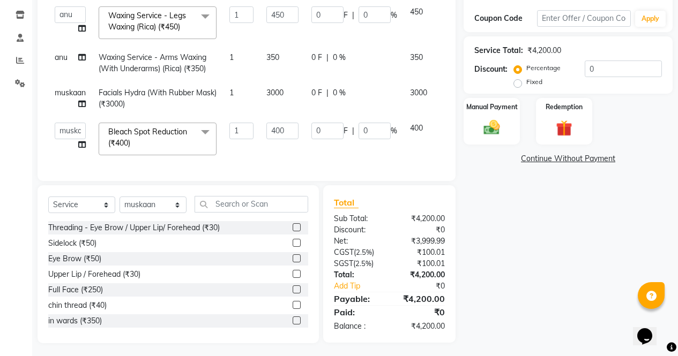
scroll to position [188, 0]
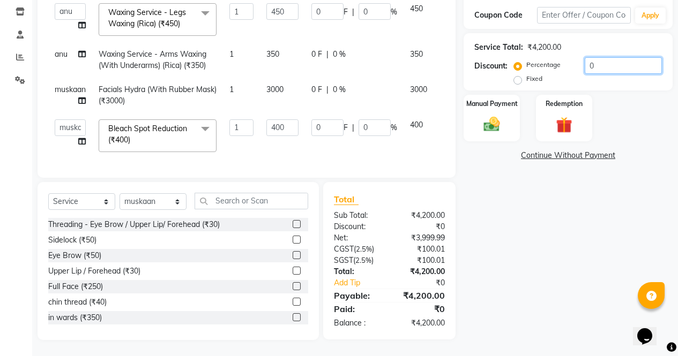
click at [610, 58] on input "0" at bounding box center [622, 65] width 77 height 17
type input "3"
type input "12"
type input "3"
type input "13.5"
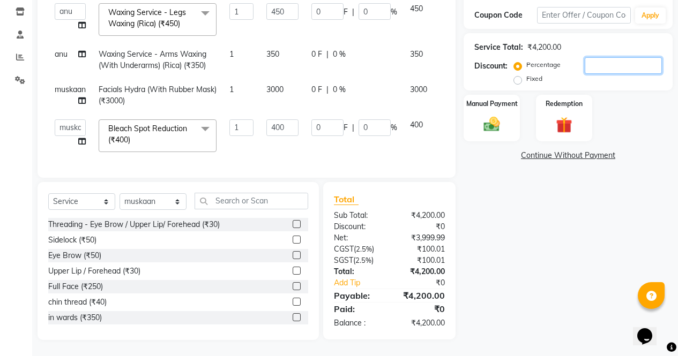
type input "3"
type input "30"
type input "120"
type input "30"
type input "135"
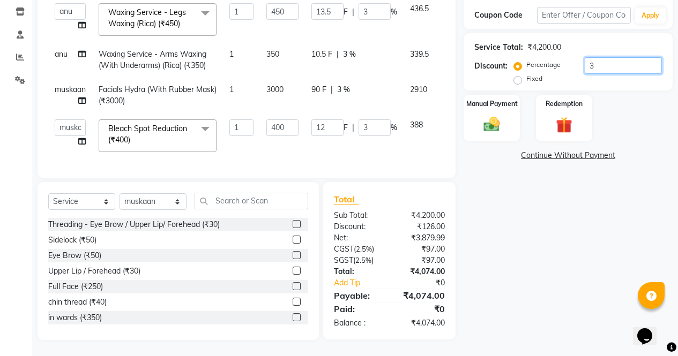
type input "30"
click at [510, 117] on div "Manual Payment" at bounding box center [491, 118] width 58 height 49
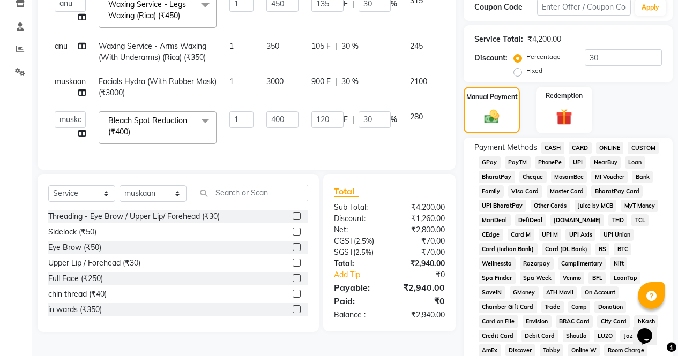
click at [615, 146] on span "ONLINE" at bounding box center [610, 148] width 28 height 12
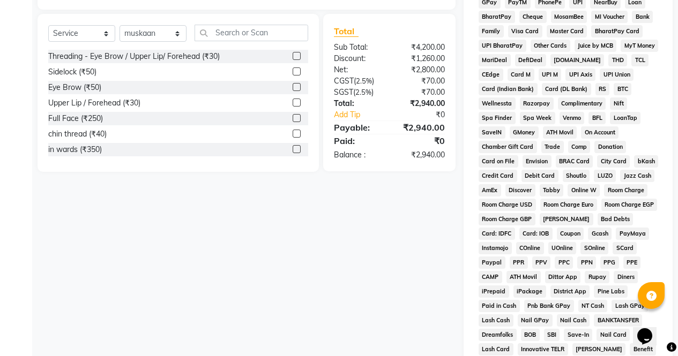
scroll to position [490, 0]
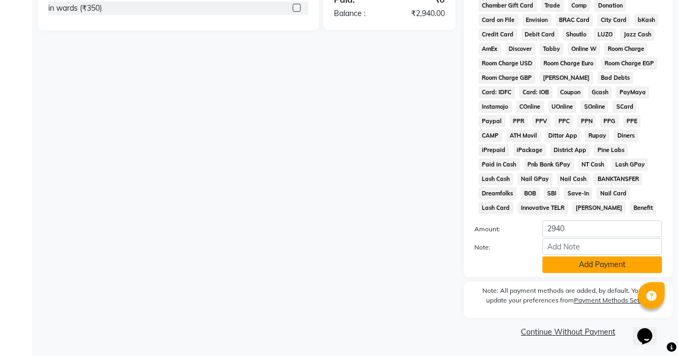
click at [596, 264] on button "Add Payment" at bounding box center [601, 265] width 119 height 17
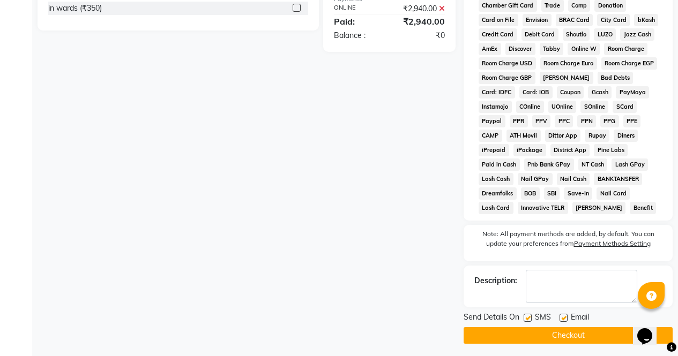
click at [604, 330] on button "Checkout" at bounding box center [567, 335] width 209 height 17
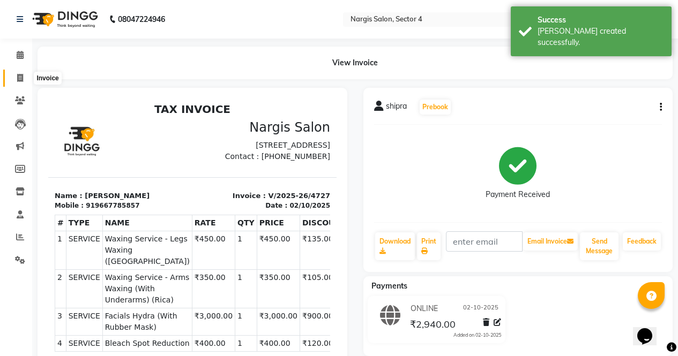
click at [20, 76] on icon at bounding box center [20, 78] width 6 height 8
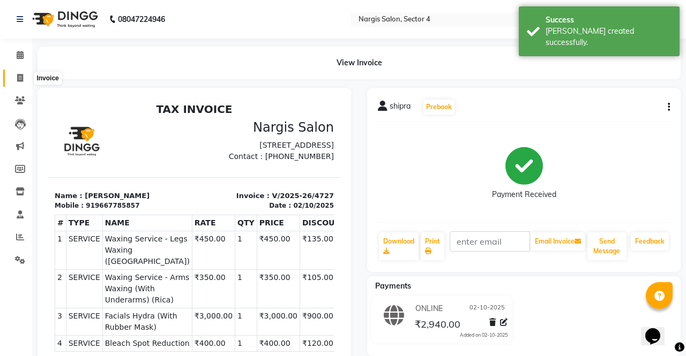
select select "4130"
select select "service"
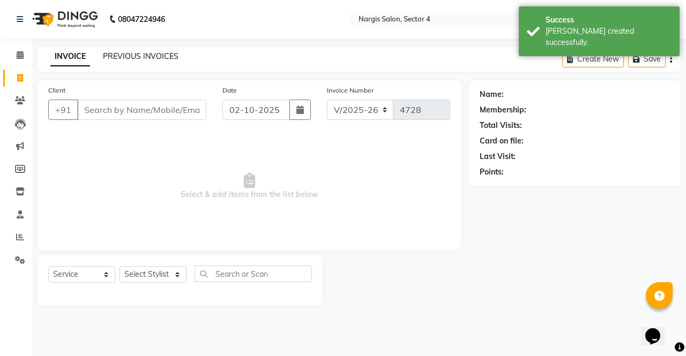
click at [169, 57] on link "PREVIOUS INVOICES" at bounding box center [141, 56] width 76 height 10
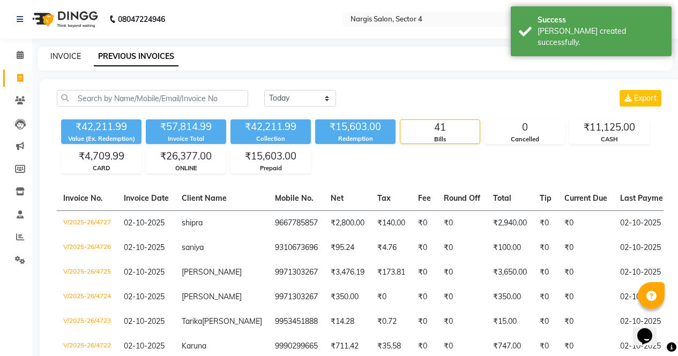
click at [67, 58] on link "INVOICE" at bounding box center [65, 56] width 31 height 10
select select "service"
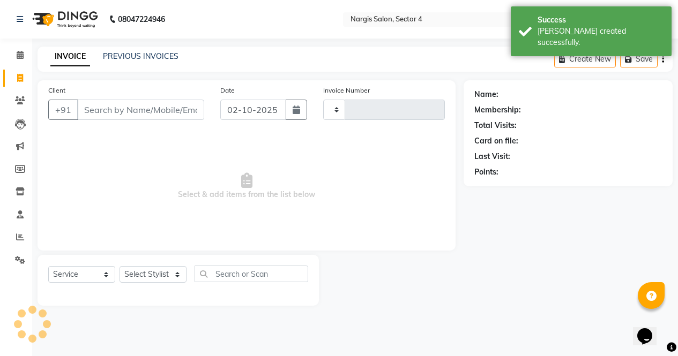
type input "4728"
select select "4130"
click at [139, 56] on link "PREVIOUS INVOICES" at bounding box center [141, 56] width 76 height 10
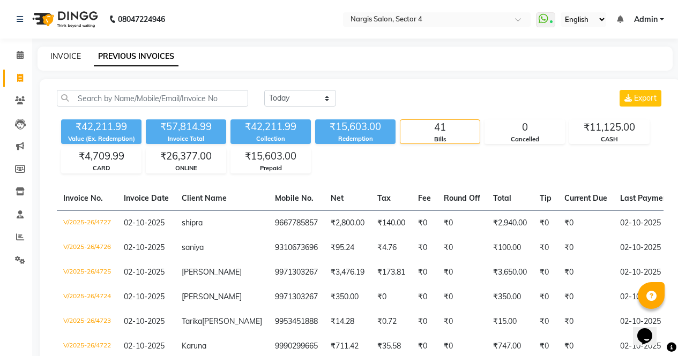
click at [74, 56] on link "INVOICE" at bounding box center [65, 56] width 31 height 10
select select "service"
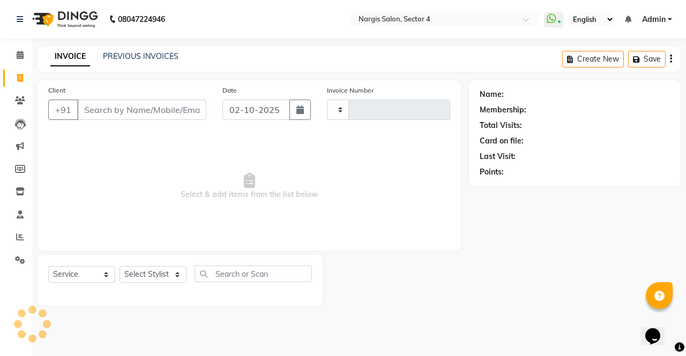
type input "4728"
select select "4130"
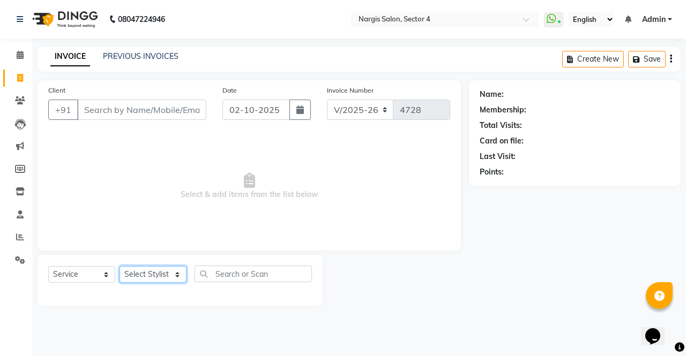
click at [180, 277] on select "Select Stylist ajeet Aman anu armaan ashu Front Desk muskaan rakhi saima shivam…" at bounding box center [152, 274] width 67 height 17
select select "86619"
click at [119, 266] on select "Select Stylist ajeet Aman anu armaan ashu Front Desk muskaan rakhi saima shivam…" at bounding box center [152, 274] width 67 height 17
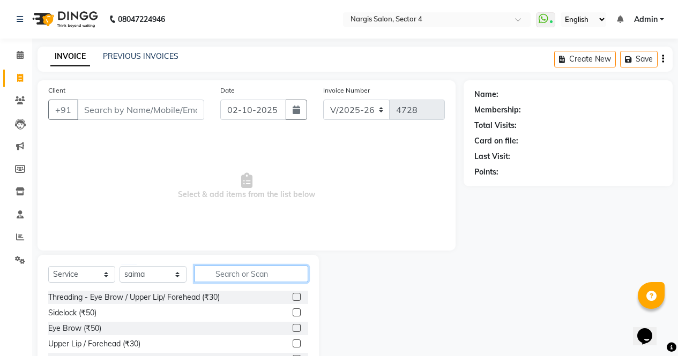
click at [272, 267] on input "text" at bounding box center [251, 274] width 114 height 17
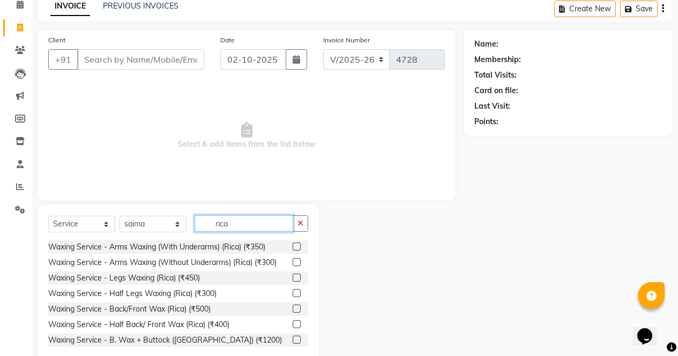
scroll to position [73, 0]
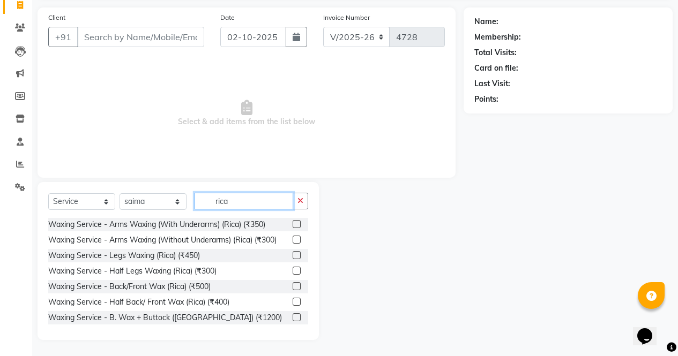
type input "rica"
click at [292, 240] on label at bounding box center [296, 240] width 8 height 8
click at [292, 240] on input "checkbox" at bounding box center [295, 240] width 7 height 7
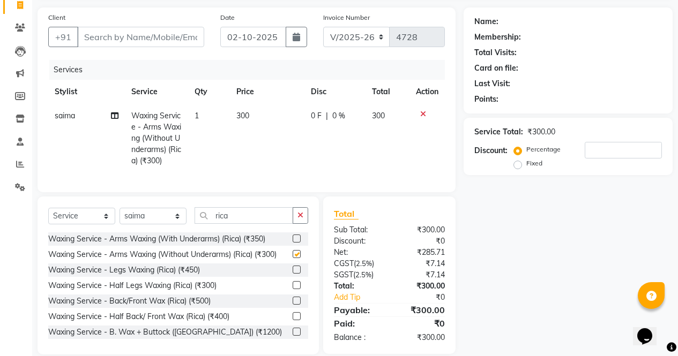
checkbox input "false"
click at [292, 289] on label at bounding box center [296, 285] width 8 height 8
click at [292, 289] on input "checkbox" at bounding box center [295, 285] width 7 height 7
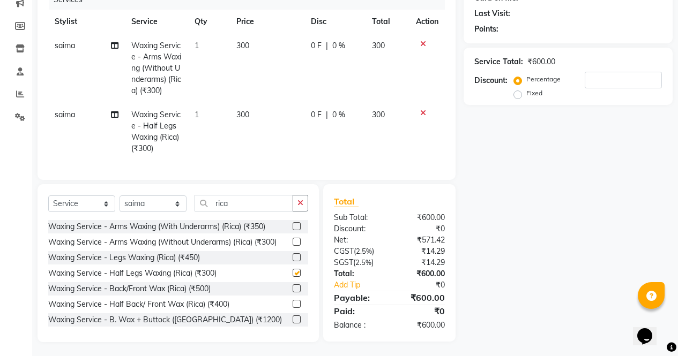
scroll to position [153, 0]
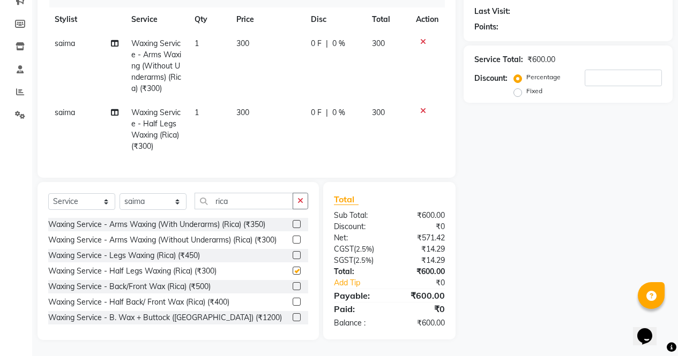
checkbox input "false"
click at [307, 200] on button "button" at bounding box center [300, 201] width 16 height 17
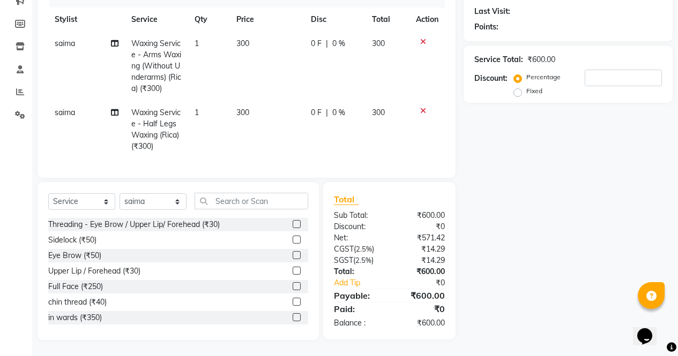
click at [292, 224] on label at bounding box center [296, 224] width 8 height 8
click at [292, 224] on input "checkbox" at bounding box center [295, 224] width 7 height 7
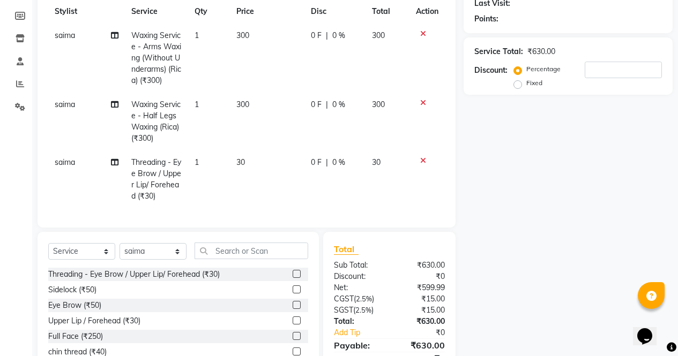
click at [292, 278] on label at bounding box center [296, 274] width 8 height 8
click at [292, 278] on input "checkbox" at bounding box center [295, 274] width 7 height 7
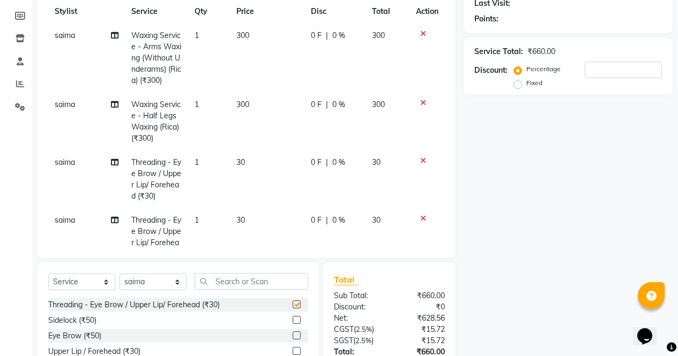
scroll to position [35, 0]
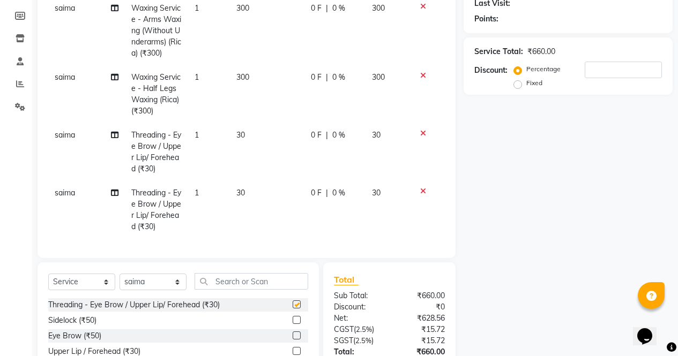
checkbox input "false"
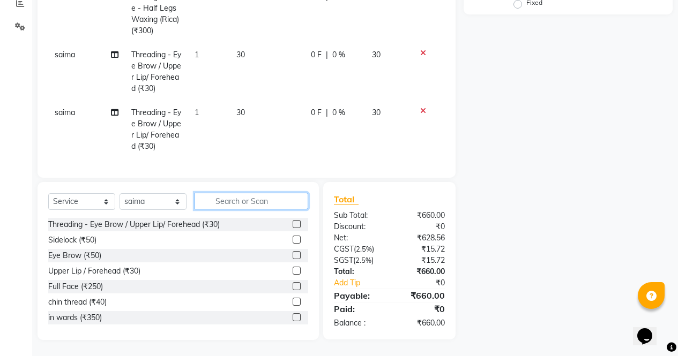
click at [295, 197] on input "text" at bounding box center [251, 201] width 114 height 17
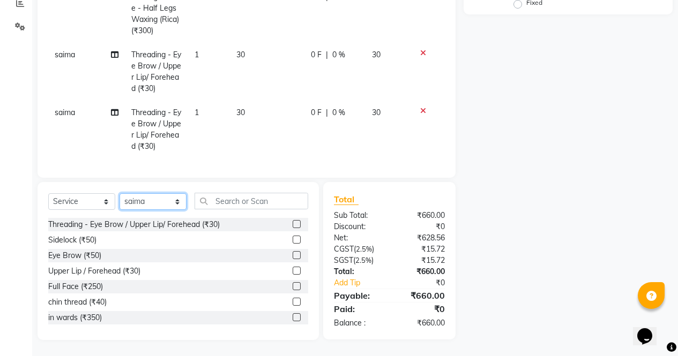
click at [179, 206] on select "Select Stylist ajeet Aman anu armaan ashu Front Desk muskaan rakhi saima shivam…" at bounding box center [152, 201] width 67 height 17
select select "60383"
click at [119, 193] on select "Select Stylist ajeet Aman anu armaan ashu Front Desk muskaan rakhi saima shivam…" at bounding box center [152, 201] width 67 height 17
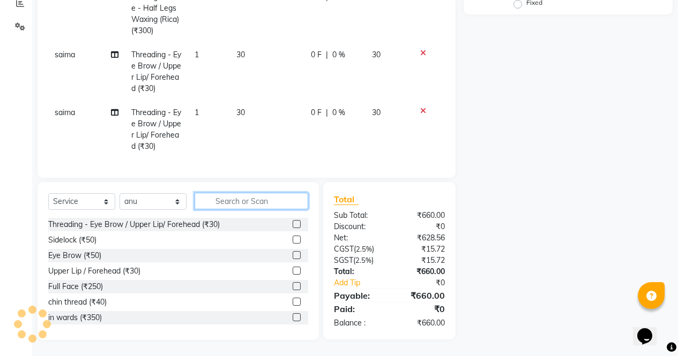
click at [261, 204] on input "text" at bounding box center [251, 201] width 114 height 17
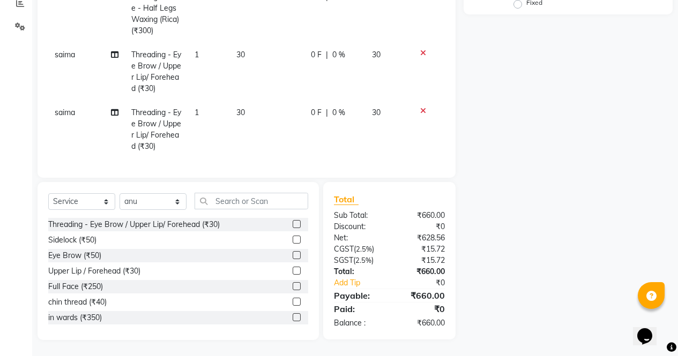
click at [292, 255] on label at bounding box center [296, 255] width 8 height 8
click at [292, 255] on input "checkbox" at bounding box center [295, 255] width 7 height 7
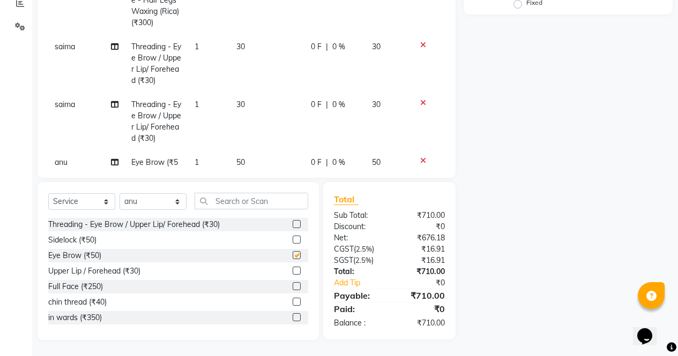
scroll to position [71, 0]
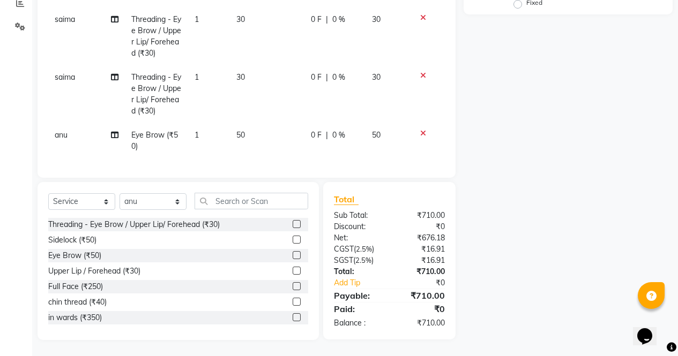
checkbox input "false"
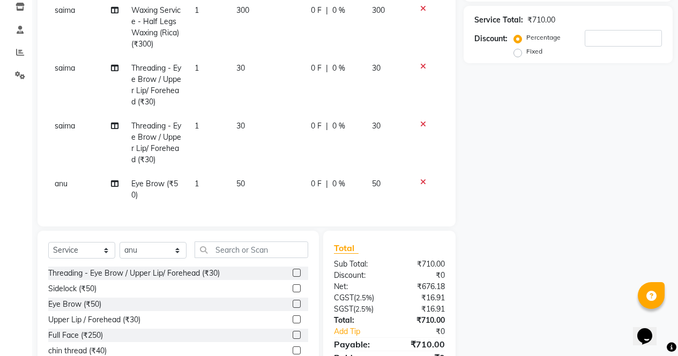
scroll to position [234, 0]
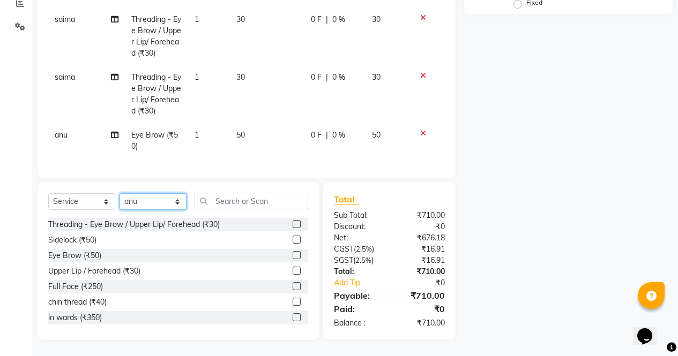
click at [180, 205] on select "Select Stylist ajeet Aman anu armaan ashu Front Desk muskaan rakhi saima shivam…" at bounding box center [152, 201] width 67 height 17
select select "29276"
click at [119, 193] on select "Select Stylist ajeet Aman anu armaan ashu Front Desk muskaan rakhi saima shivam…" at bounding box center [152, 201] width 67 height 17
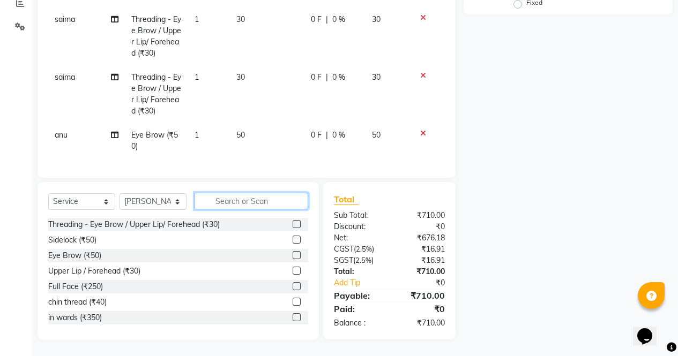
click at [267, 205] on input "text" at bounding box center [251, 201] width 114 height 17
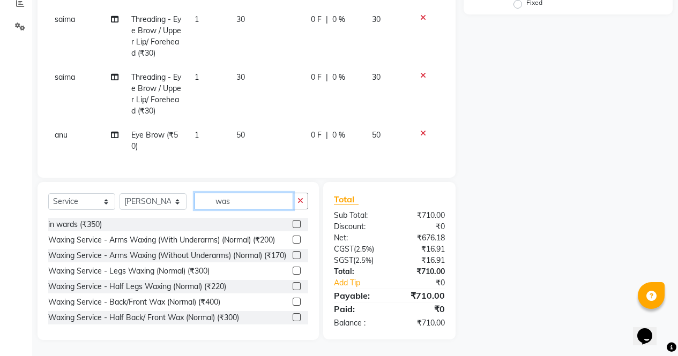
scroll to position [233, 0]
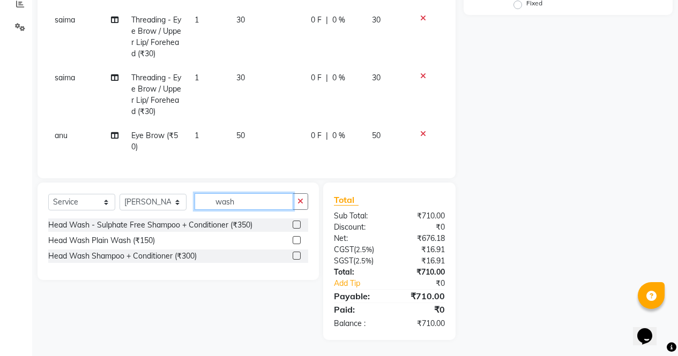
type input "wash"
click at [298, 258] on label at bounding box center [296, 256] width 8 height 8
click at [298, 258] on input "checkbox" at bounding box center [295, 256] width 7 height 7
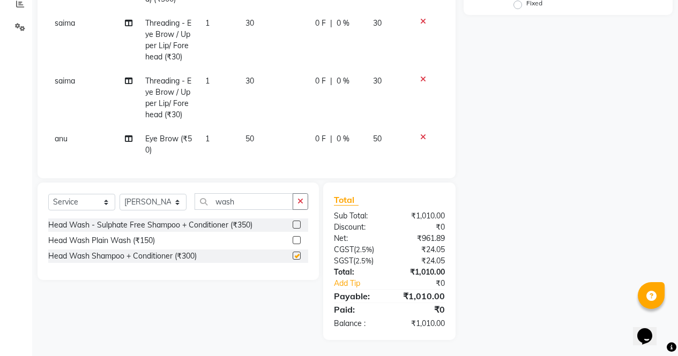
checkbox input "false"
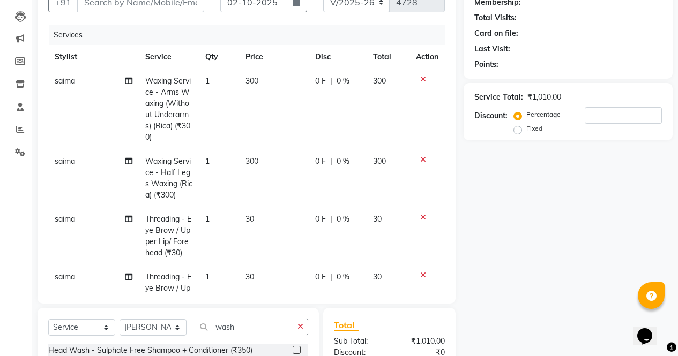
scroll to position [0, 0]
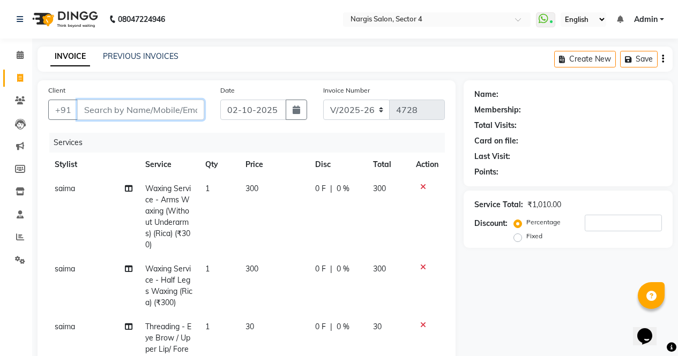
click at [111, 106] on input "Client" at bounding box center [140, 110] width 127 height 20
type input "8"
type input "0"
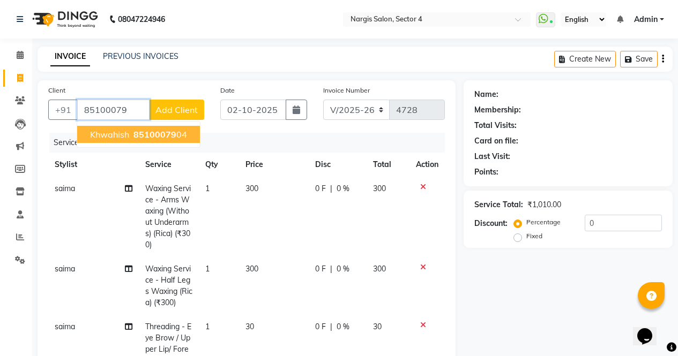
click at [172, 130] on span "85100079" at bounding box center [154, 134] width 43 height 11
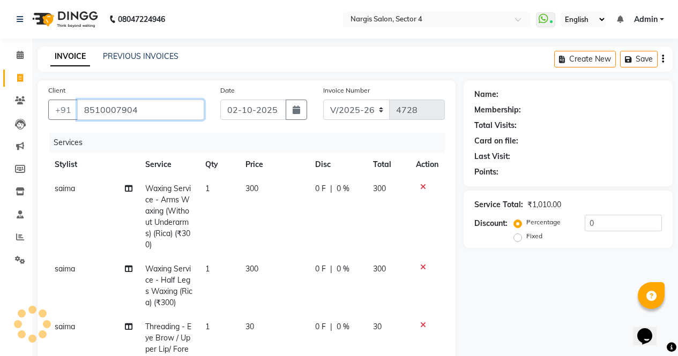
type input "8510007904"
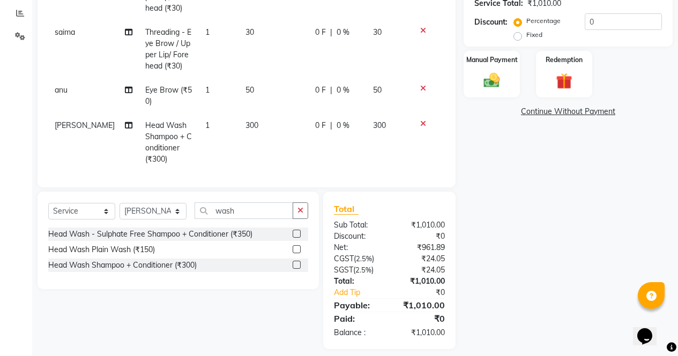
scroll to position [233, 0]
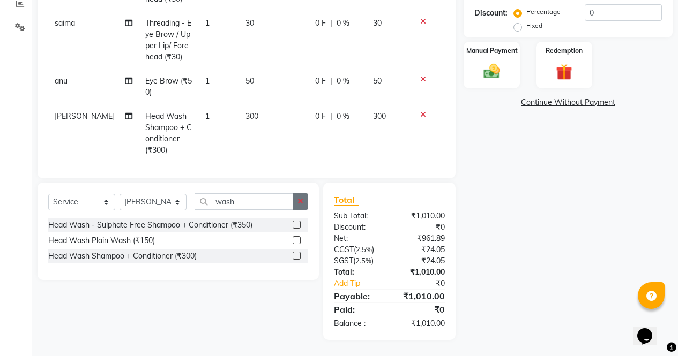
click at [305, 202] on button "button" at bounding box center [300, 201] width 16 height 17
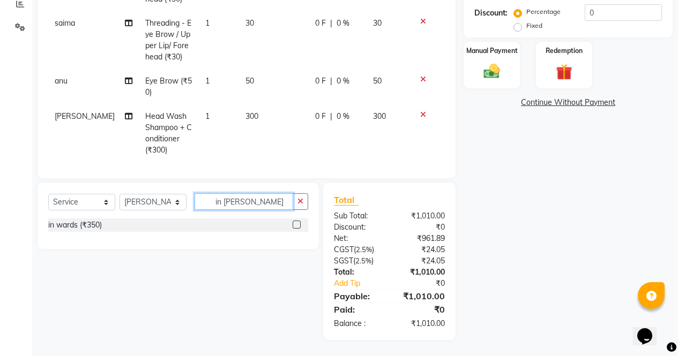
type input "in ward"
click at [295, 227] on label at bounding box center [296, 225] width 8 height 8
click at [295, 227] on input "checkbox" at bounding box center [295, 225] width 7 height 7
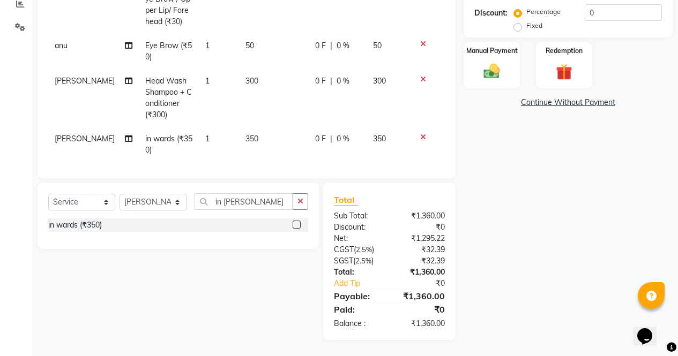
checkbox input "false"
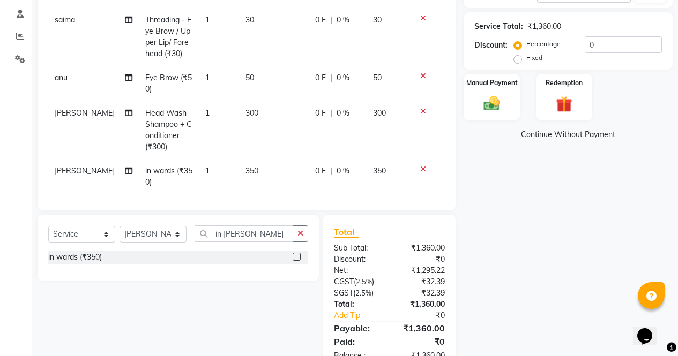
scroll to position [205, 0]
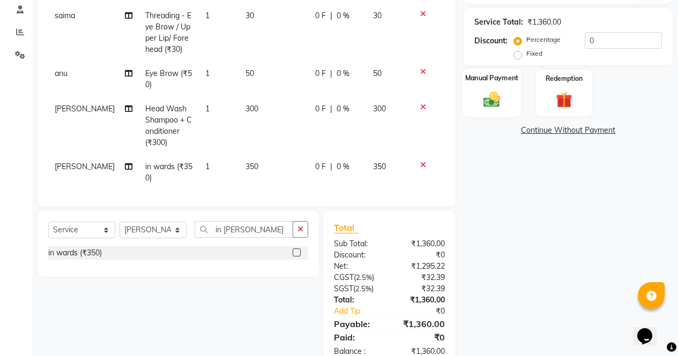
click at [509, 109] on div "Manual Payment" at bounding box center [491, 93] width 58 height 49
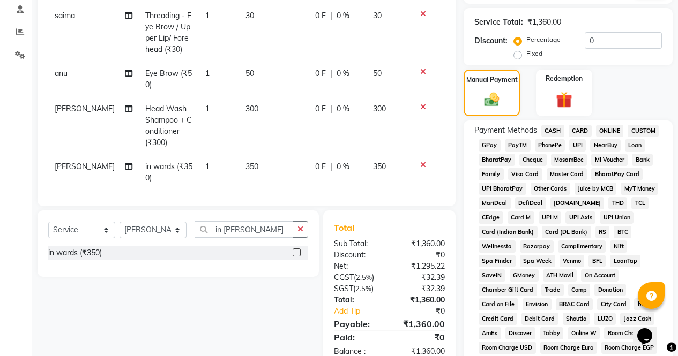
click at [610, 131] on span "ONLINE" at bounding box center [610, 131] width 28 height 12
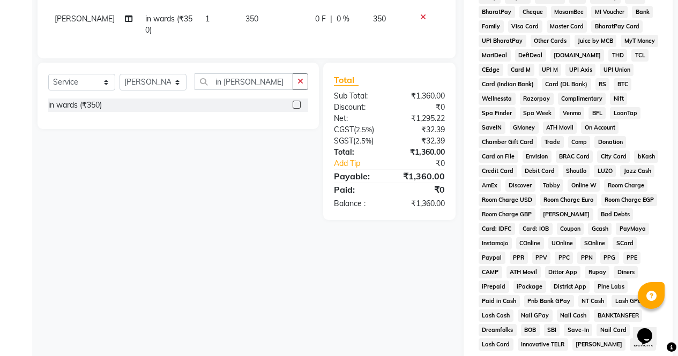
scroll to position [490, 0]
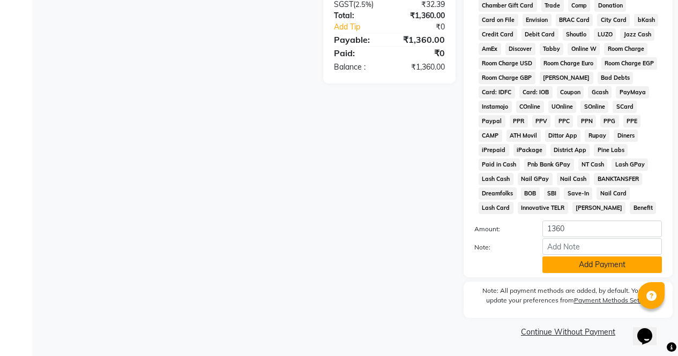
click at [607, 270] on button "Add Payment" at bounding box center [601, 265] width 119 height 17
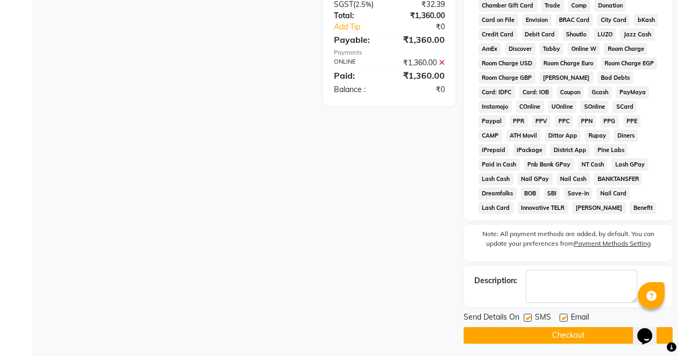
click at [612, 327] on button "Checkout" at bounding box center [567, 335] width 209 height 17
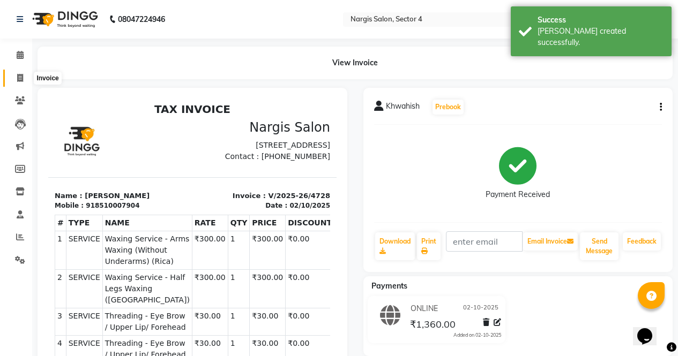
click at [19, 77] on icon at bounding box center [20, 78] width 6 height 8
select select "service"
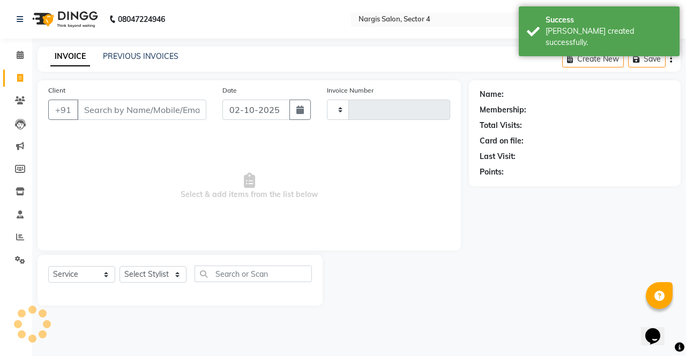
type input "4729"
select select "4130"
click at [154, 55] on link "PREVIOUS INVOICES" at bounding box center [141, 56] width 76 height 10
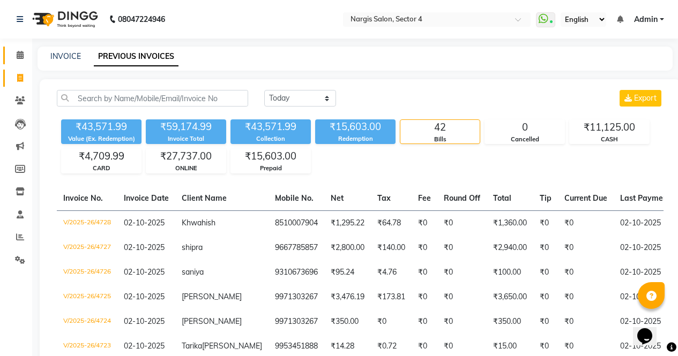
click at [21, 50] on span at bounding box center [20, 55] width 19 height 12
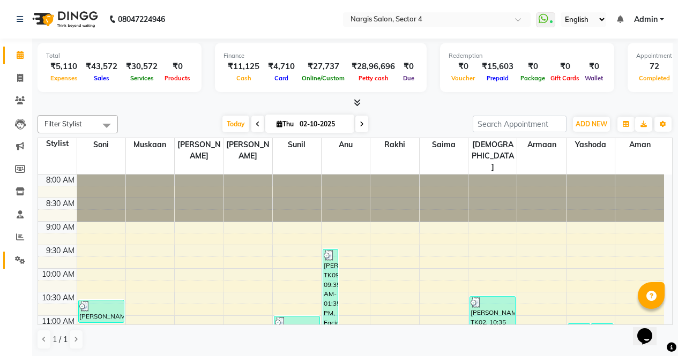
click at [22, 265] on span at bounding box center [20, 260] width 19 height 12
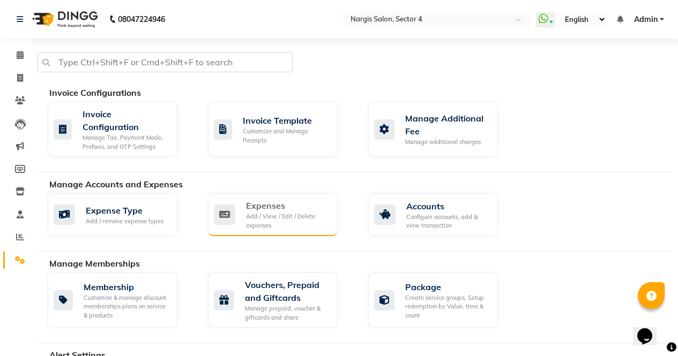
click at [303, 222] on div "Add / View / Edit / Delete expenses" at bounding box center [287, 221] width 83 height 18
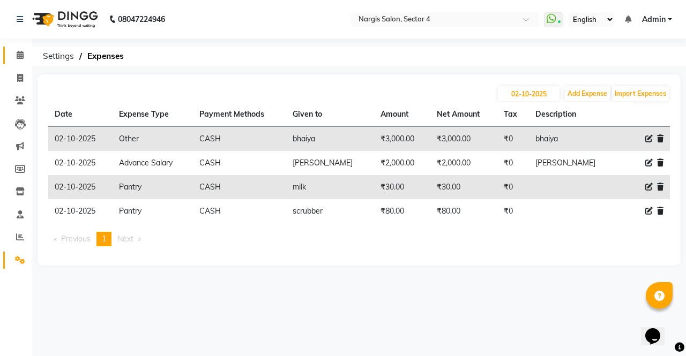
click at [25, 56] on span at bounding box center [20, 55] width 19 height 12
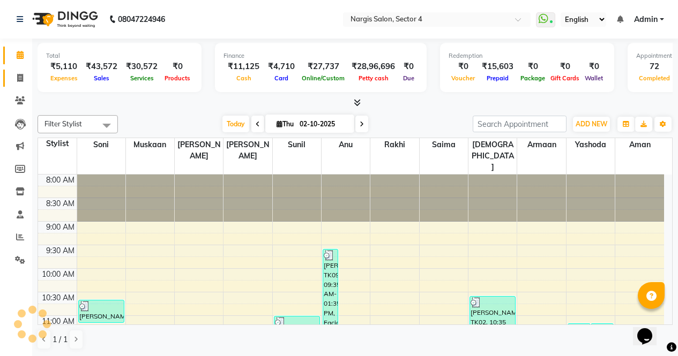
click at [24, 82] on span at bounding box center [20, 78] width 19 height 12
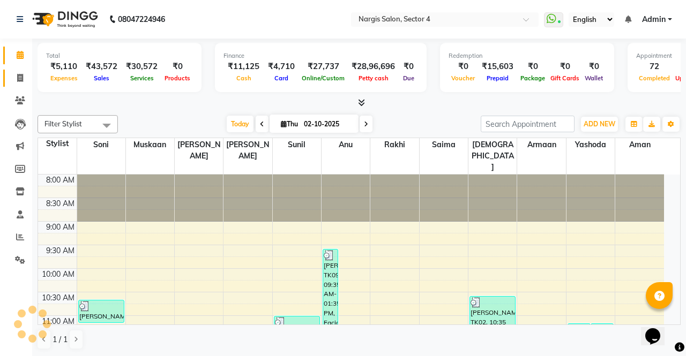
select select "service"
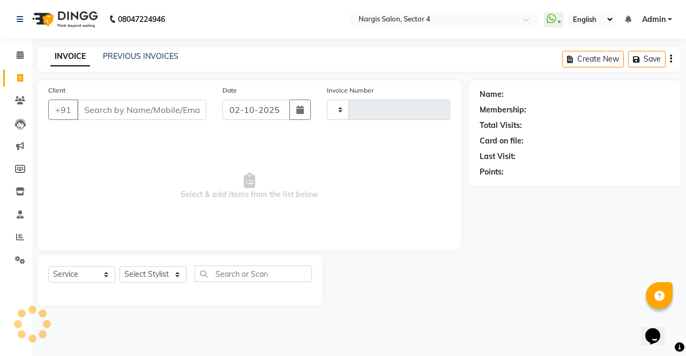
type input "4729"
select select "4130"
click at [163, 59] on link "PREVIOUS INVOICES" at bounding box center [141, 56] width 76 height 10
